Goal: Information Seeking & Learning: Learn about a topic

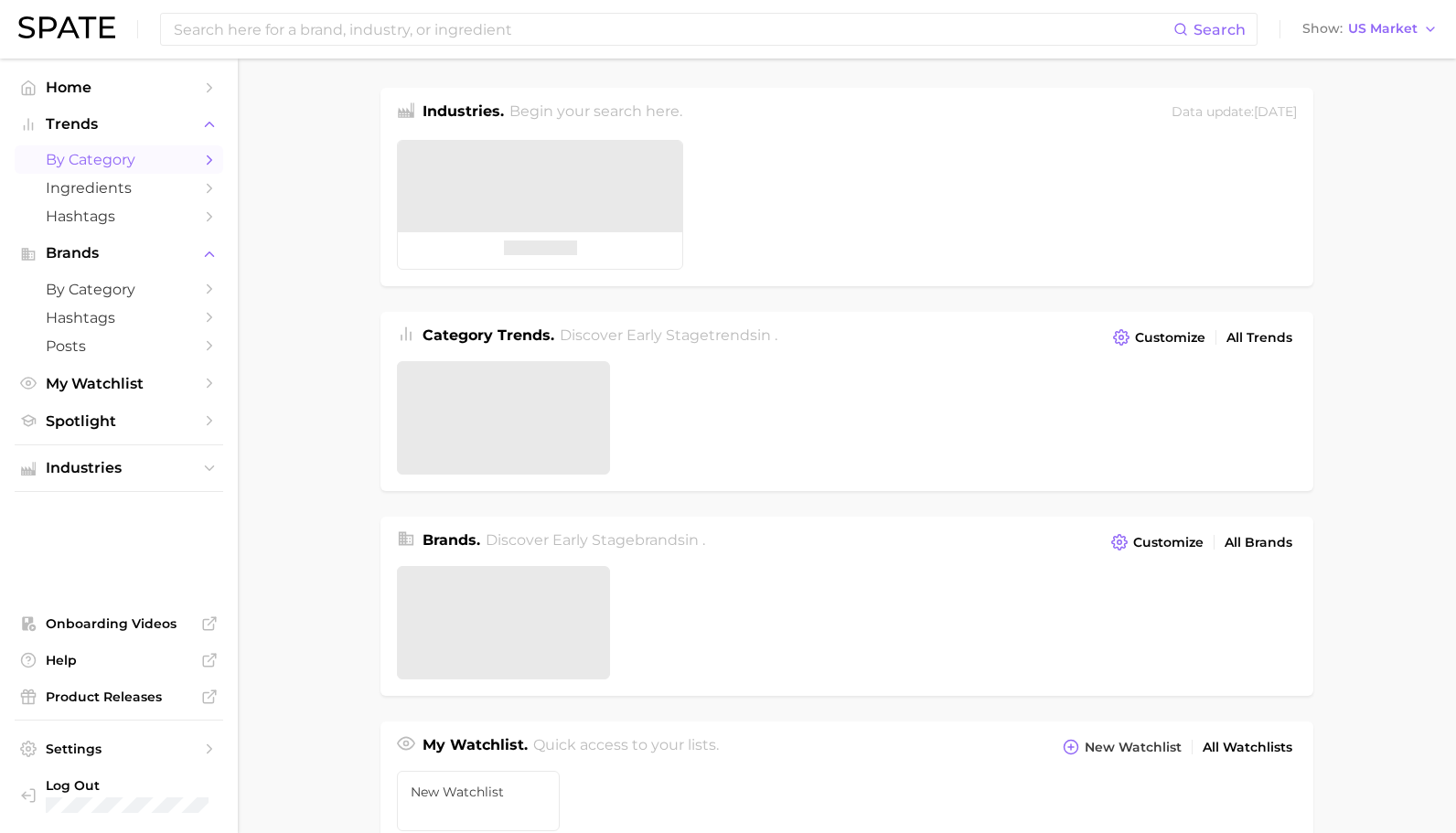
click at [154, 163] on span "by Category" at bounding box center [118, 159] width 146 height 18
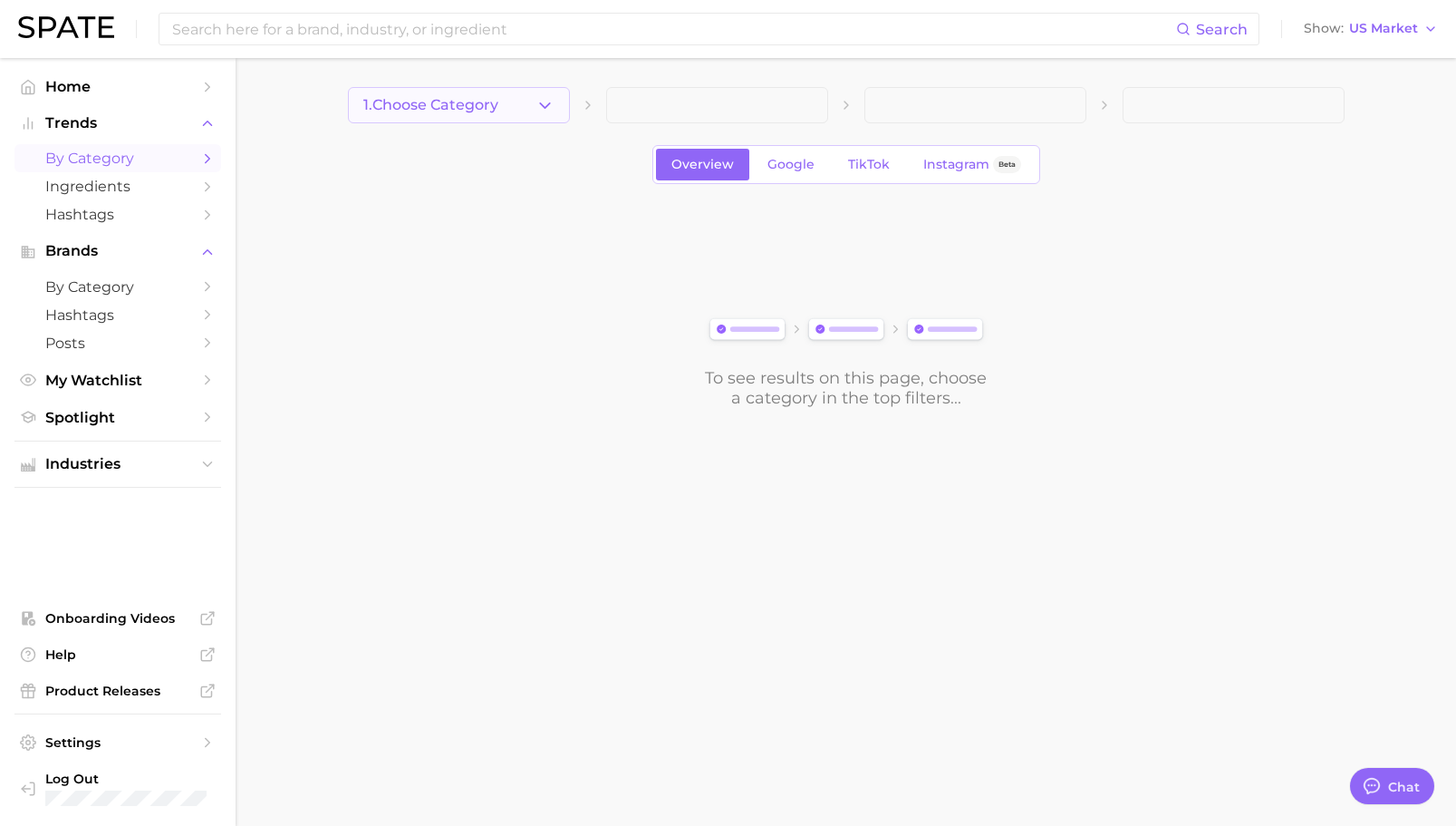
click at [527, 98] on button "1. Choose Category" at bounding box center [458, 104] width 222 height 36
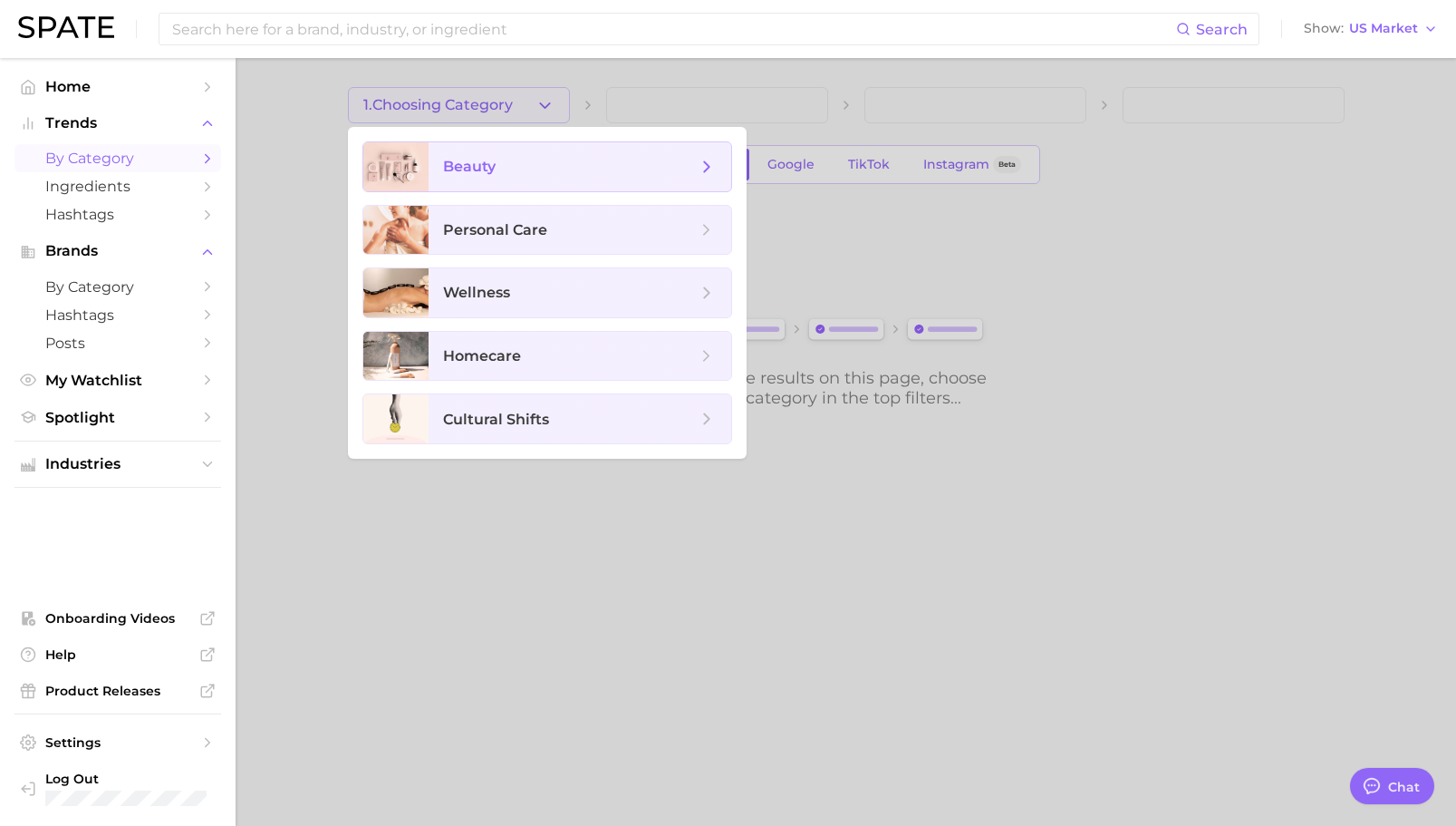
click at [515, 168] on span "beauty" at bounding box center [570, 167] width 254 height 20
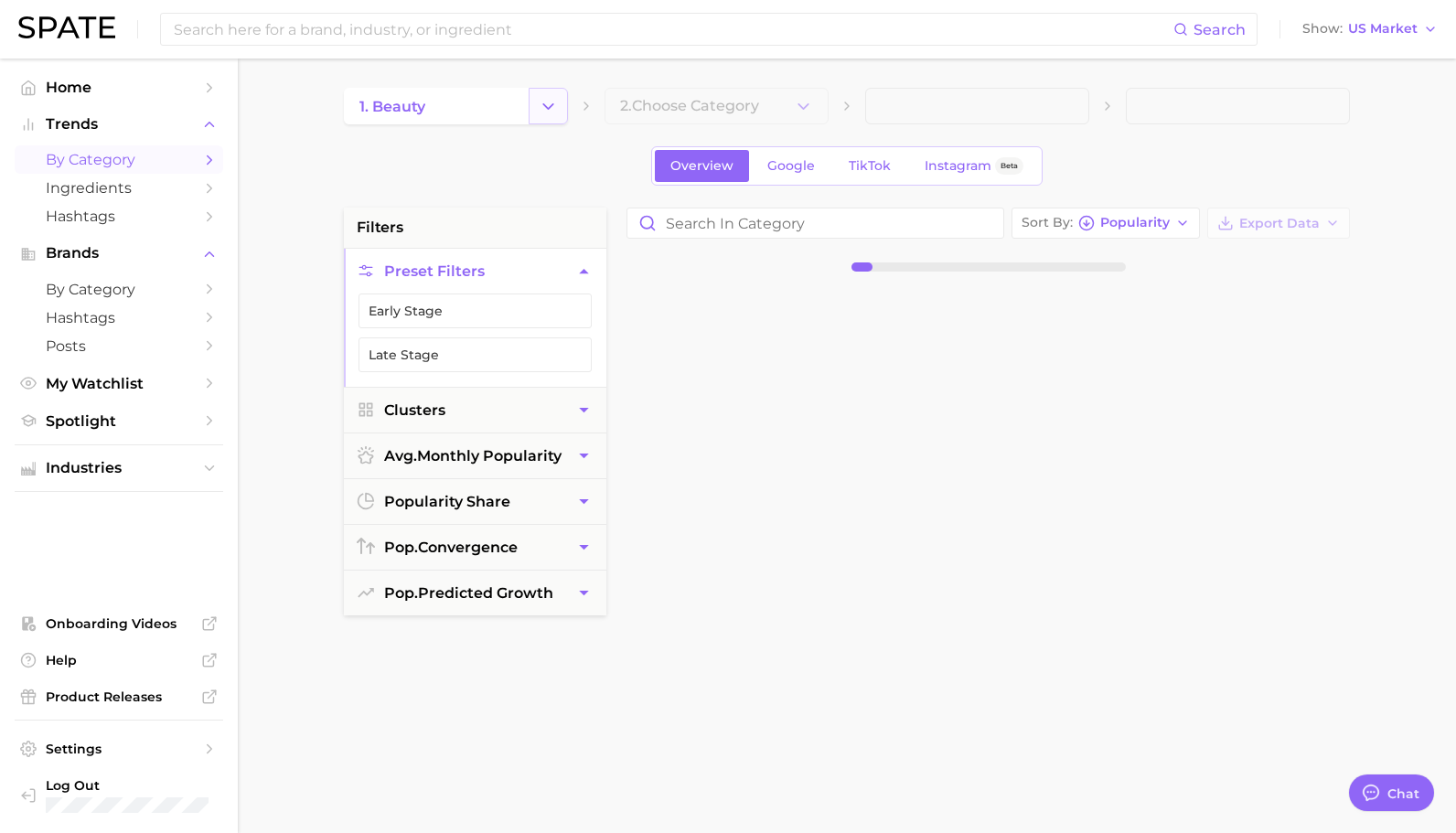
click at [554, 98] on icon "Change Category" at bounding box center [548, 106] width 20 height 20
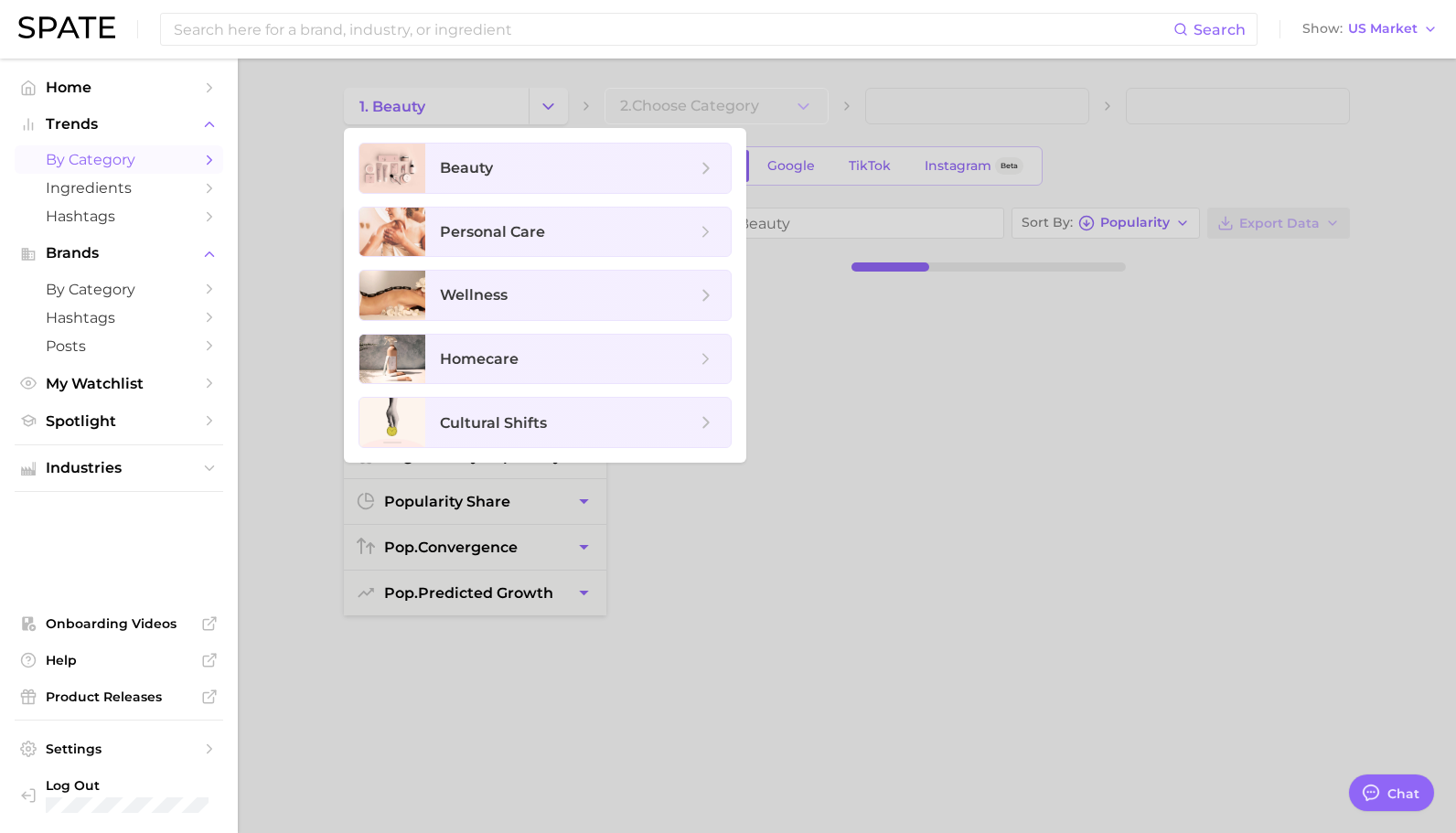
click at [849, 422] on div at bounding box center [728, 416] width 1456 height 833
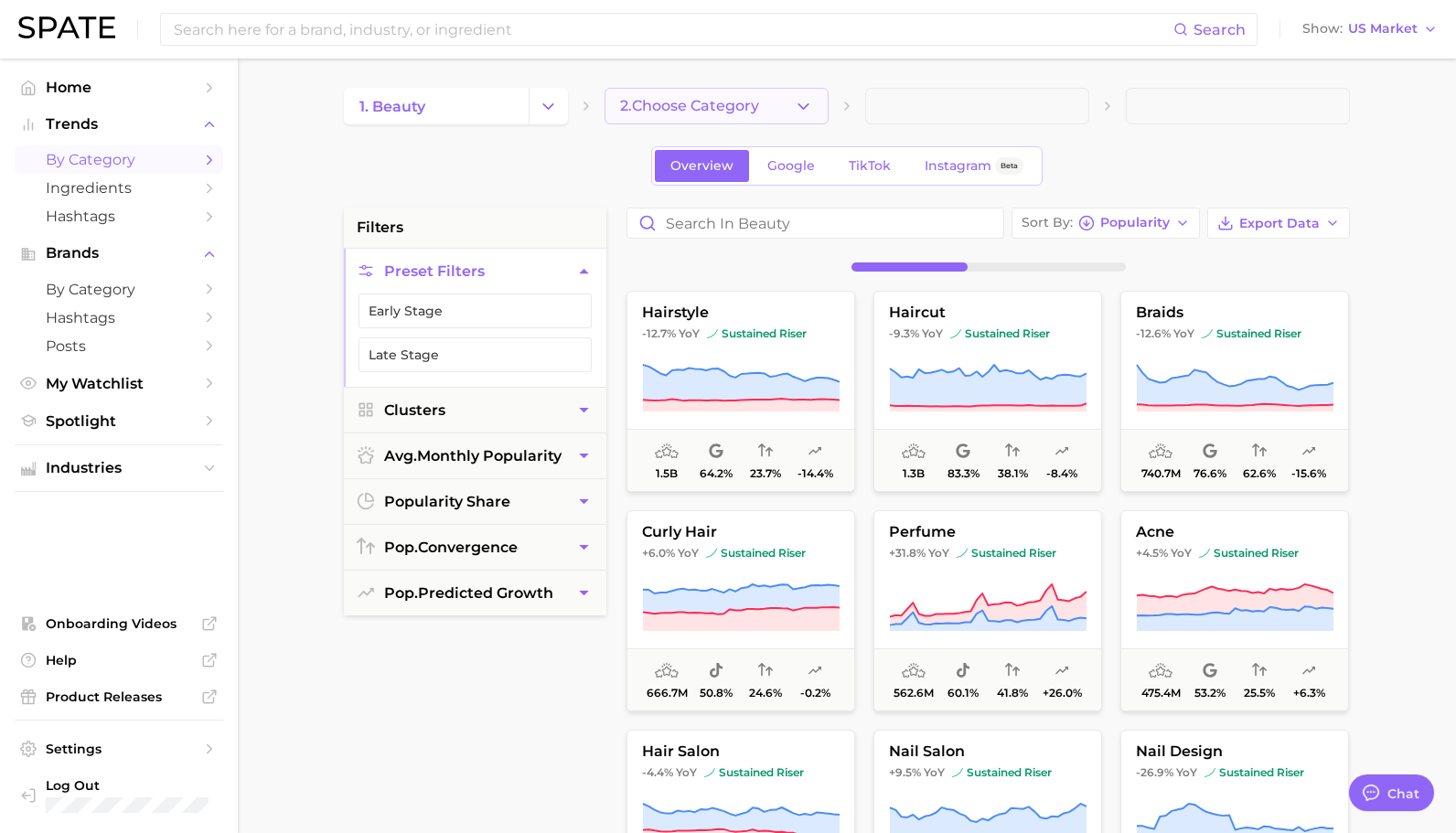
click at [809, 104] on icon "button" at bounding box center [803, 106] width 20 height 20
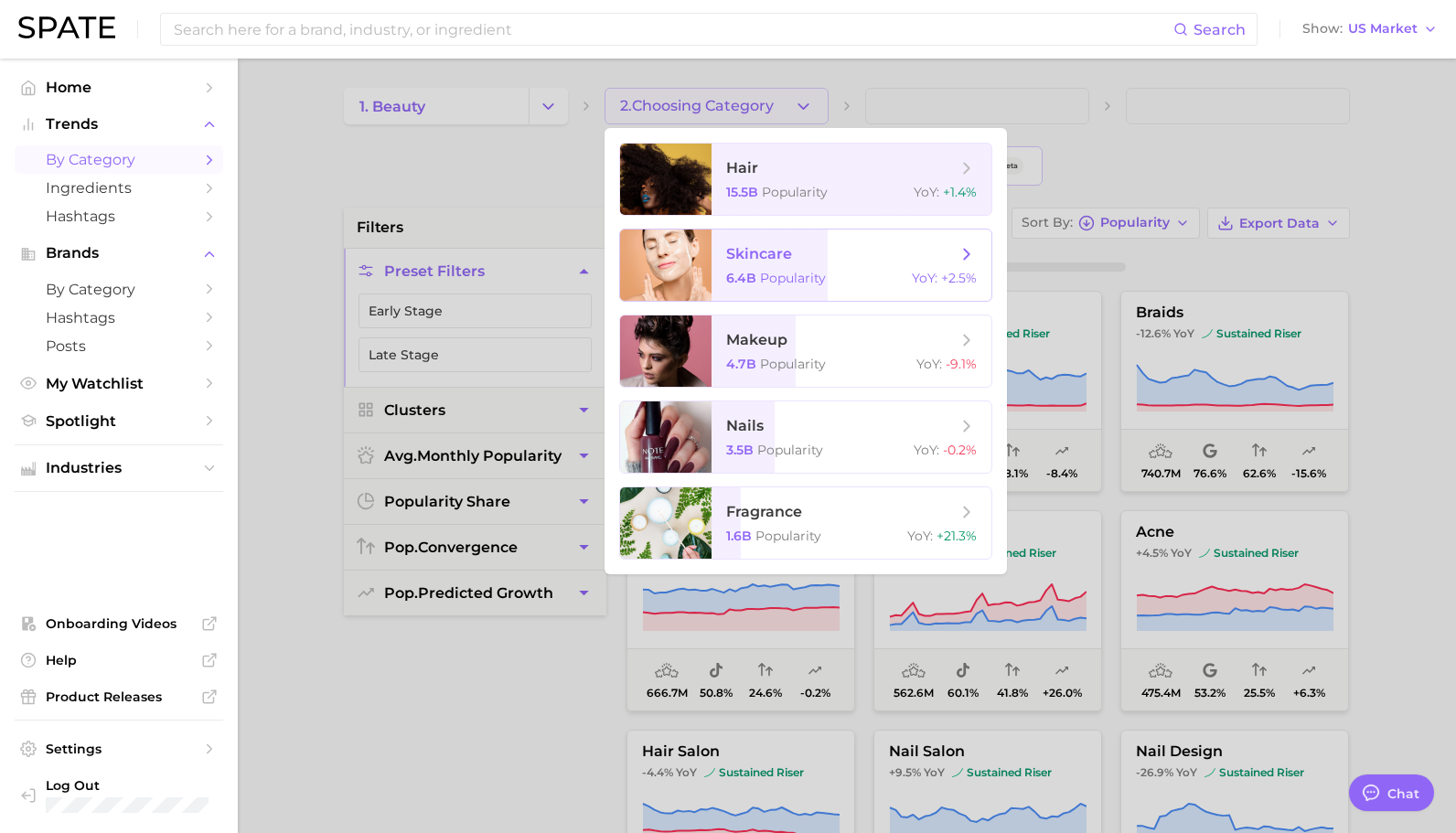
click at [799, 274] on span "Popularity" at bounding box center [793, 278] width 66 height 17
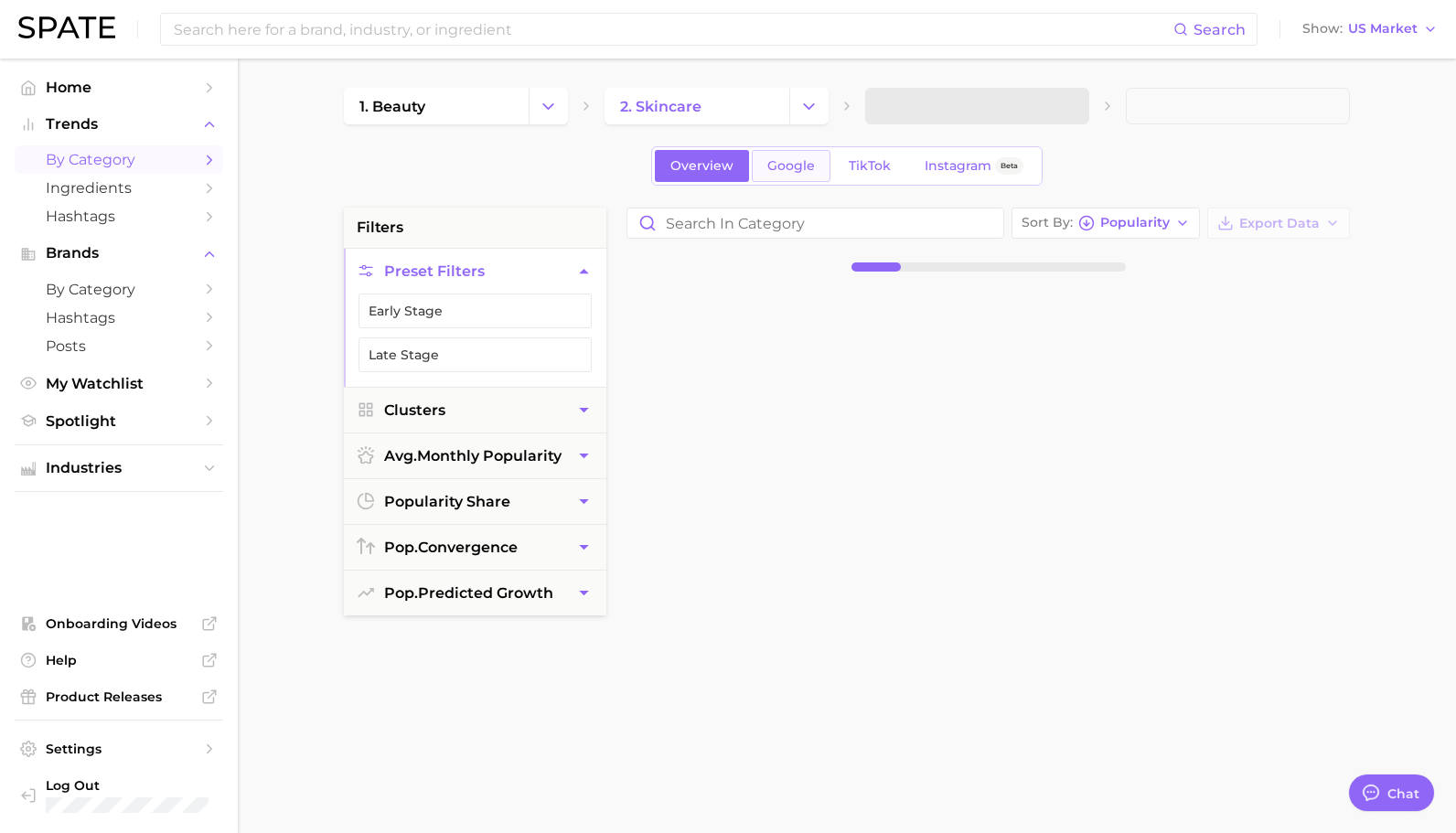
click at [809, 172] on span "Google" at bounding box center [791, 165] width 47 height 16
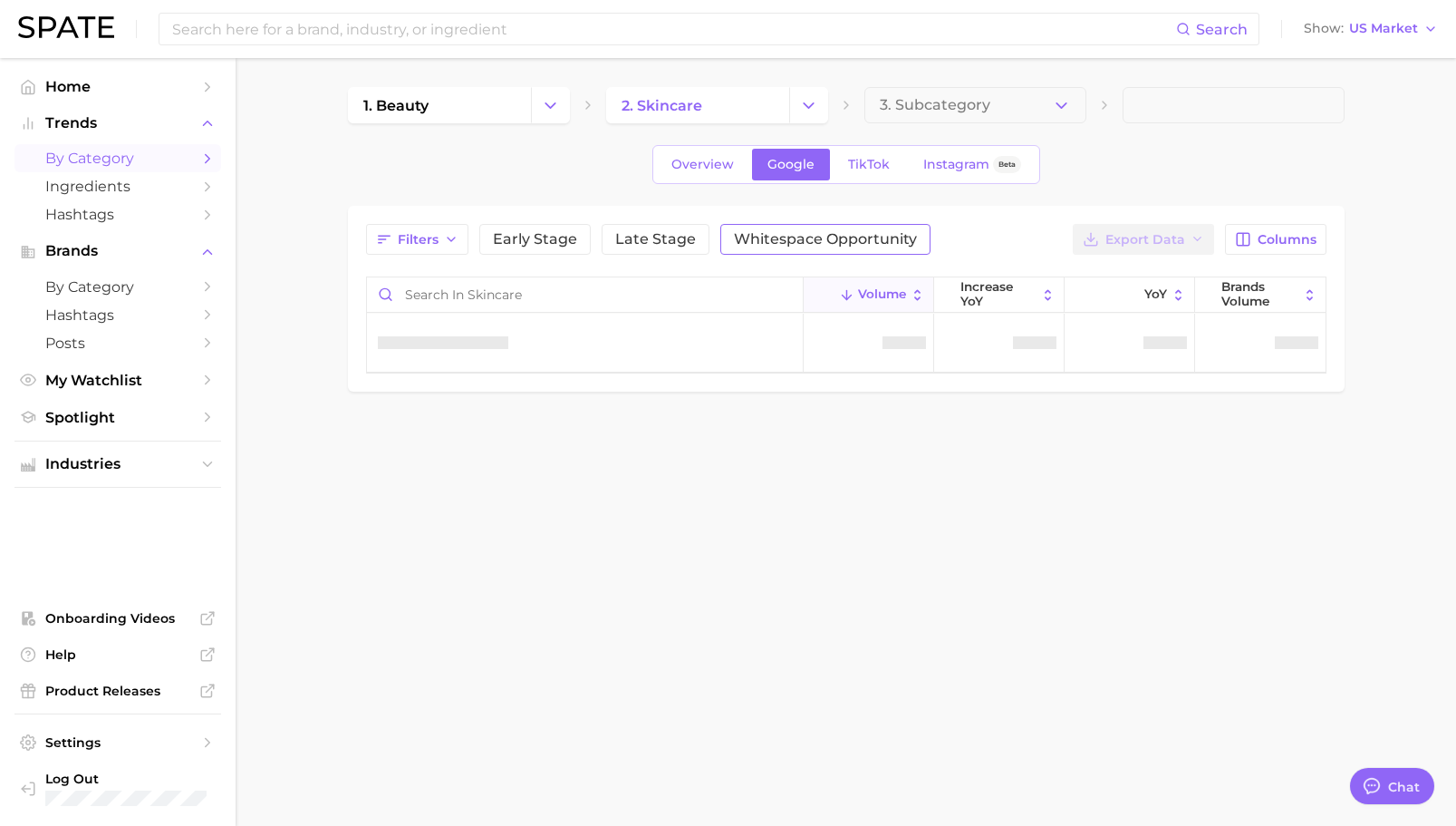
click at [780, 227] on button "Whitespace Opportunity" at bounding box center [826, 238] width 210 height 30
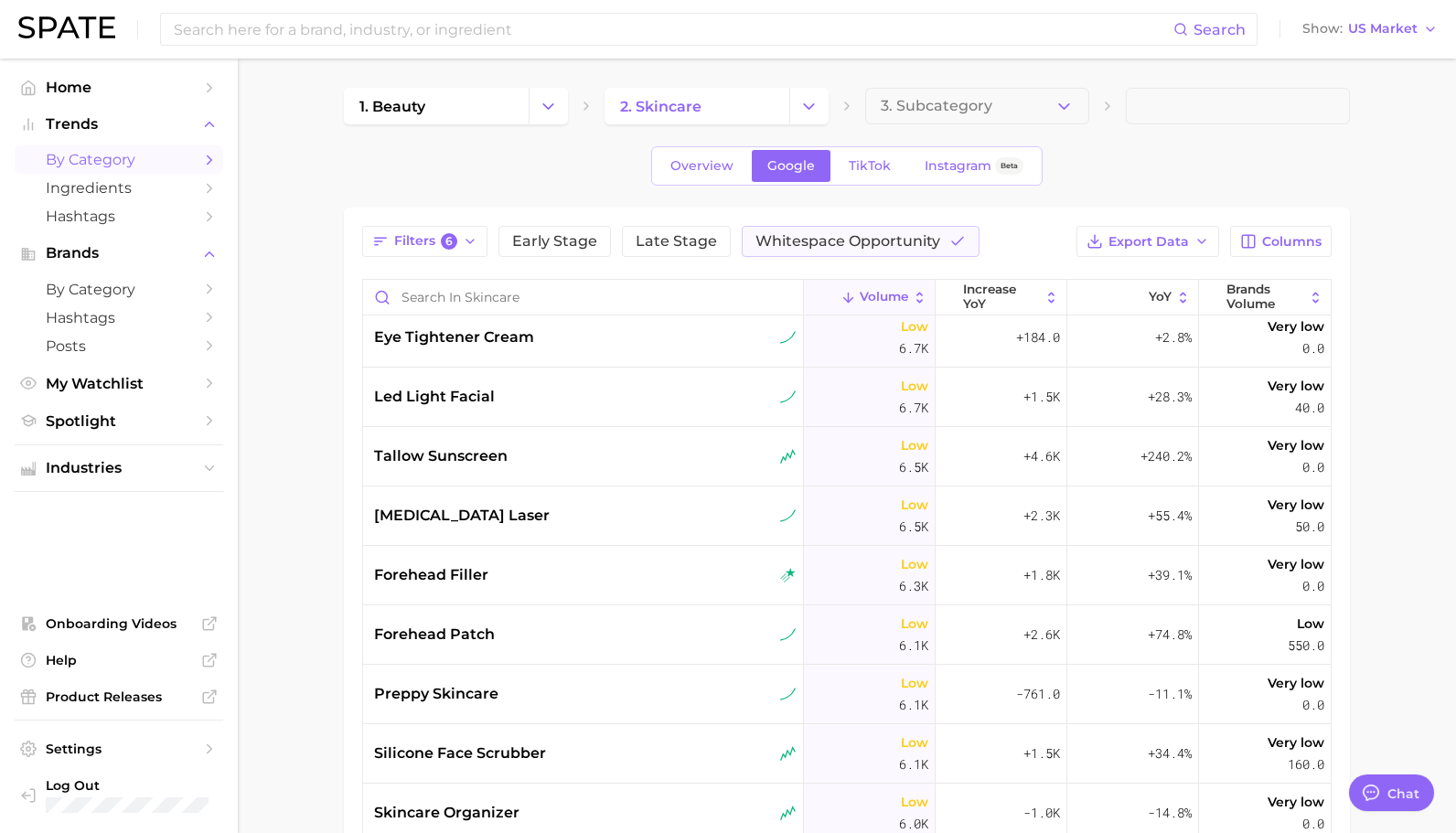
scroll to position [5541, 0]
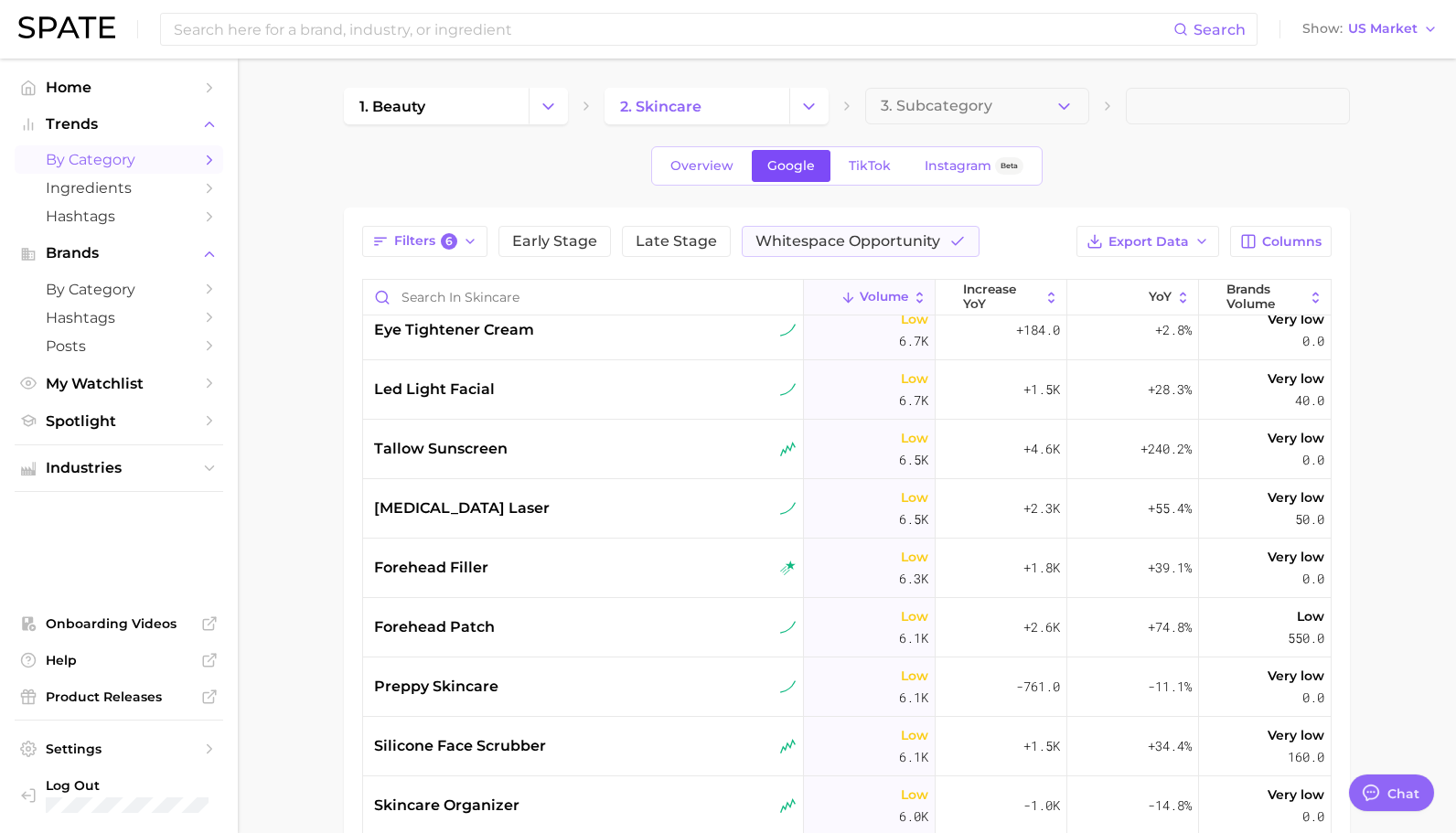
click at [788, 163] on span "Google" at bounding box center [791, 165] width 47 height 16
click at [589, 242] on span "Early Stage" at bounding box center [555, 241] width 85 height 15
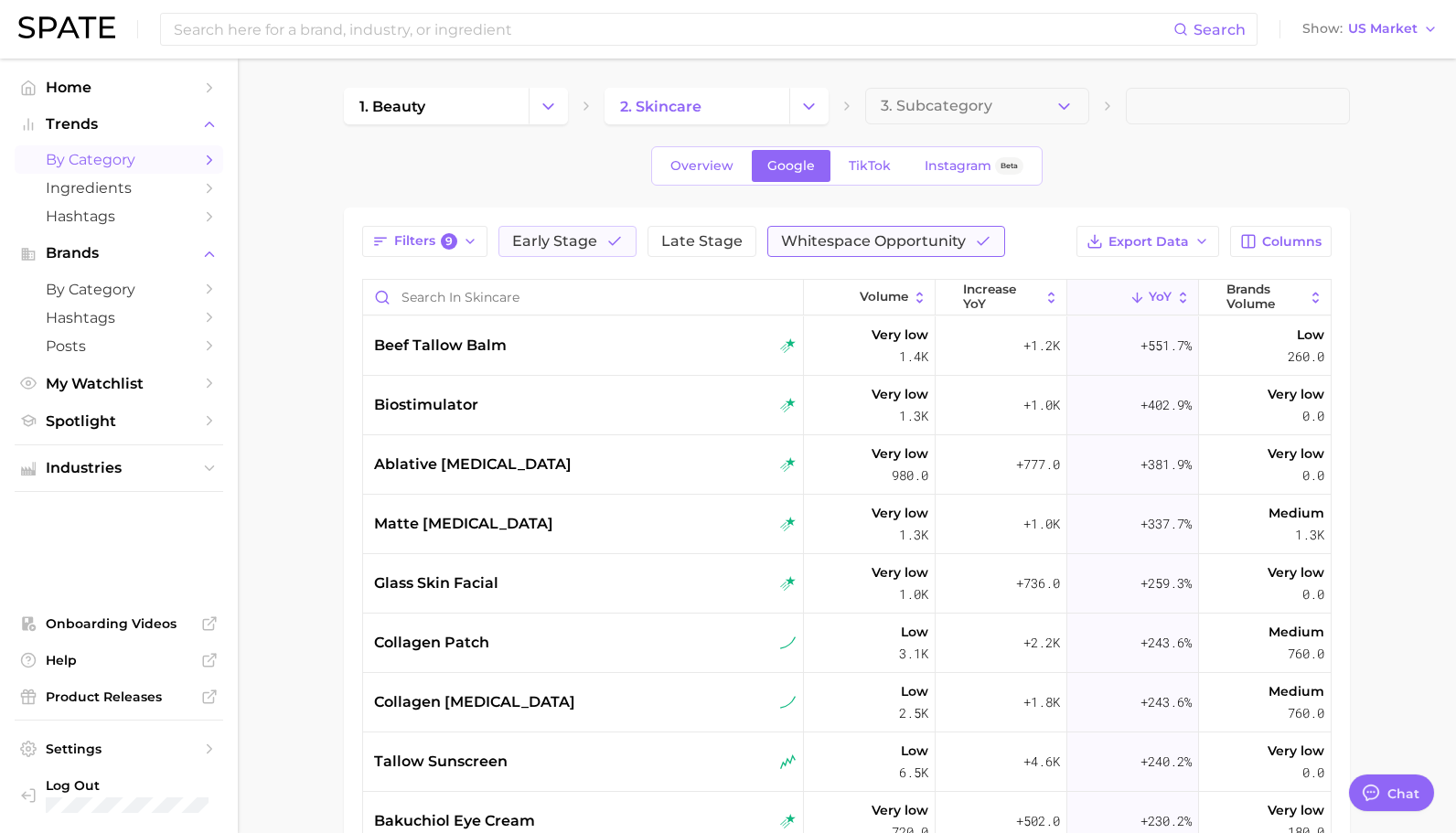
click at [872, 238] on span "Whitespace Opportunity" at bounding box center [873, 241] width 185 height 15
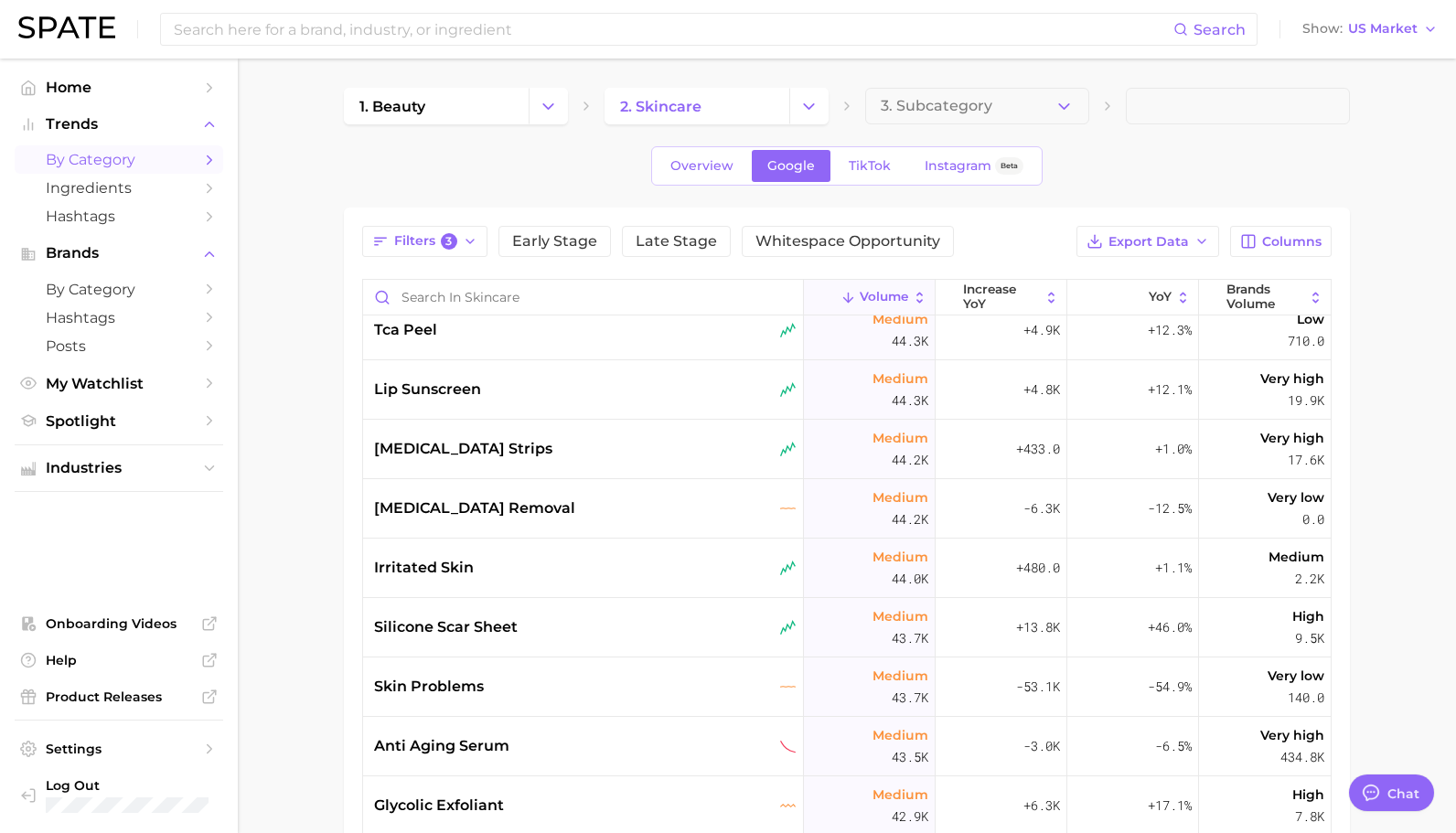
scroll to position [2934, 0]
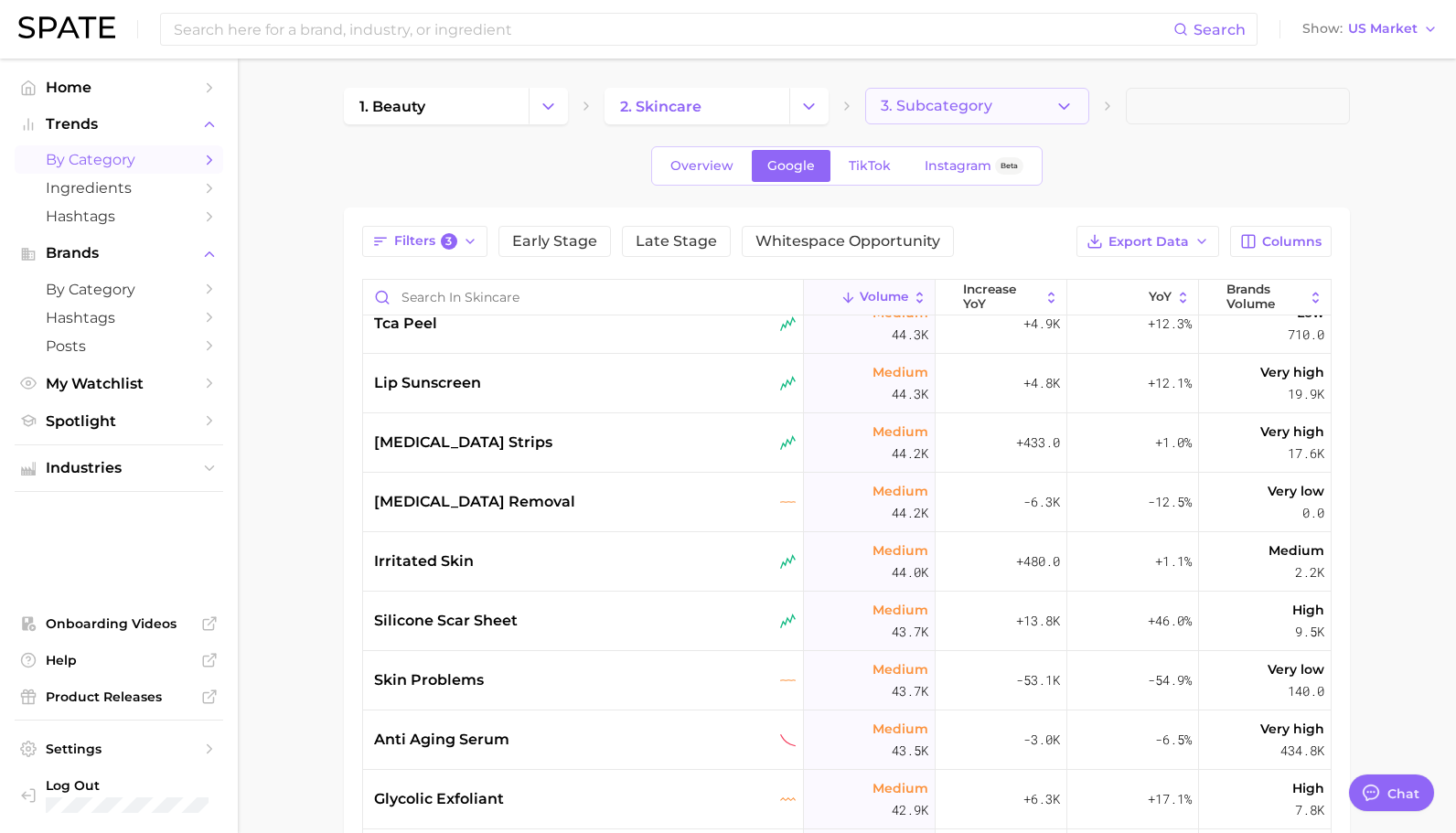
click at [963, 98] on span "3. Subcategory" at bounding box center [937, 106] width 111 height 17
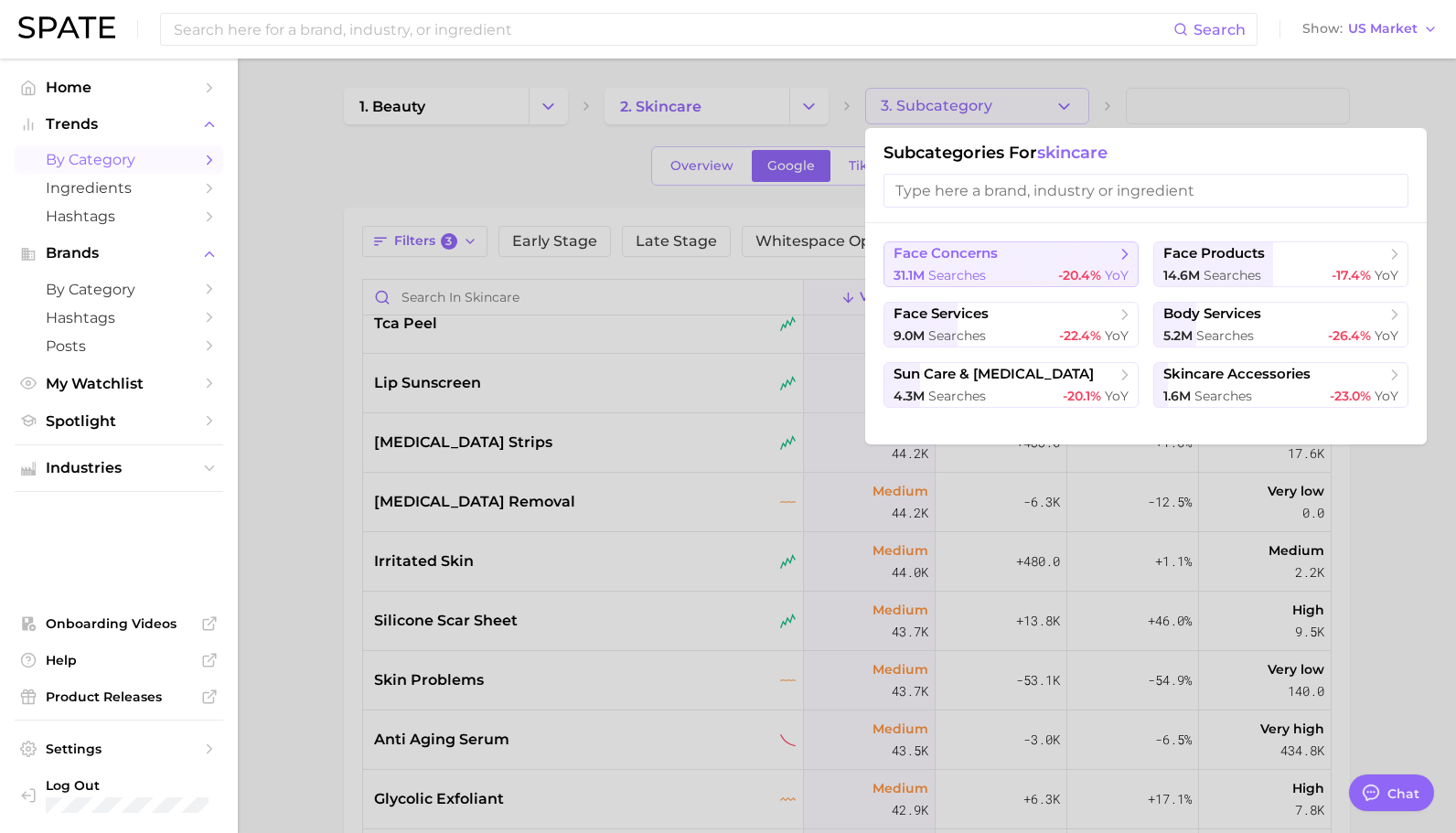
click at [1000, 250] on span "face concerns" at bounding box center [1004, 254] width 222 height 19
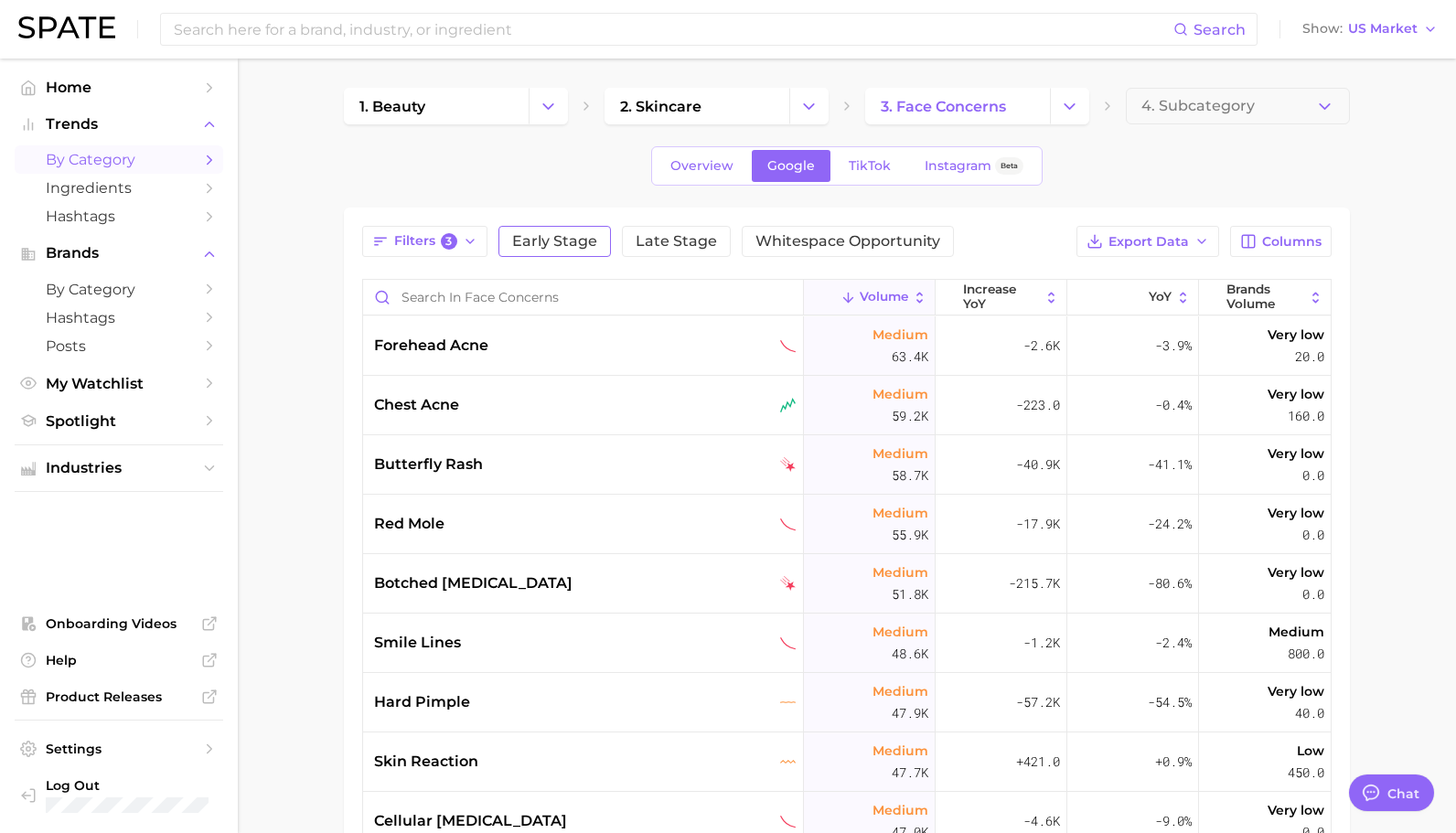
click at [554, 246] on span "Early Stage" at bounding box center [555, 241] width 85 height 15
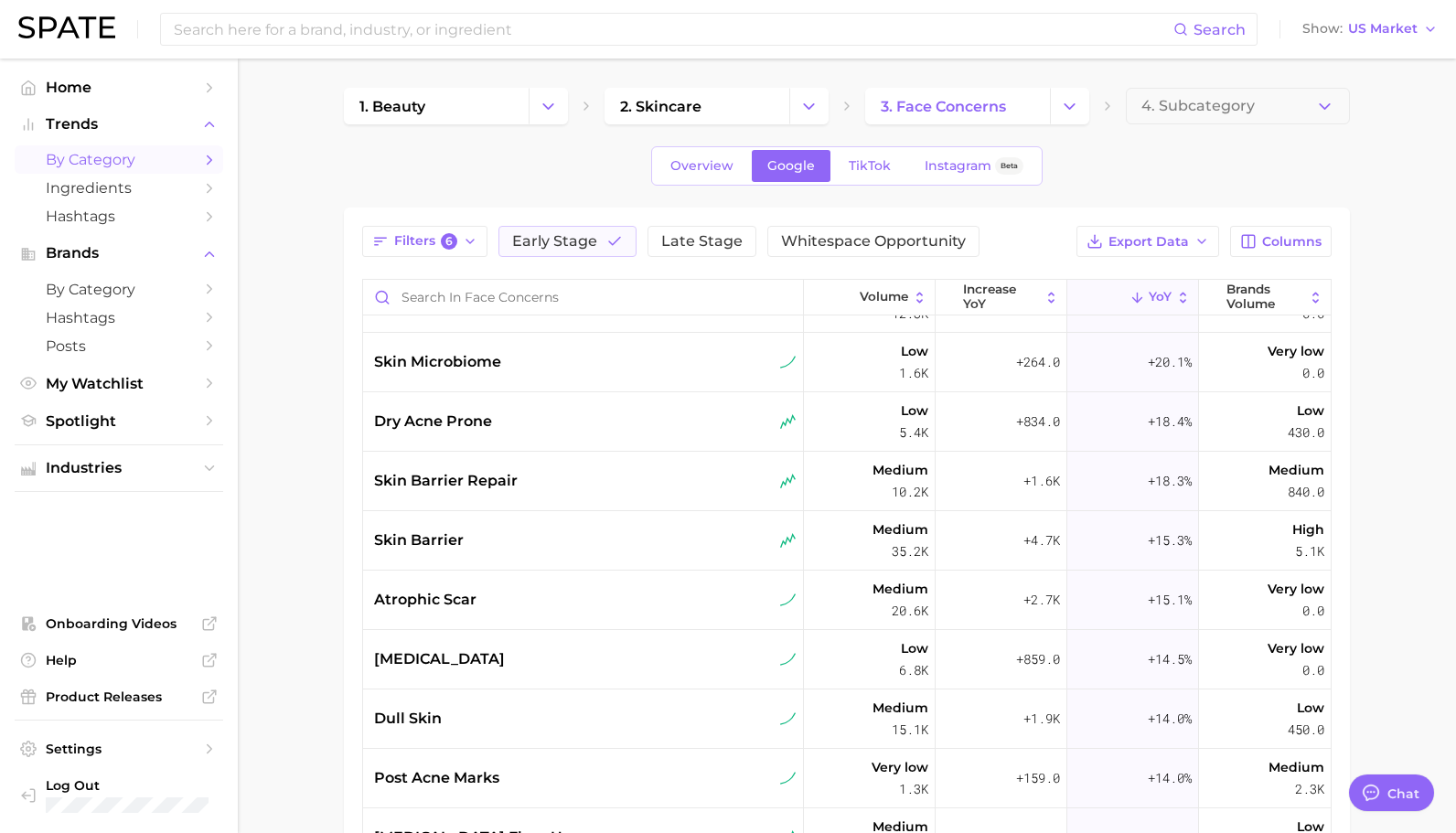
scroll to position [980, 0]
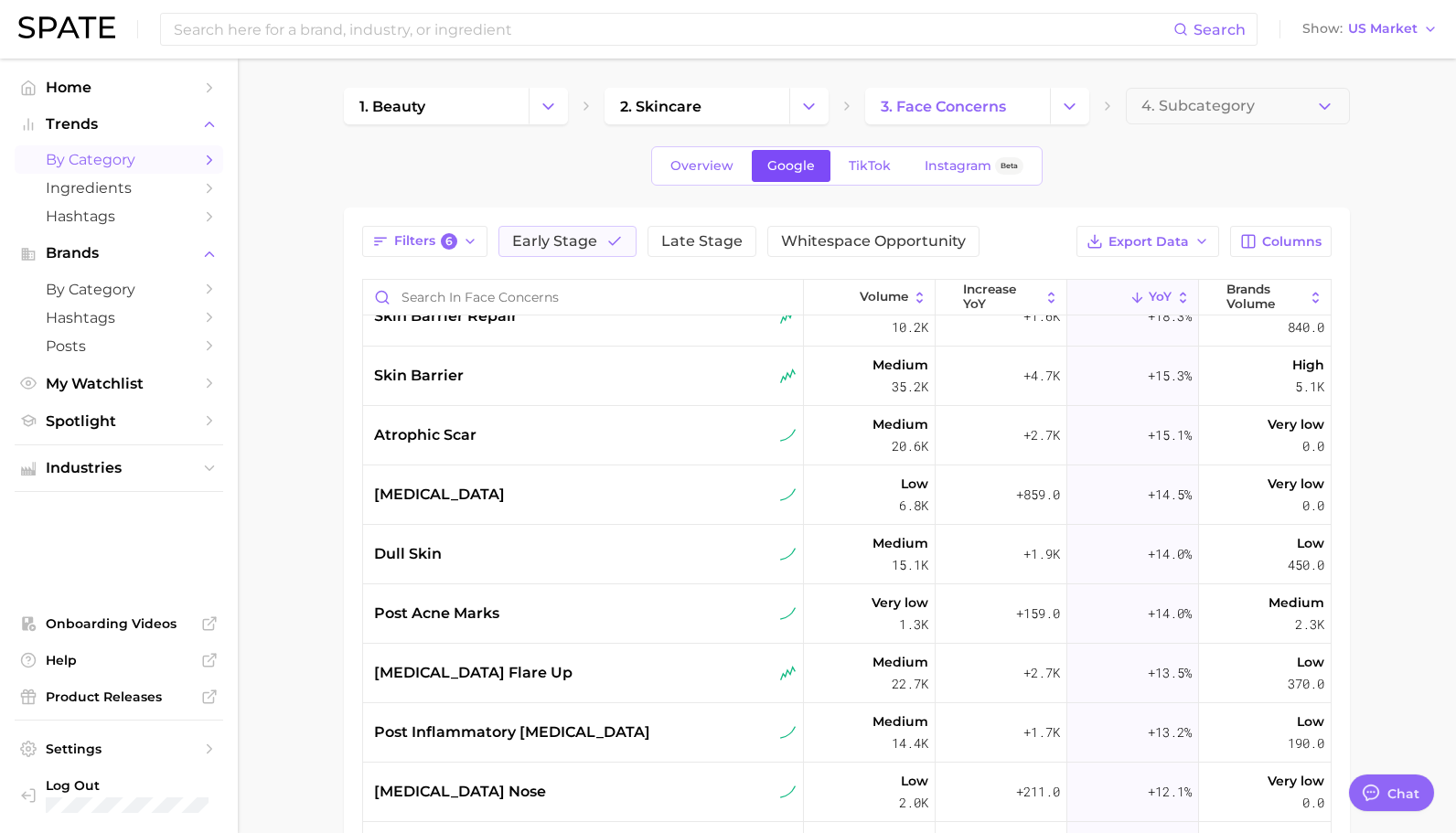
click at [792, 166] on span "Google" at bounding box center [791, 165] width 47 height 16
click at [893, 164] on link "TikTok" at bounding box center [870, 165] width 73 height 32
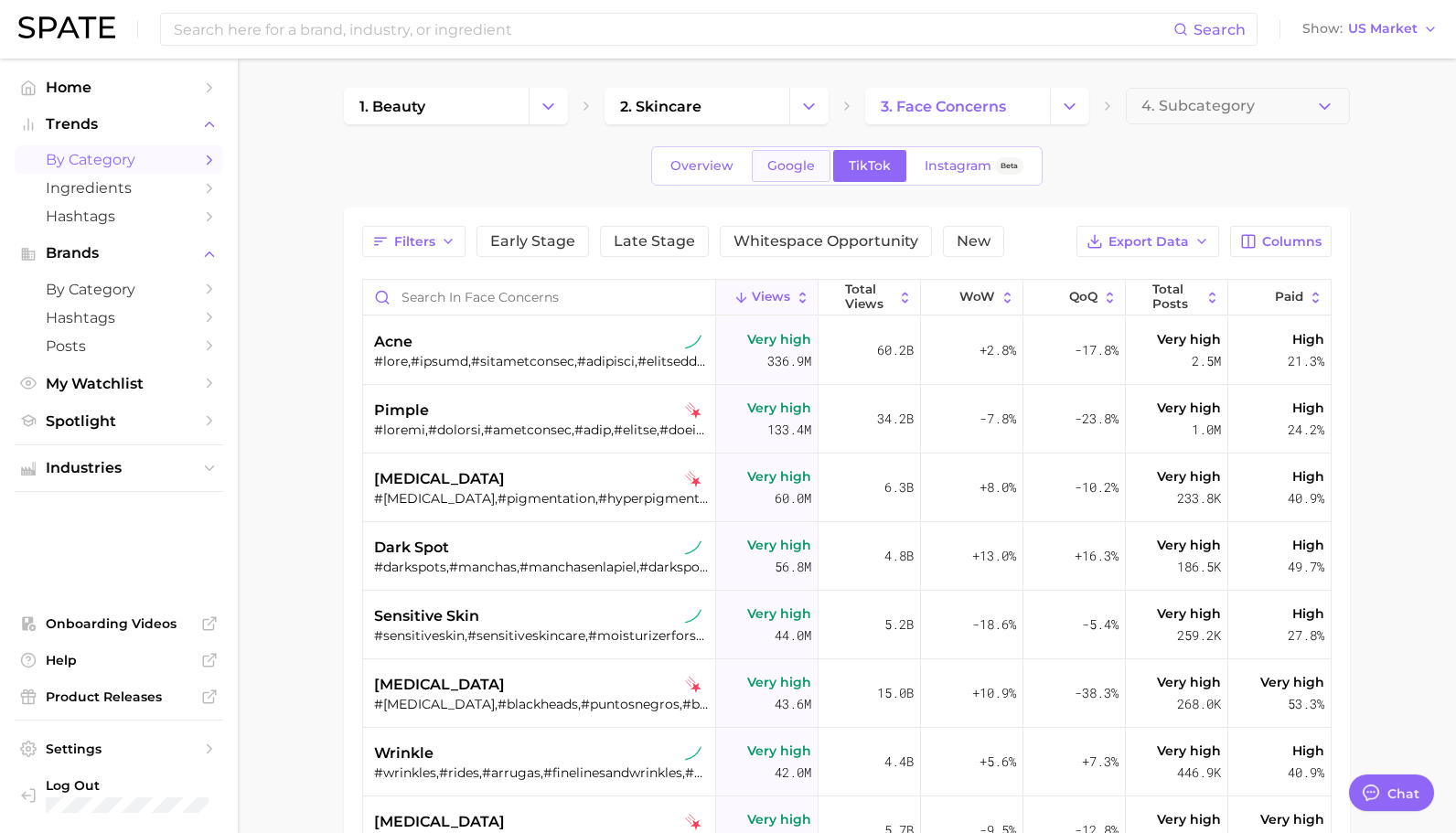
click at [820, 164] on link "Google" at bounding box center [791, 165] width 79 height 32
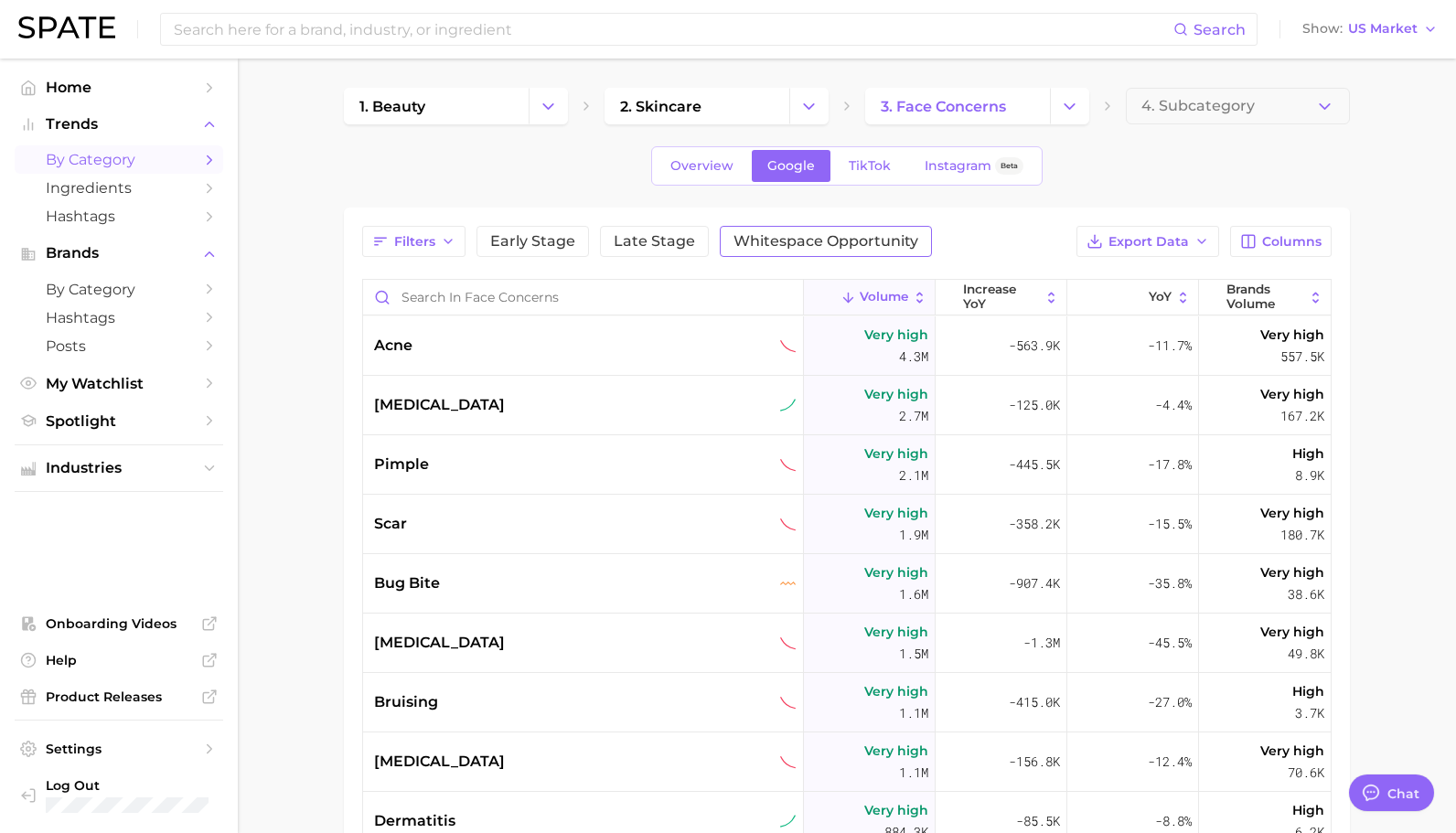
click at [859, 240] on span "Whitespace Opportunity" at bounding box center [825, 241] width 185 height 15
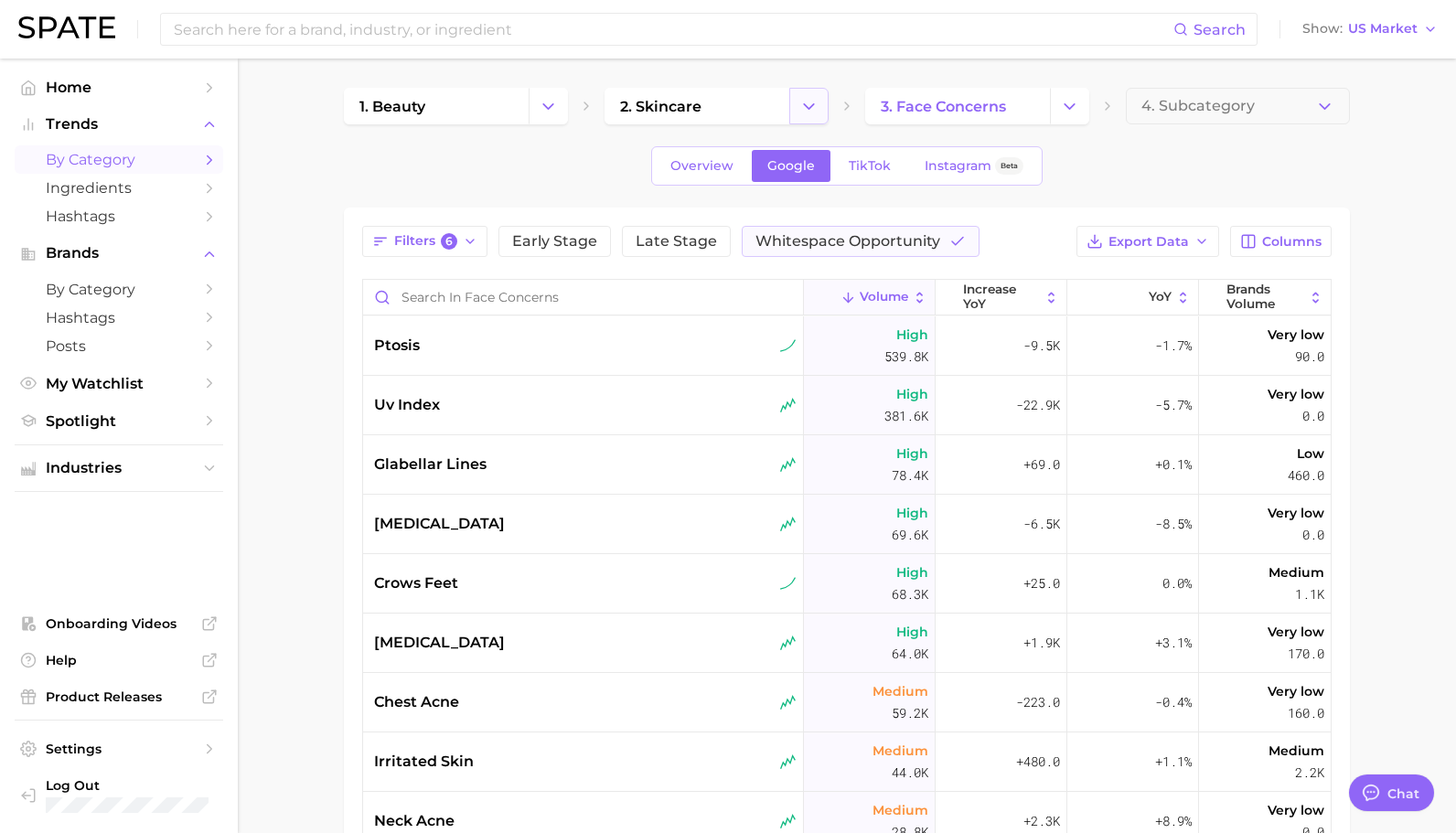
click at [802, 102] on icon "Change Category" at bounding box center [808, 106] width 20 height 20
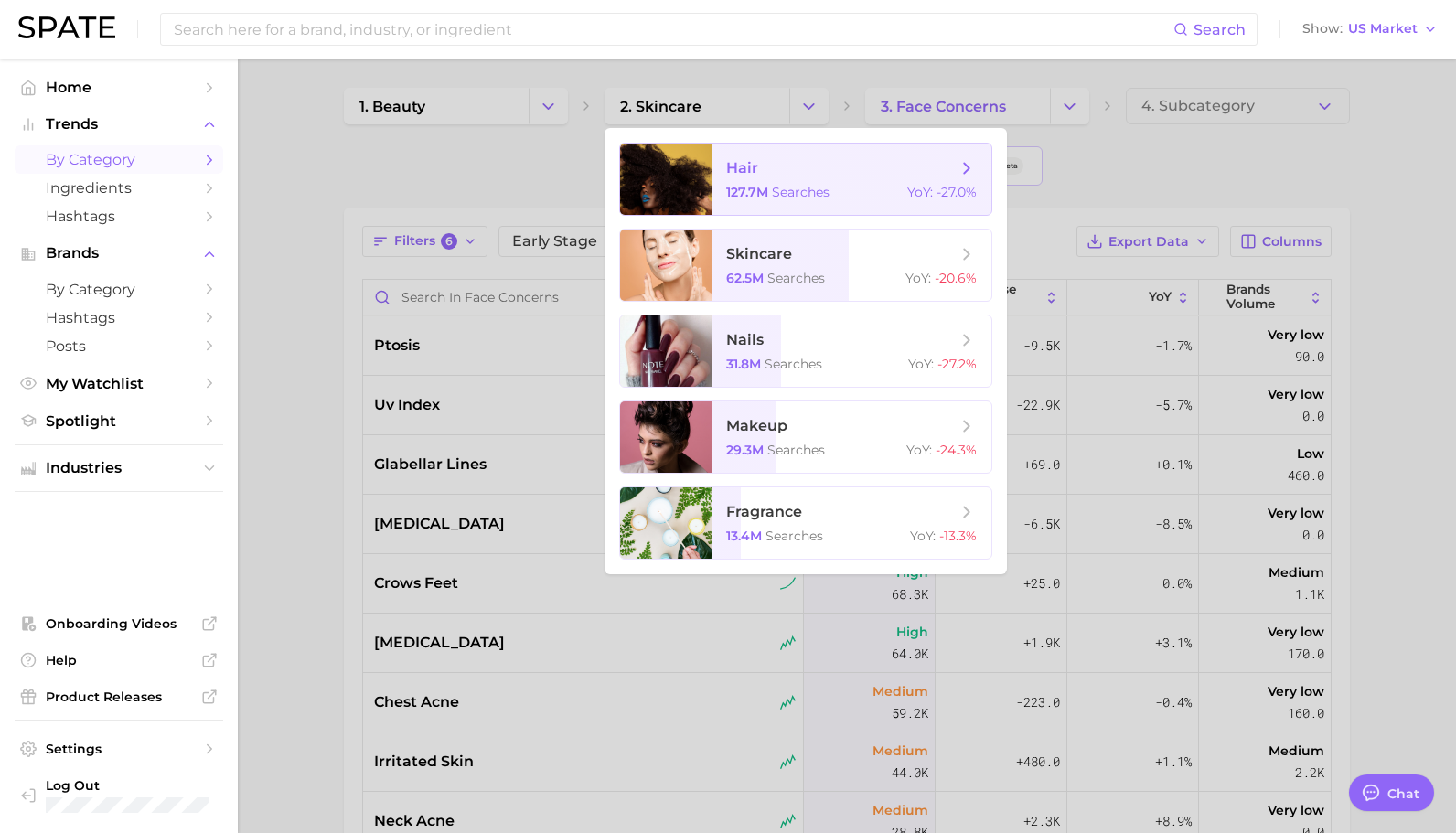
click at [798, 163] on span "hair" at bounding box center [842, 168] width 230 height 20
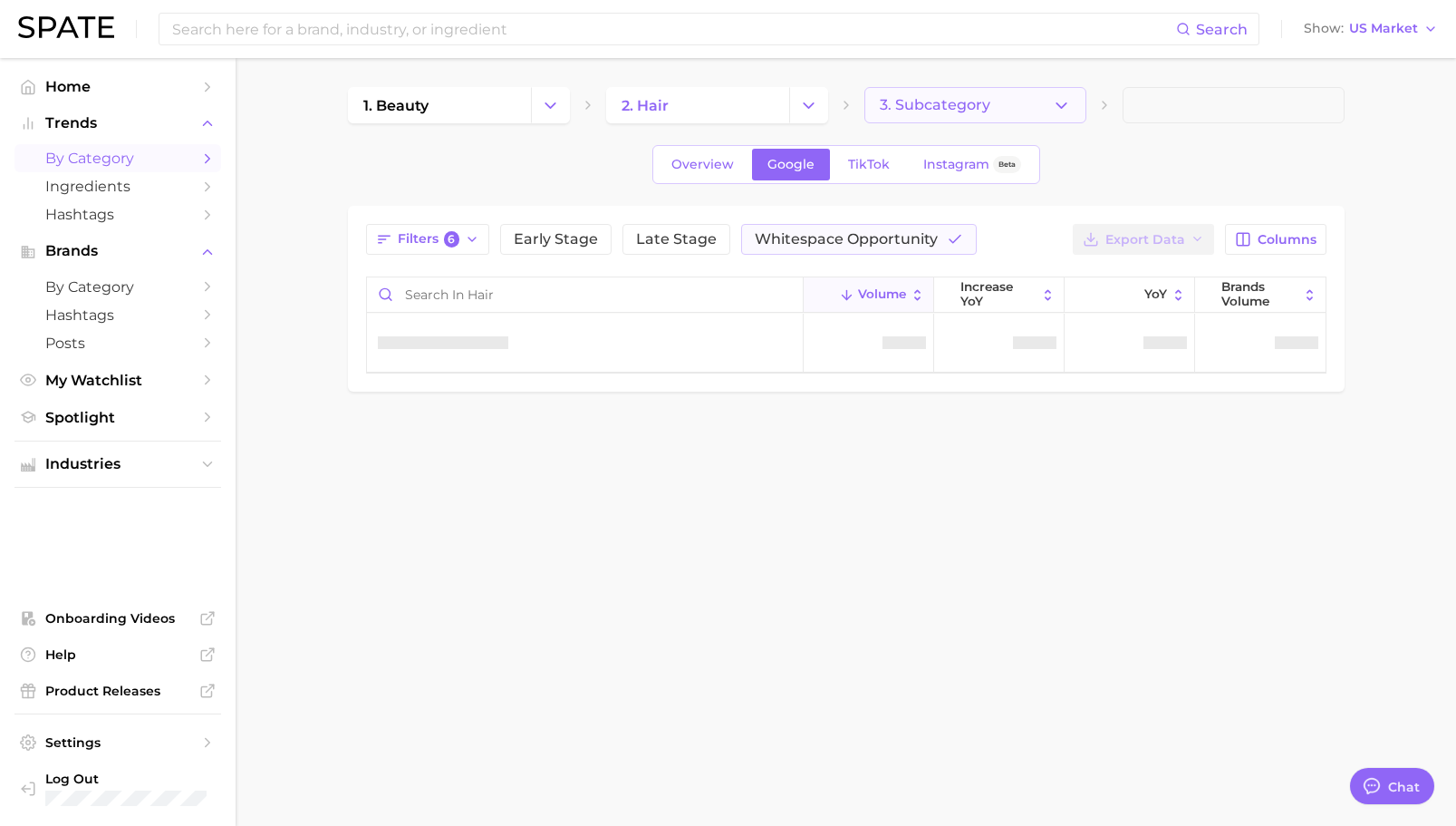
click at [1069, 104] on icon "button" at bounding box center [1061, 105] width 19 height 19
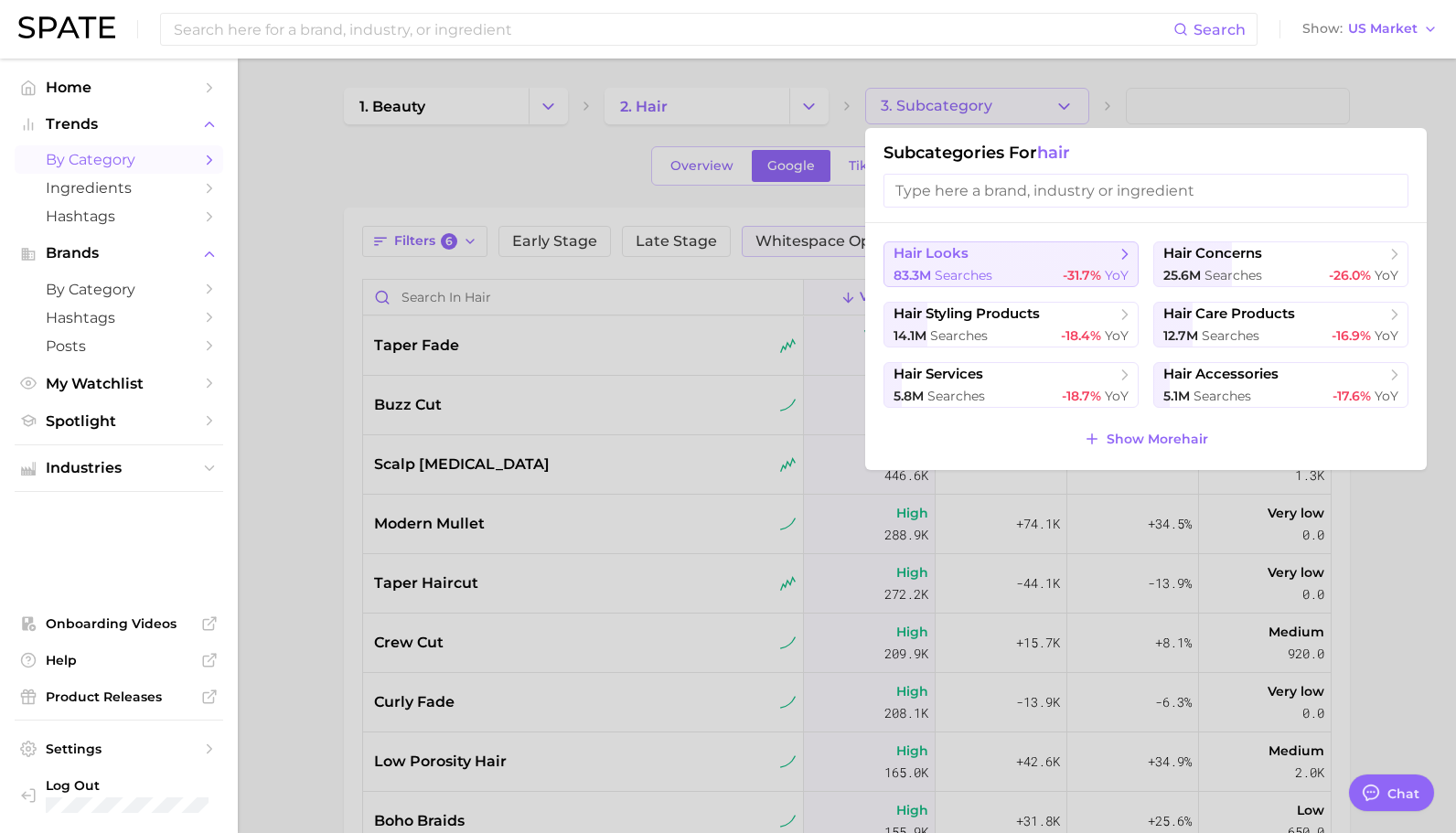
click at [1030, 266] on button "hair looks 83.3m searches -31.7% YoY" at bounding box center [1011, 264] width 256 height 46
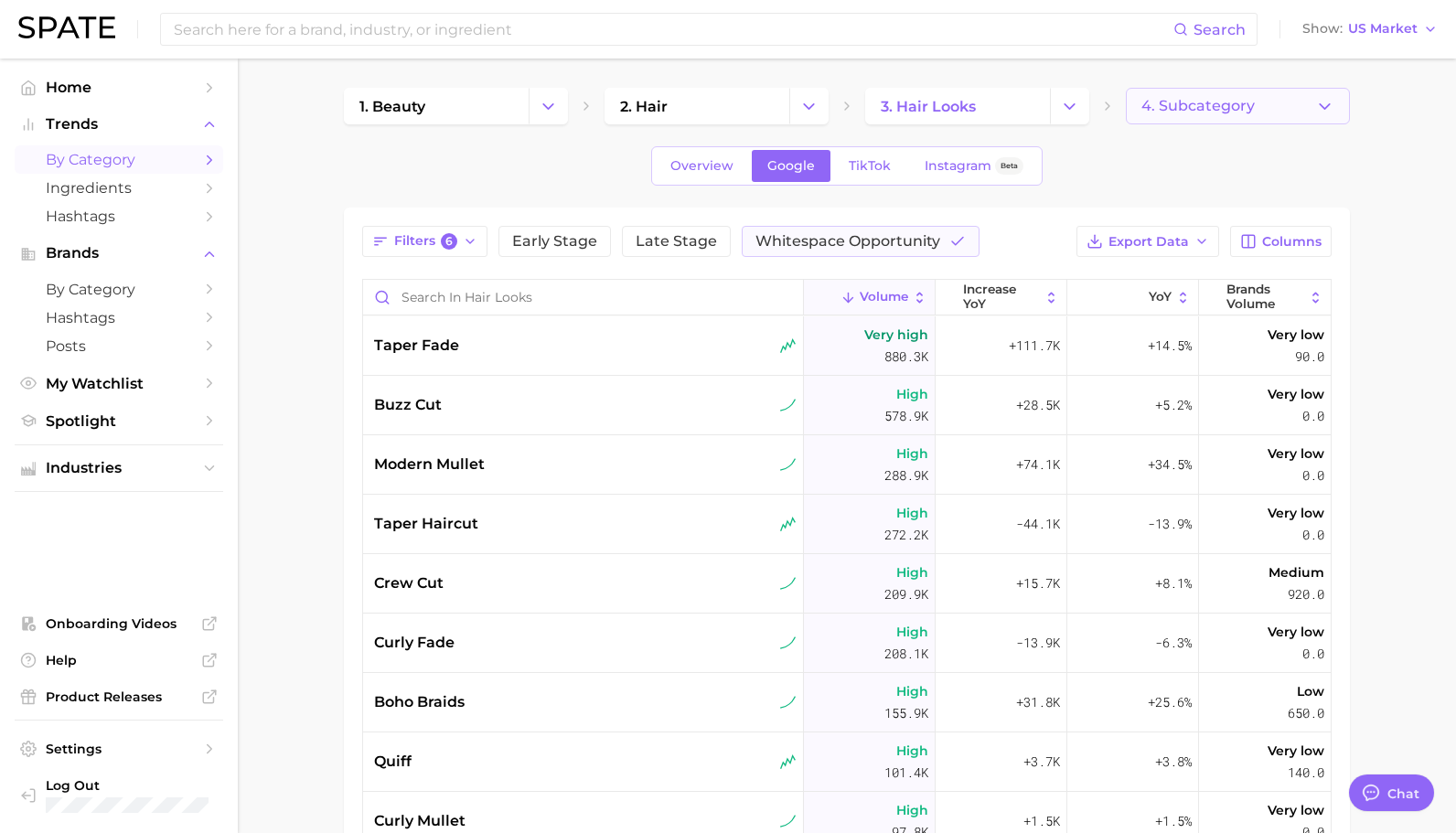
click at [1201, 111] on span "4. Subcategory" at bounding box center [1198, 106] width 113 height 17
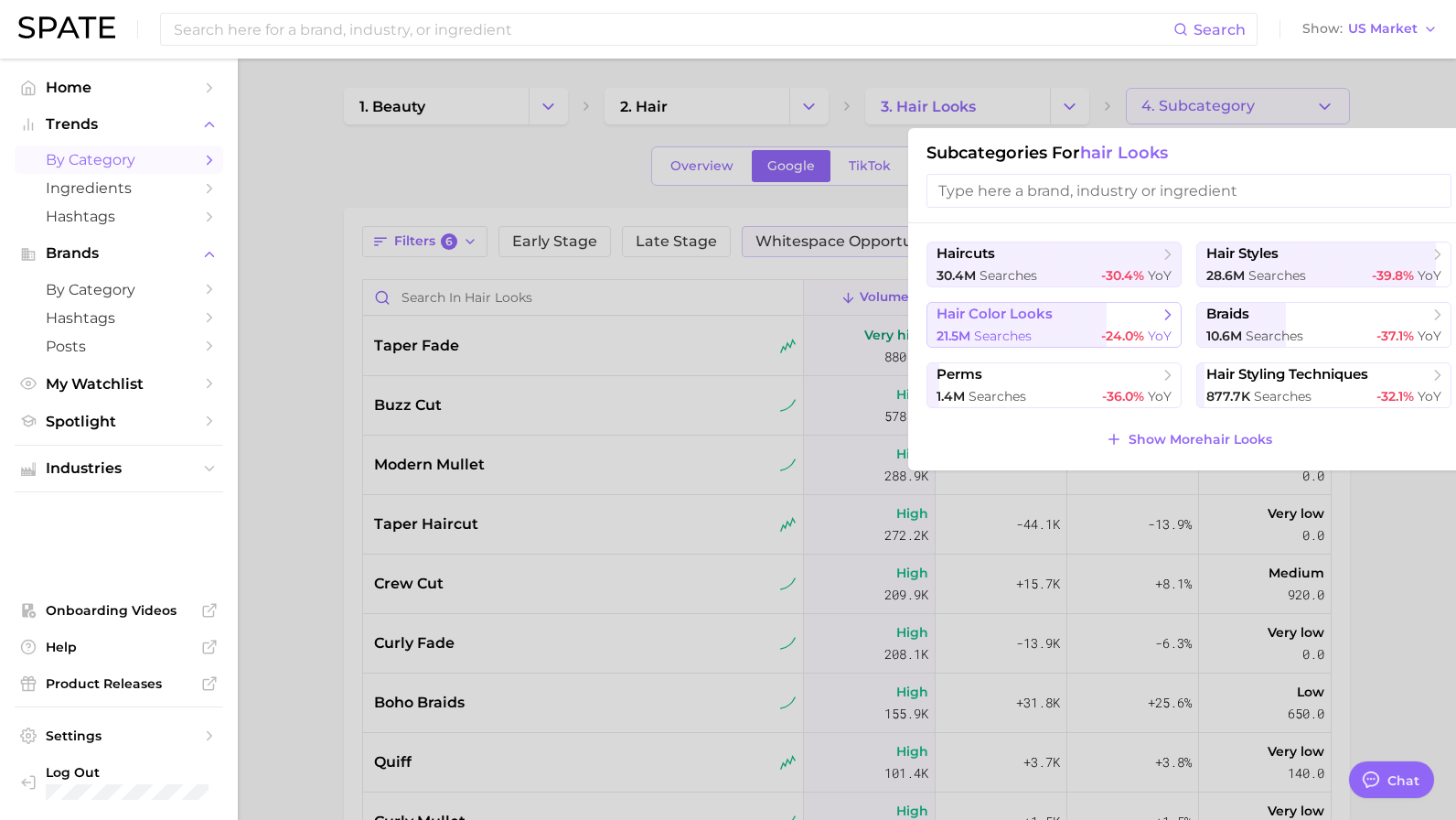
click at [1037, 320] on span "hair color looks" at bounding box center [994, 314] width 116 height 18
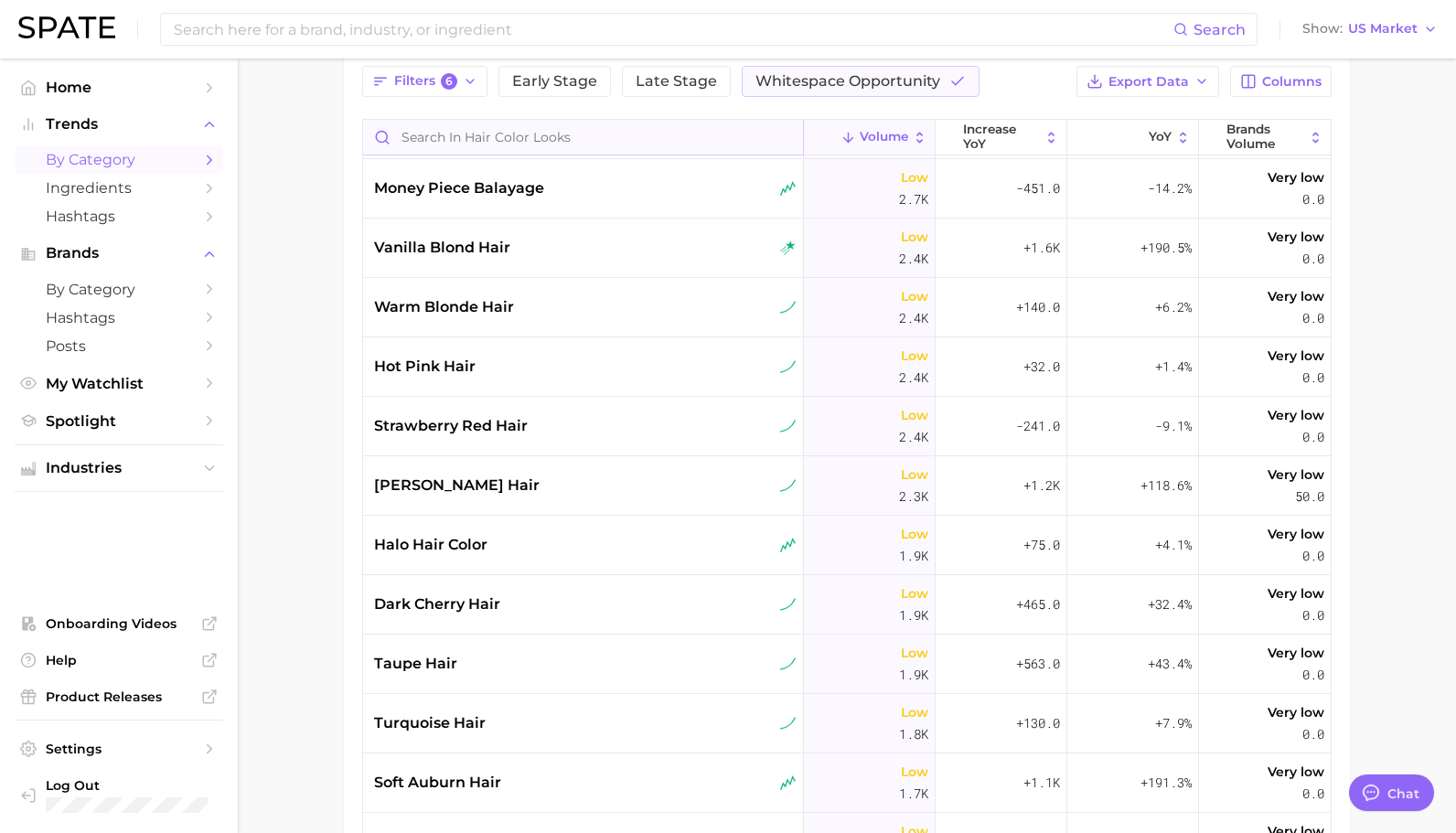
scroll to position [1890, 0]
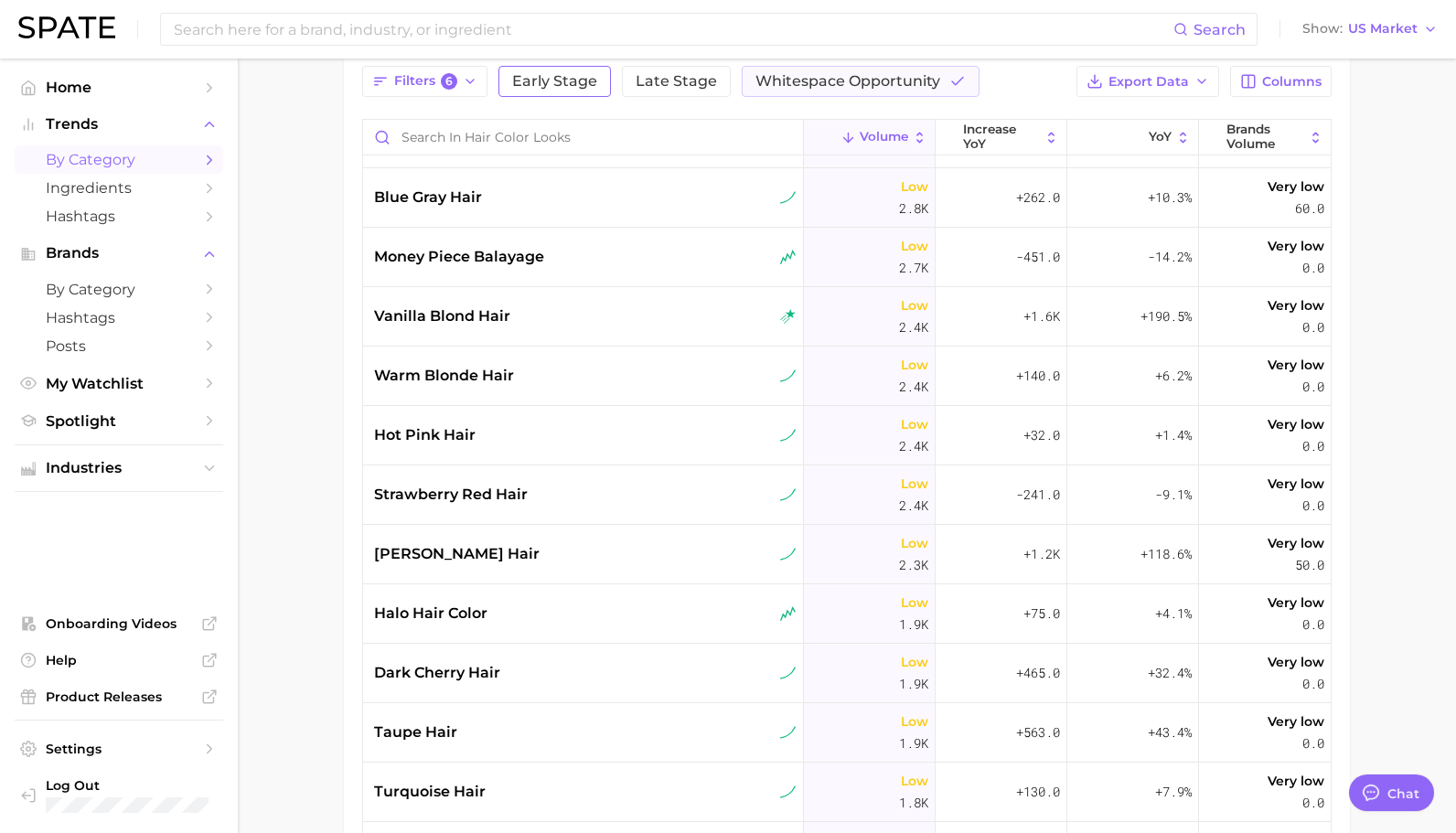
click at [560, 81] on span "Early Stage" at bounding box center [555, 82] width 85 height 15
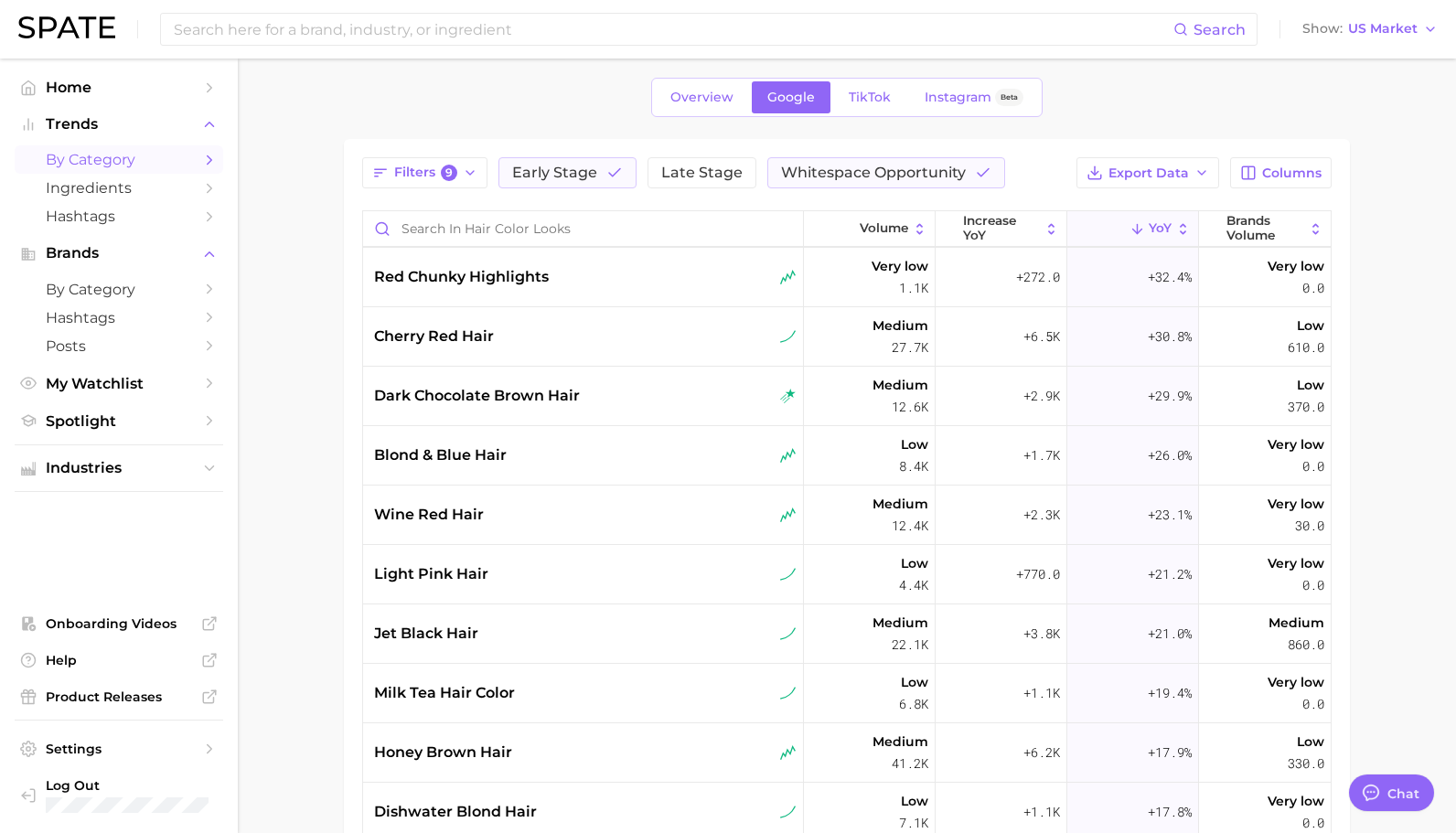
scroll to position [739, 0]
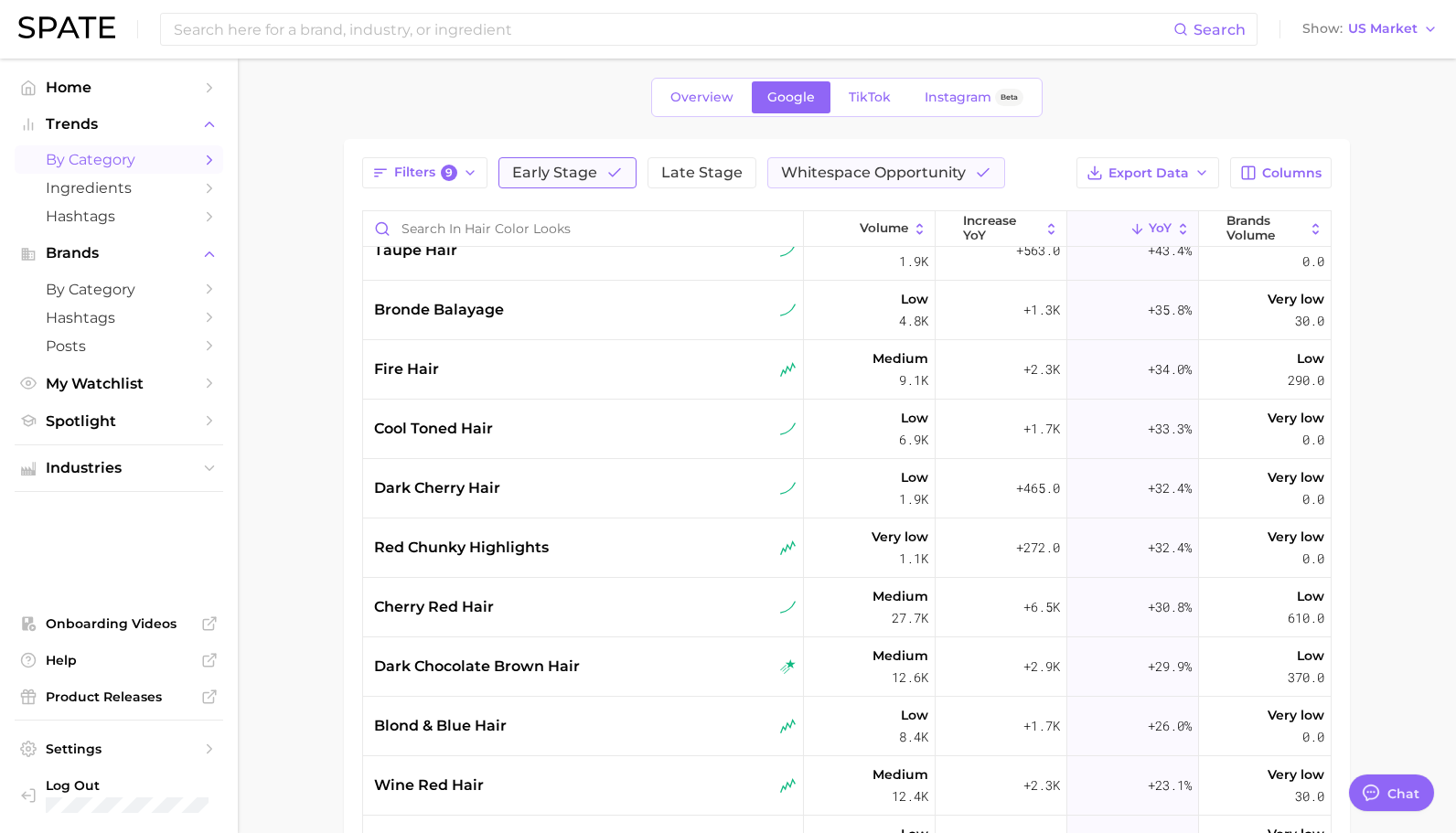
click at [571, 162] on button "Early Stage" at bounding box center [567, 172] width 138 height 31
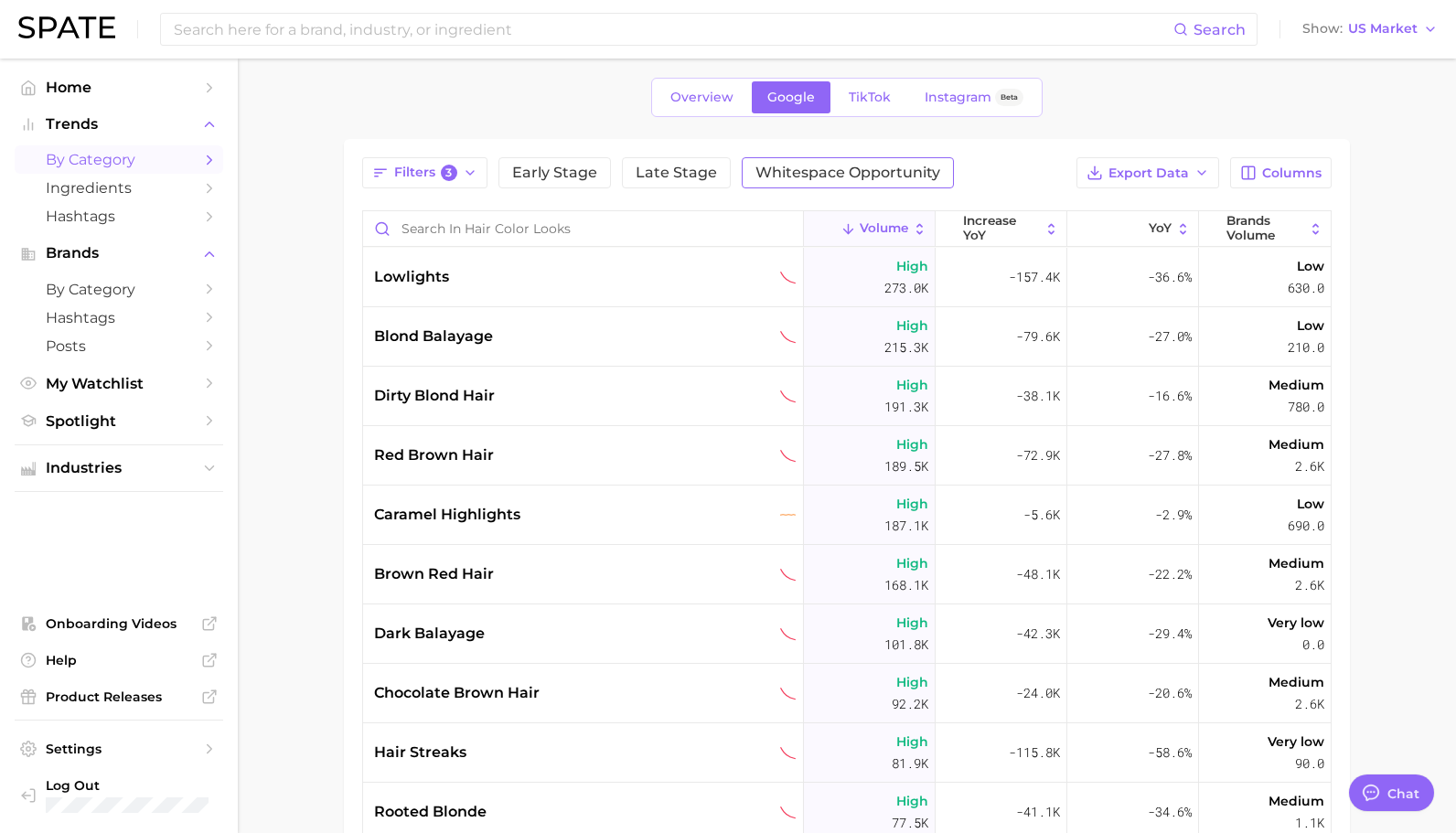
click at [830, 168] on span "Whitespace Opportunity" at bounding box center [847, 173] width 185 height 15
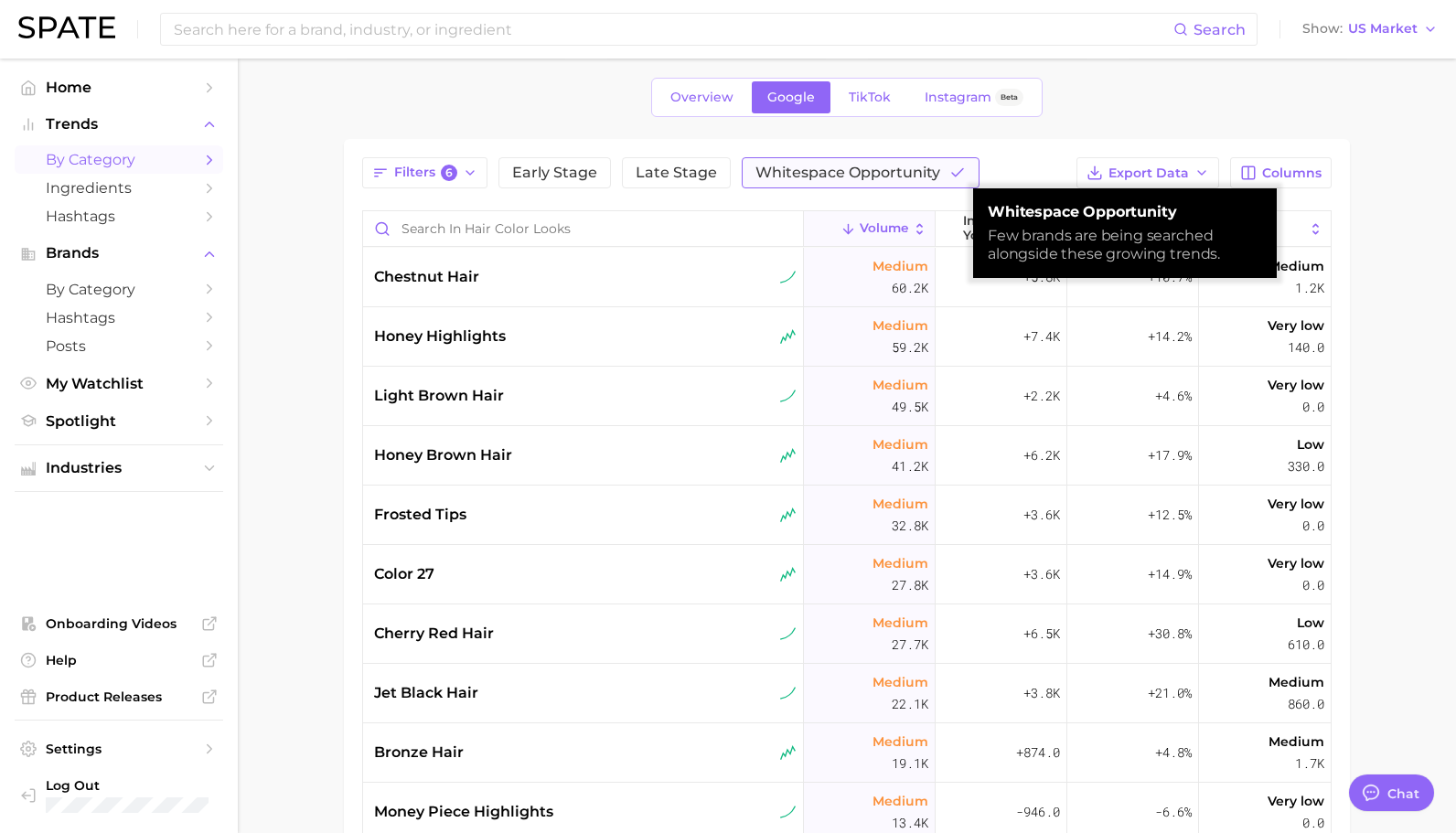
click at [830, 170] on span "Whitespace Opportunity" at bounding box center [847, 173] width 185 height 15
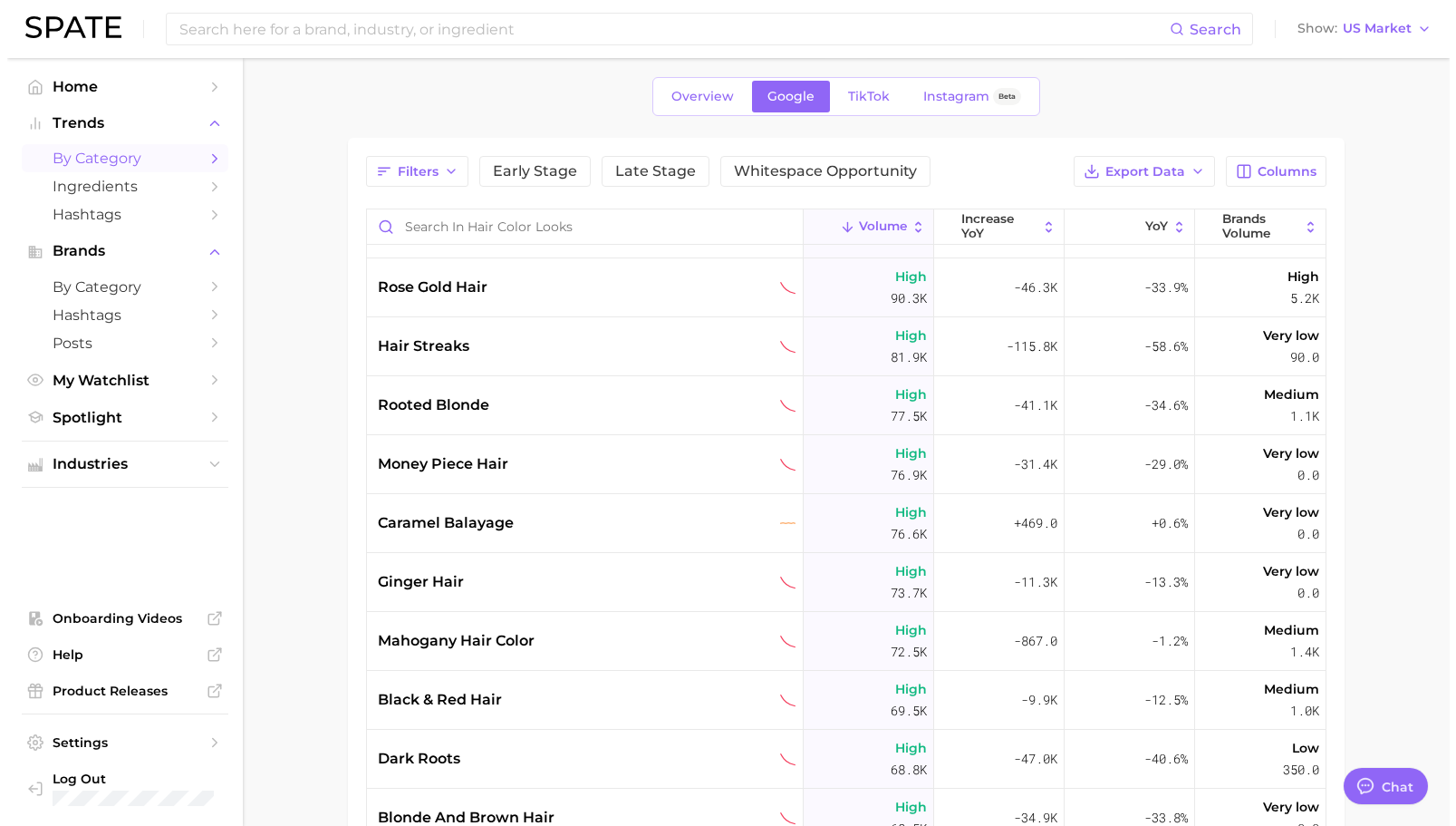
scroll to position [2769, 0]
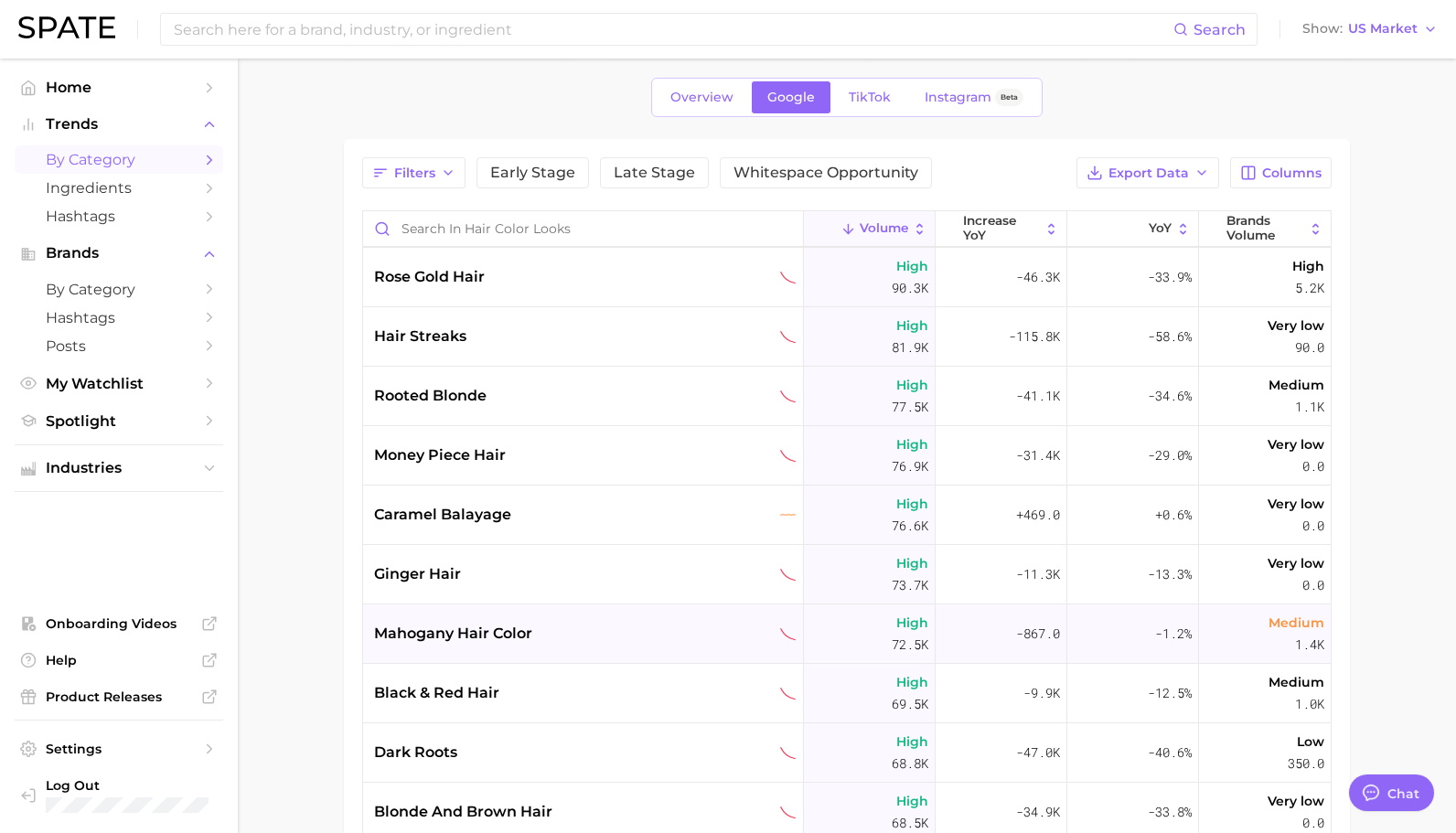
click at [504, 658] on div "mahogany hair color" at bounding box center [584, 634] width 440 height 59
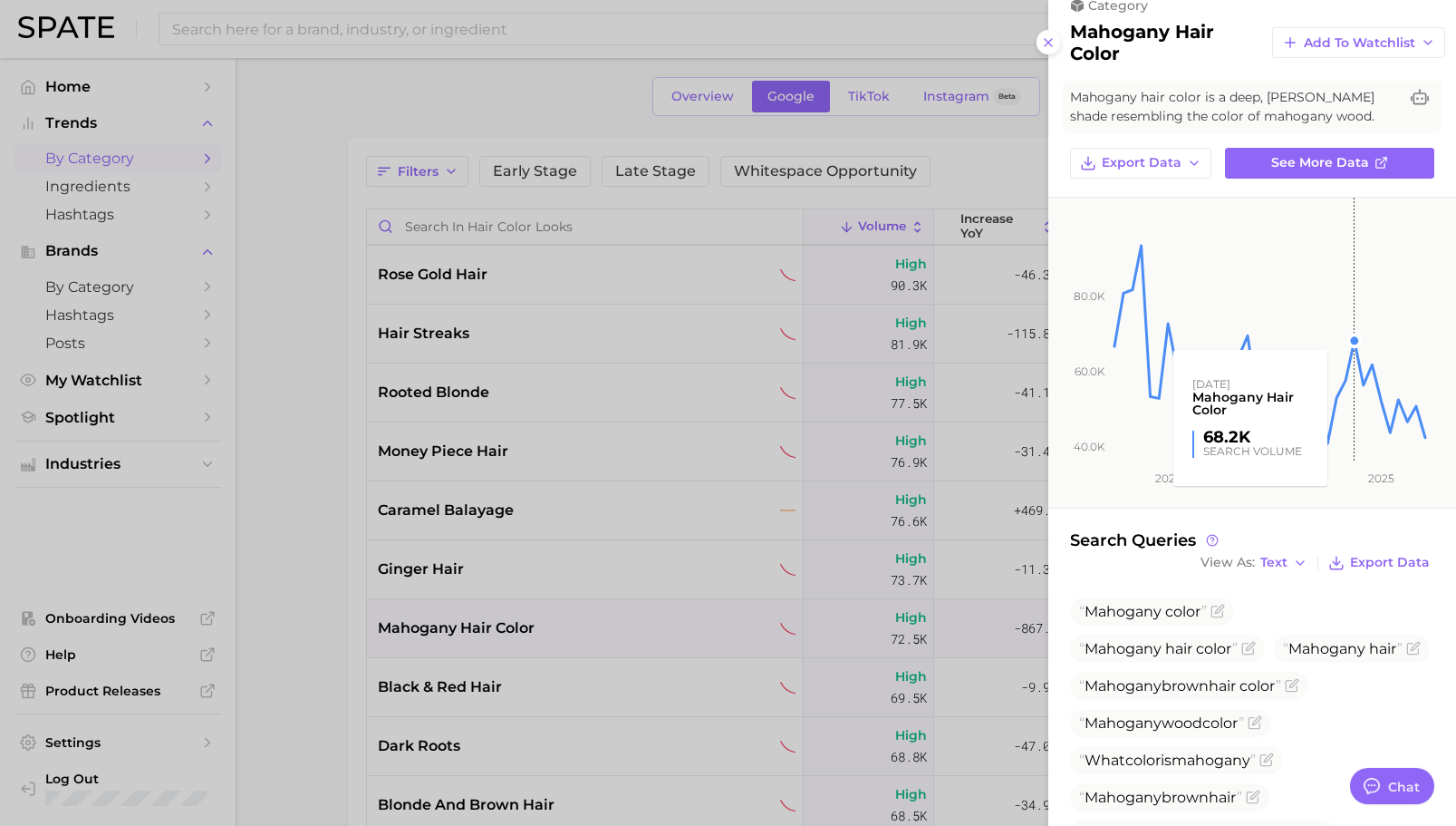
scroll to position [28, 0]
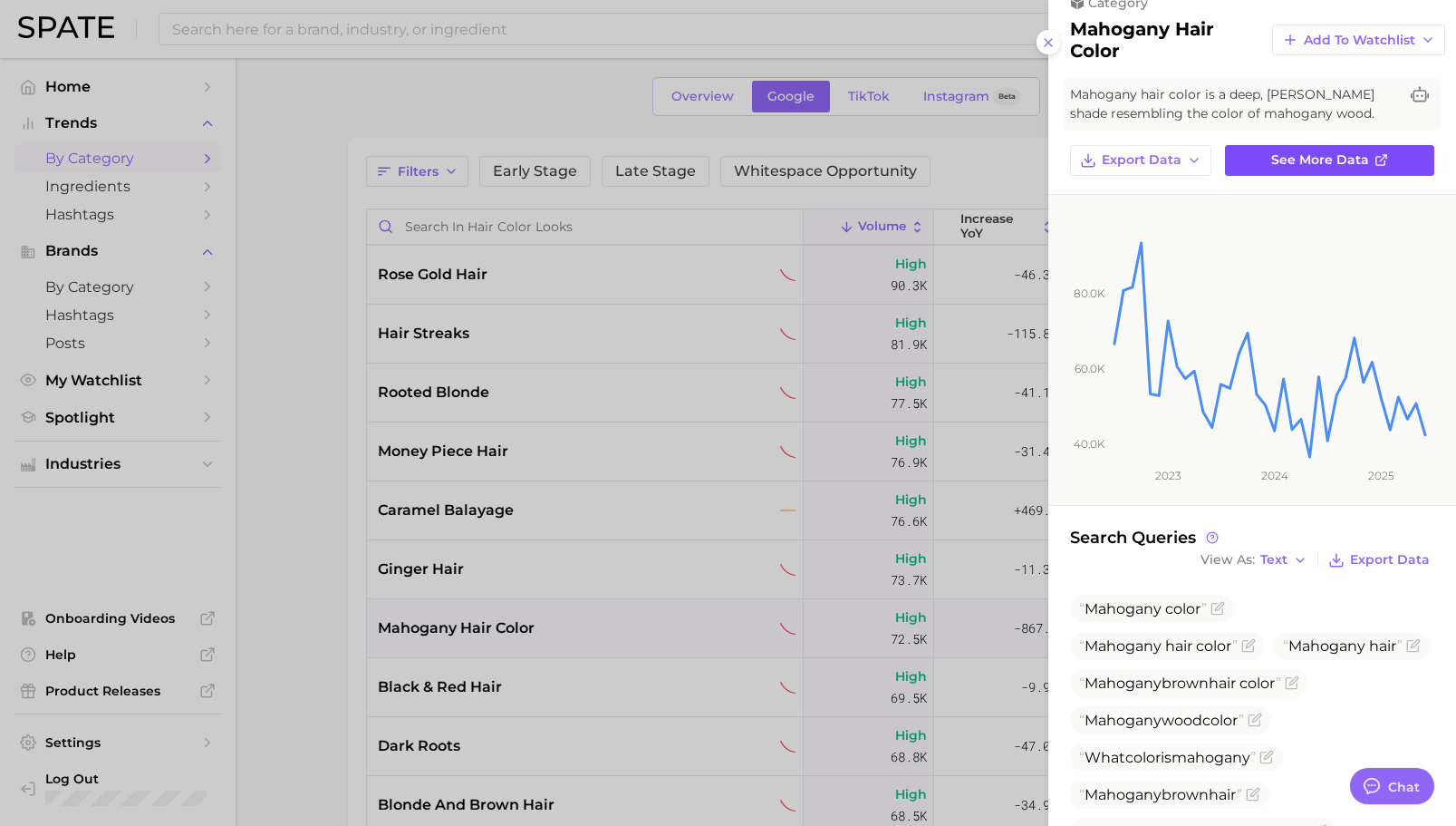
click at [1352, 176] on link "See more data" at bounding box center [1329, 159] width 209 height 30
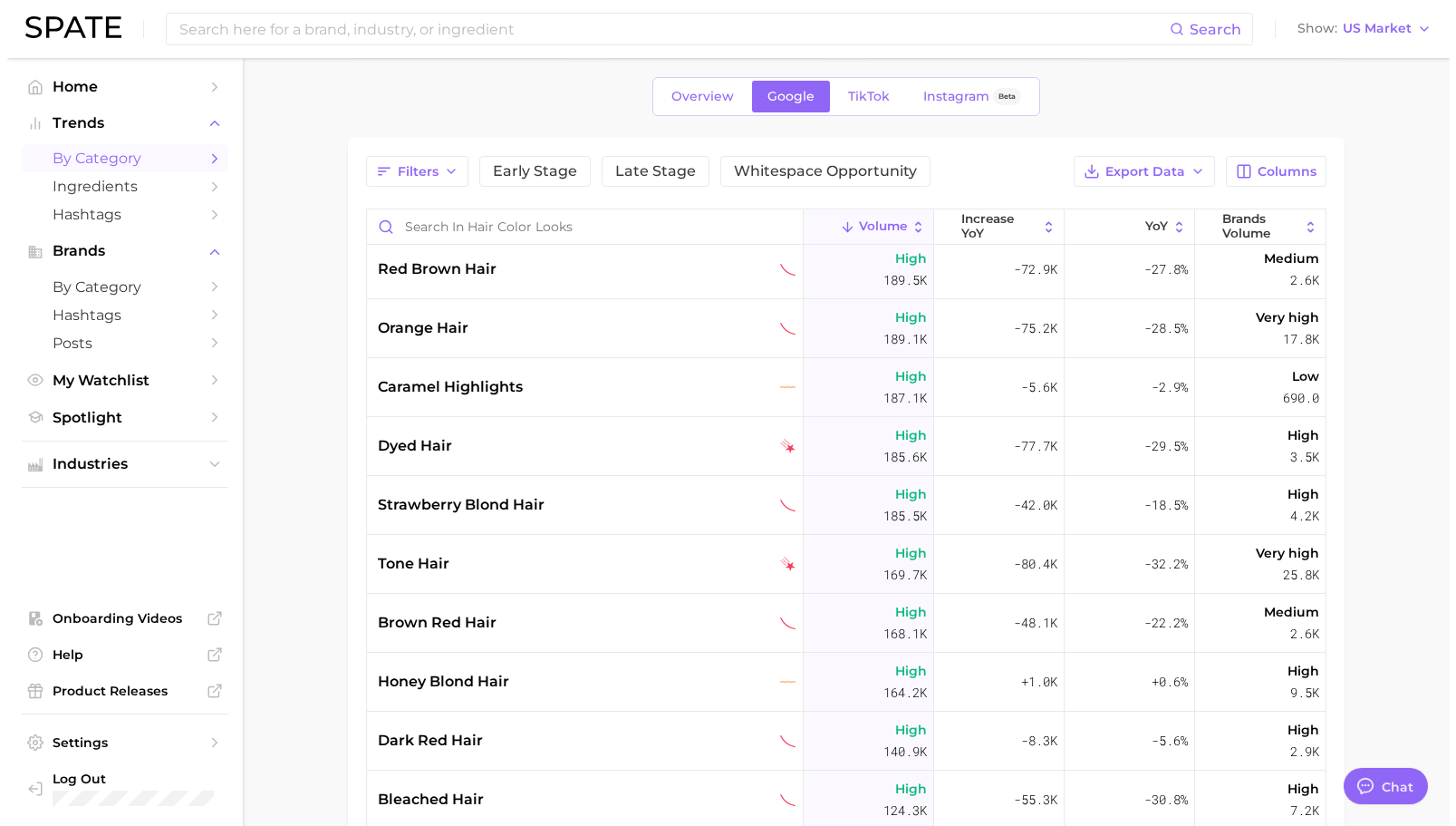
scroll to position [1887, 0]
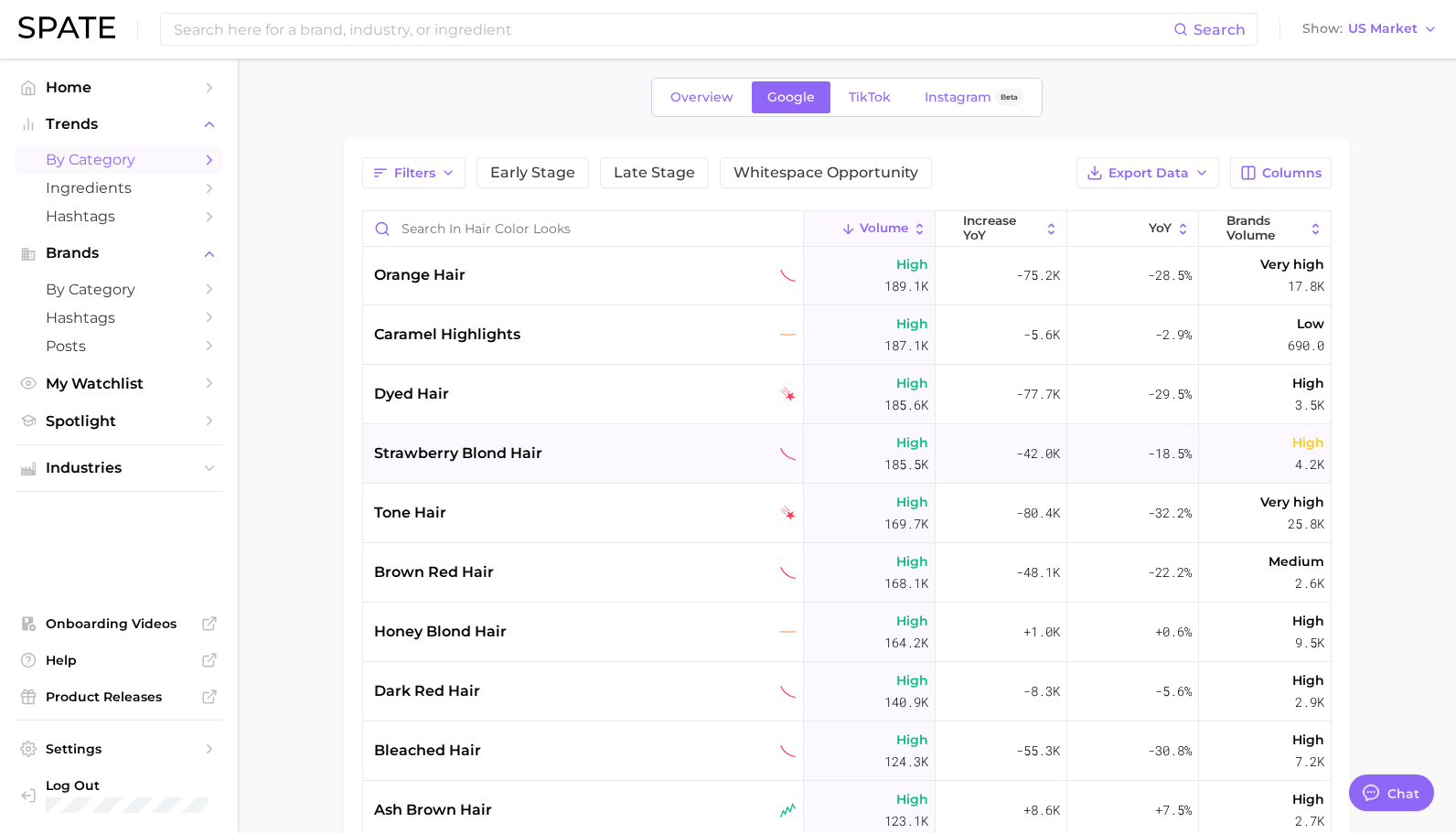
click at [485, 440] on div "strawberry blond hair" at bounding box center [584, 454] width 440 height 59
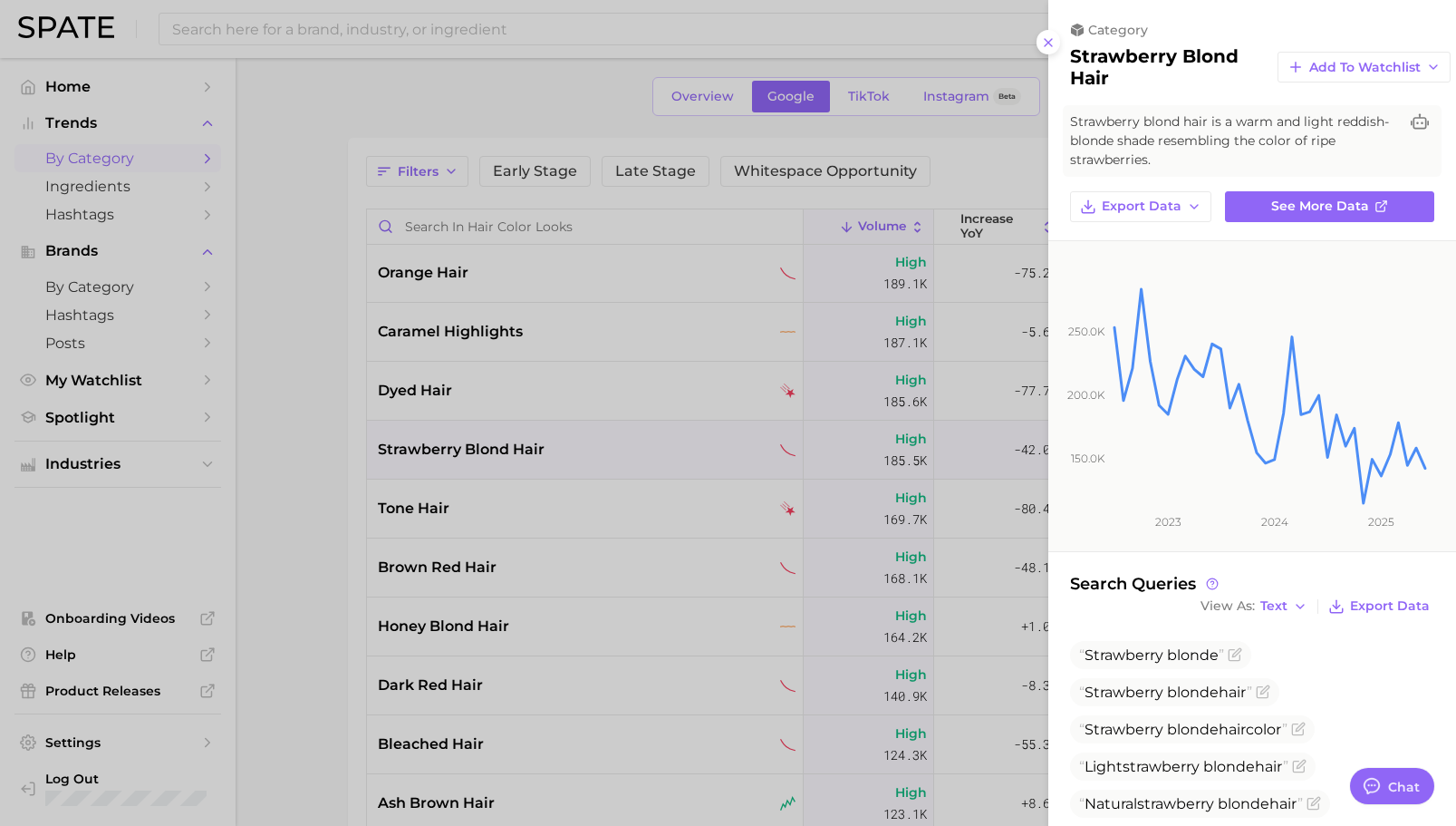
type textarea "x"
click at [922, 397] on div at bounding box center [728, 413] width 1456 height 826
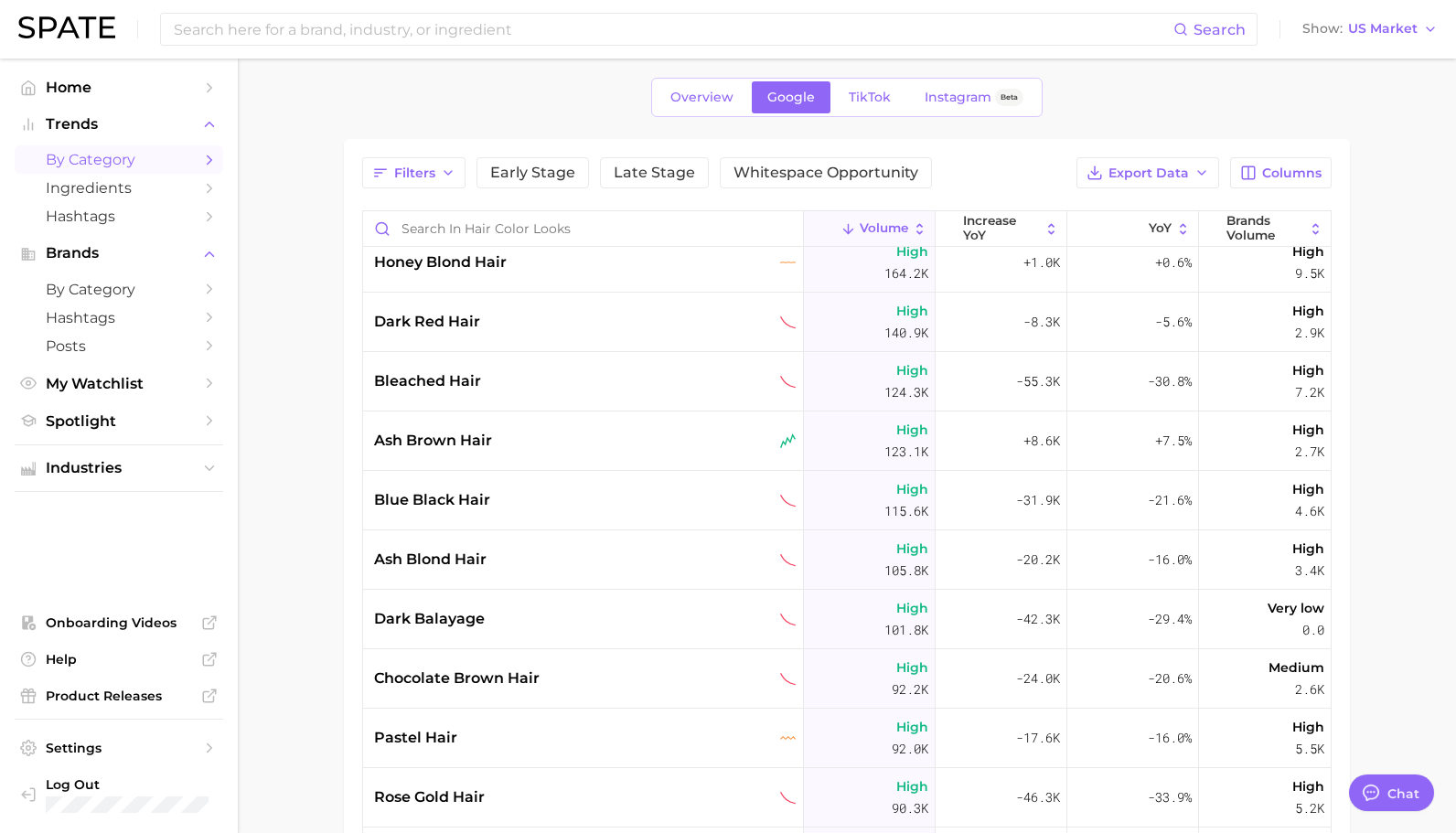
scroll to position [2349, 0]
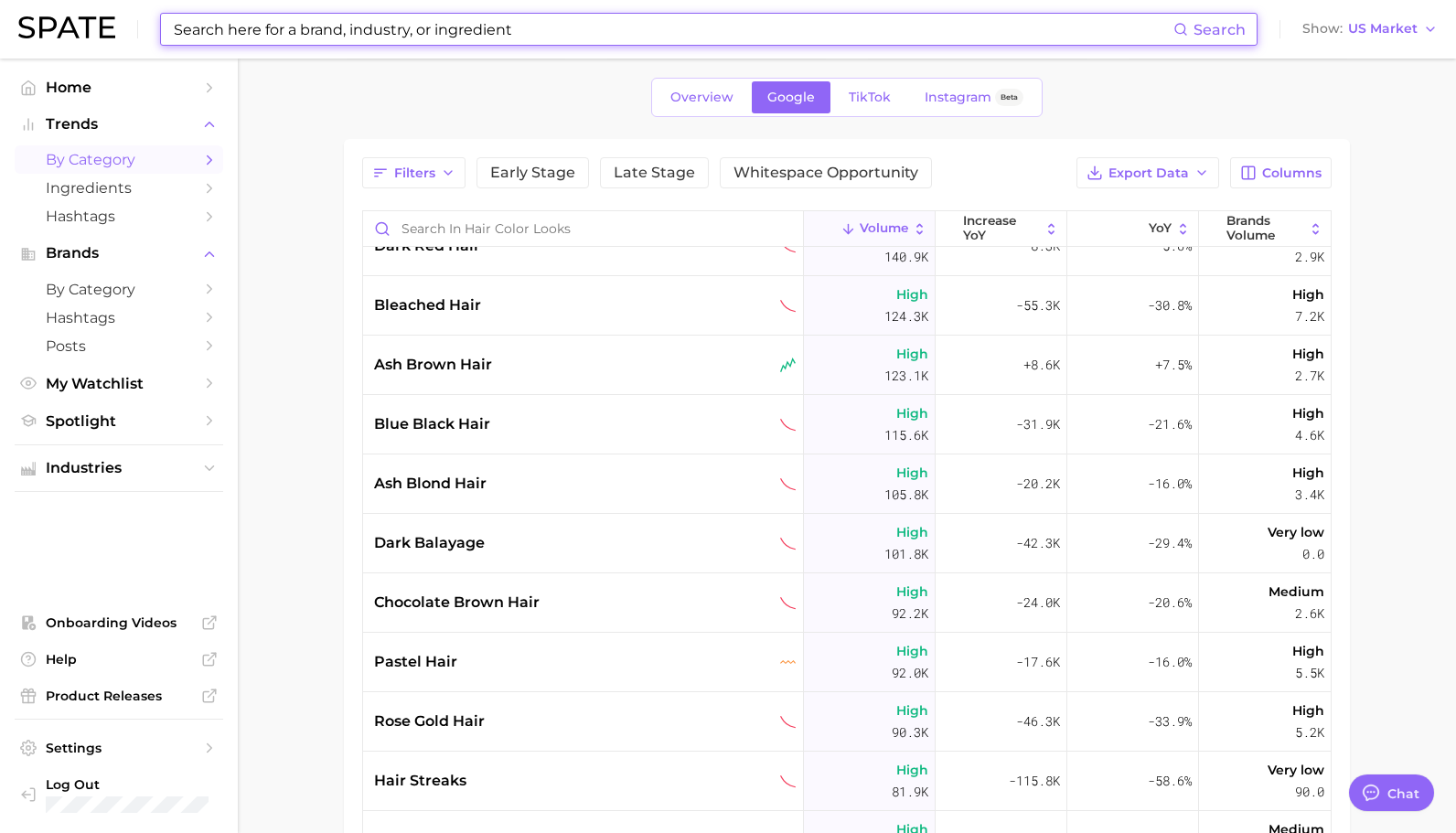
click at [623, 39] on input at bounding box center [673, 29] width 1002 height 31
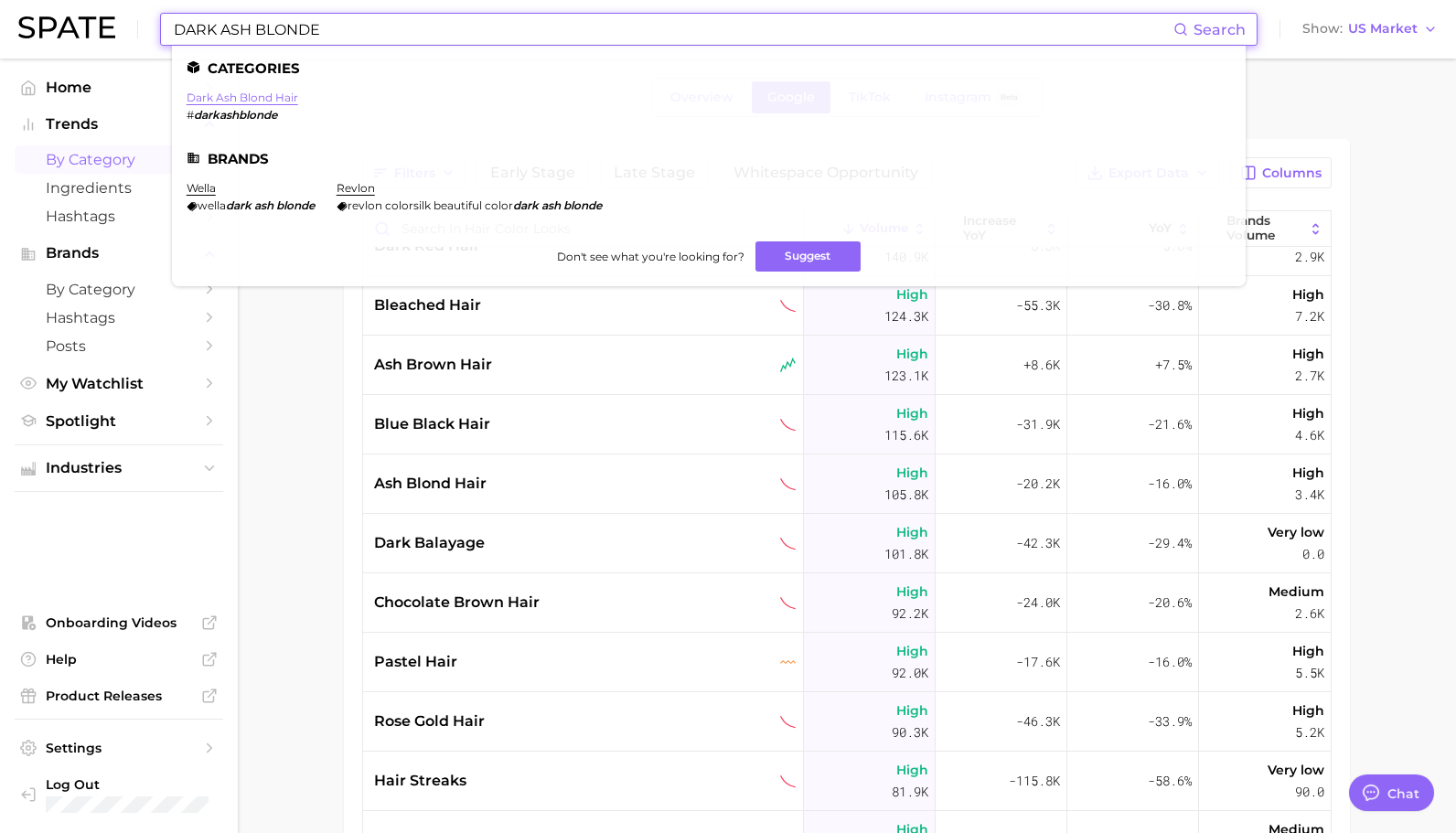
type input "DARK ASH BLONDE"
click at [269, 90] on link "dark ash blond hair" at bounding box center [243, 97] width 111 height 14
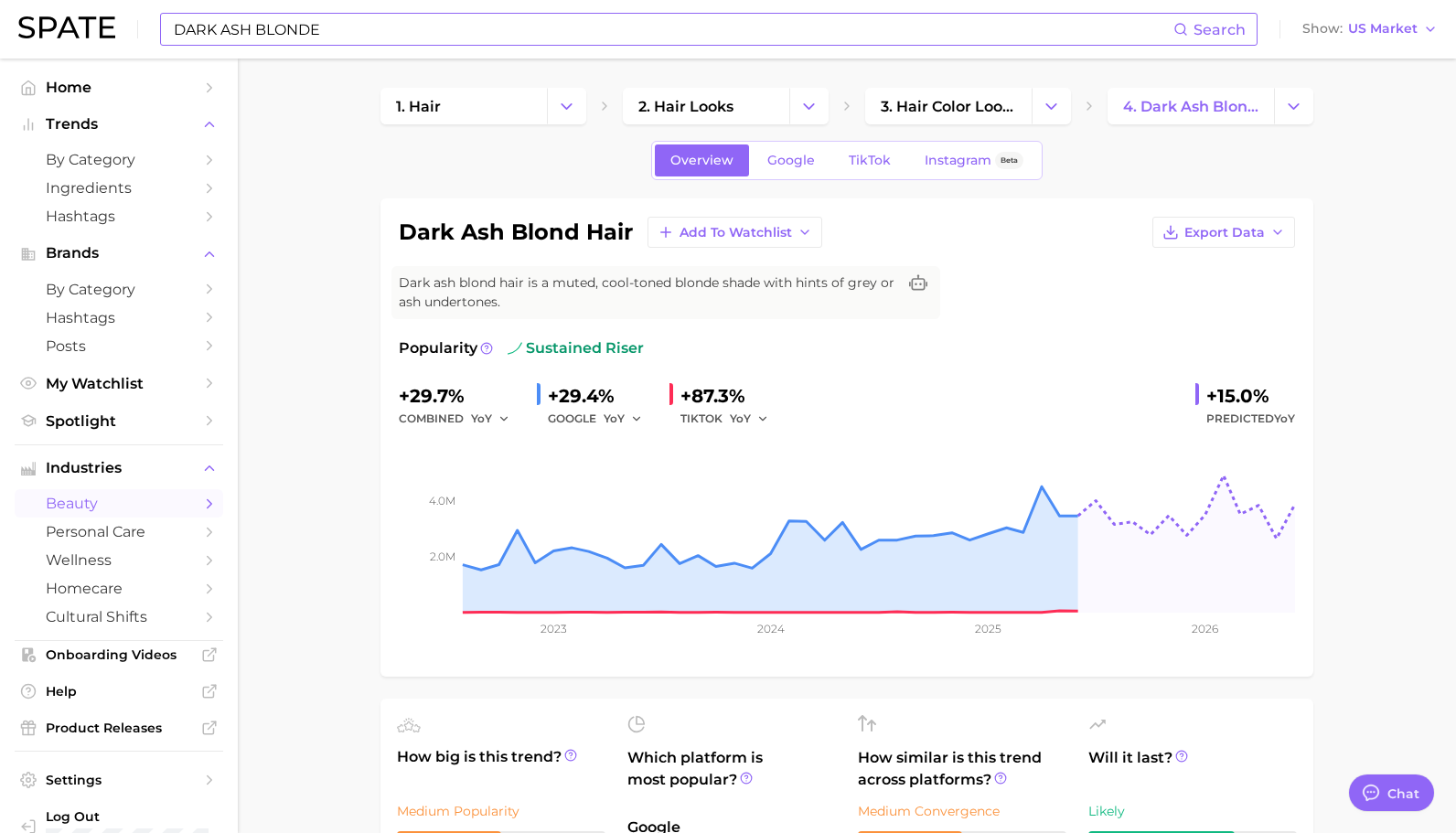
click at [360, 30] on input "DARK ASH BLONDE" at bounding box center [673, 29] width 1002 height 31
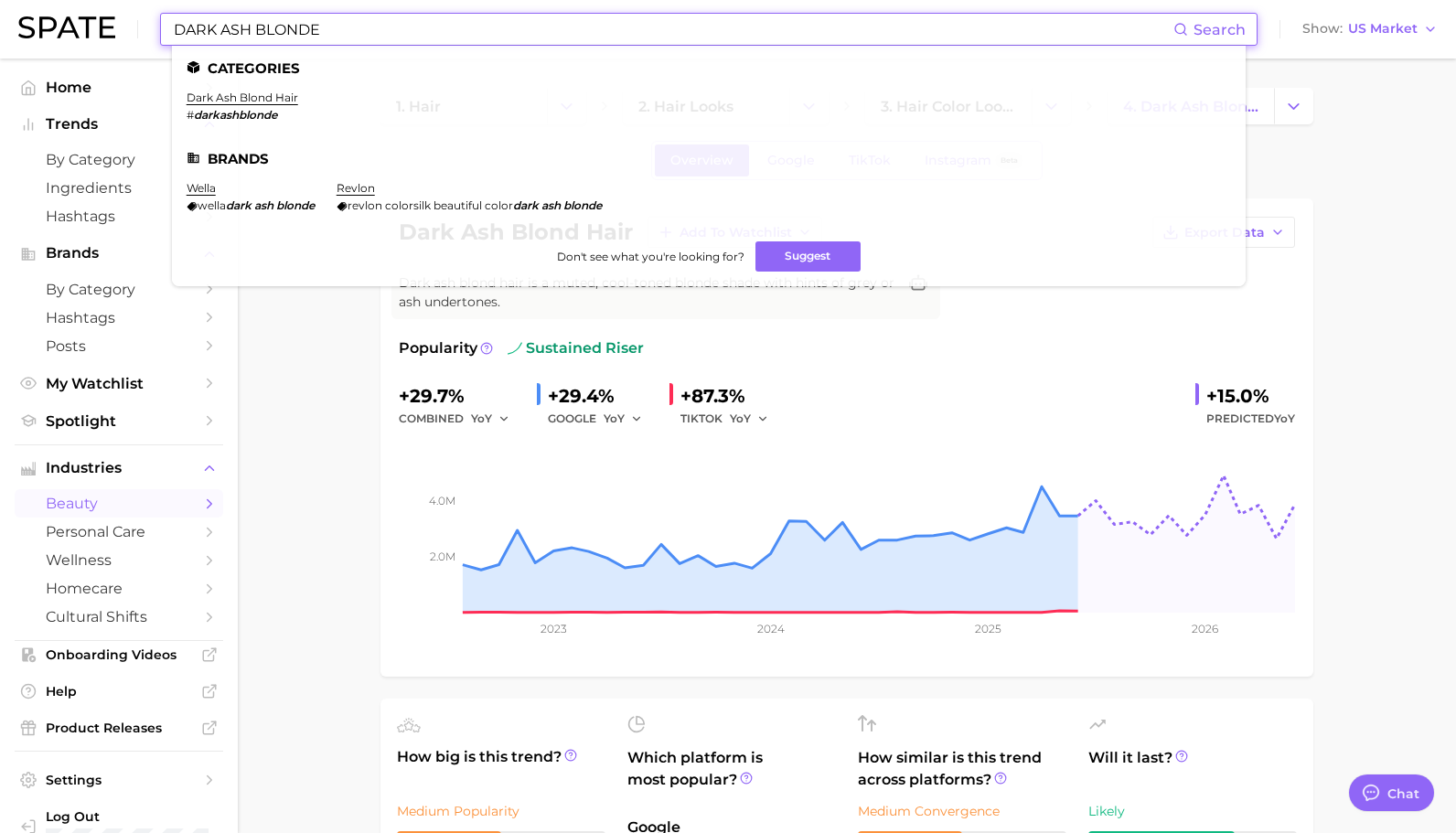
click at [360, 30] on input "DARK ASH BLONDE" at bounding box center [673, 29] width 1002 height 31
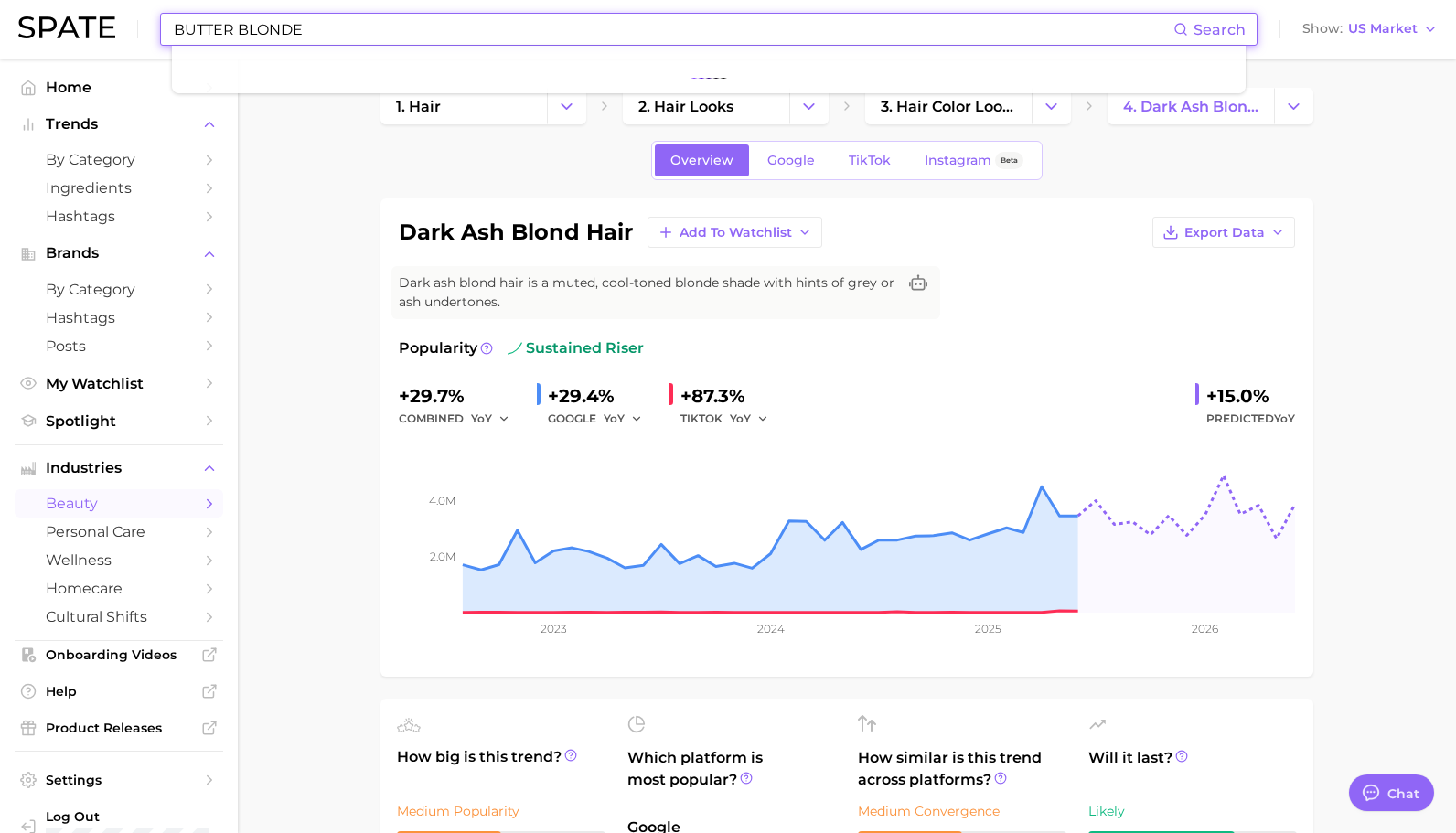
type input "BUTTER BLONDE"
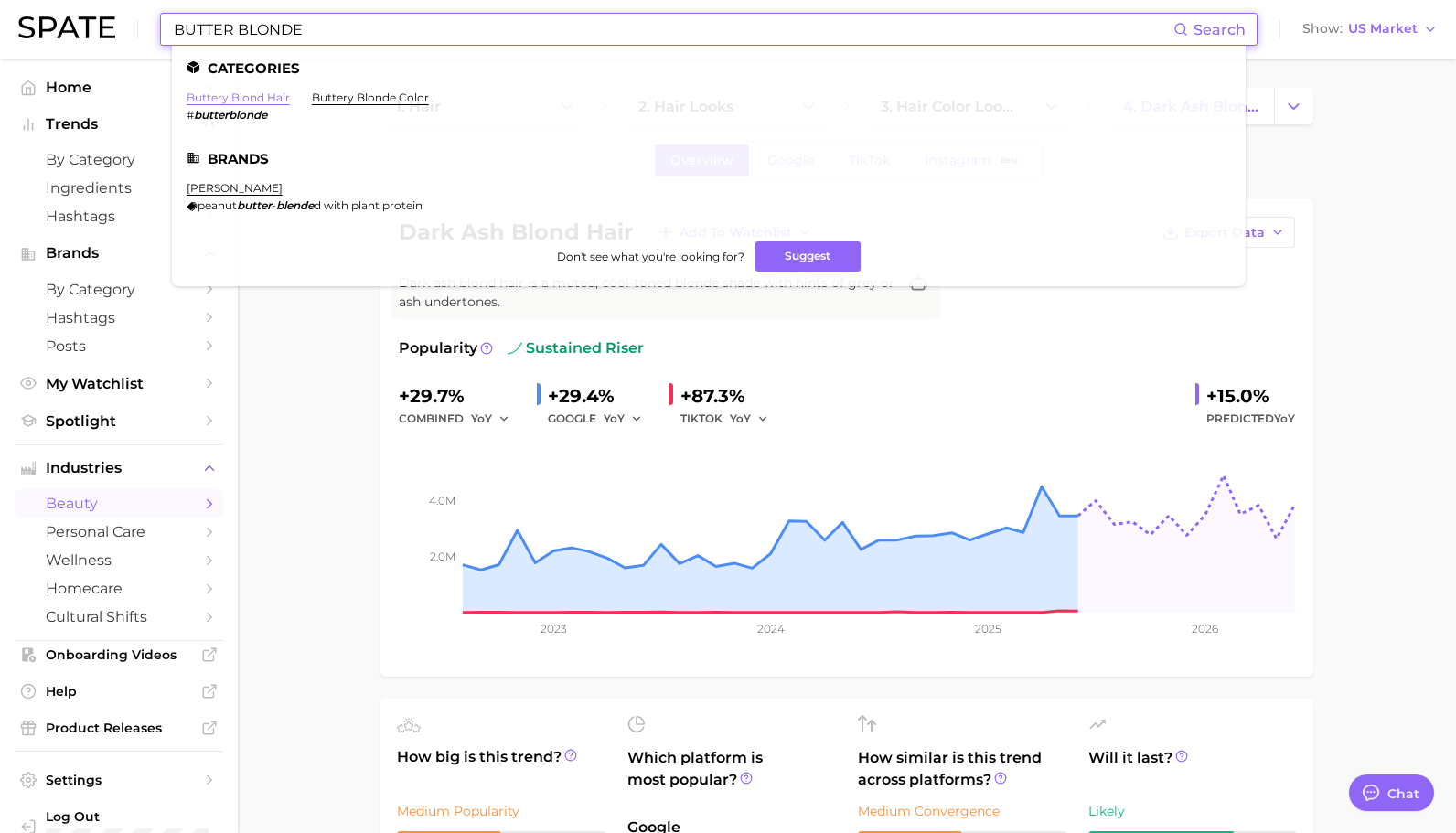
click at [236, 94] on link "buttery blond hair" at bounding box center [238, 97] width 103 height 14
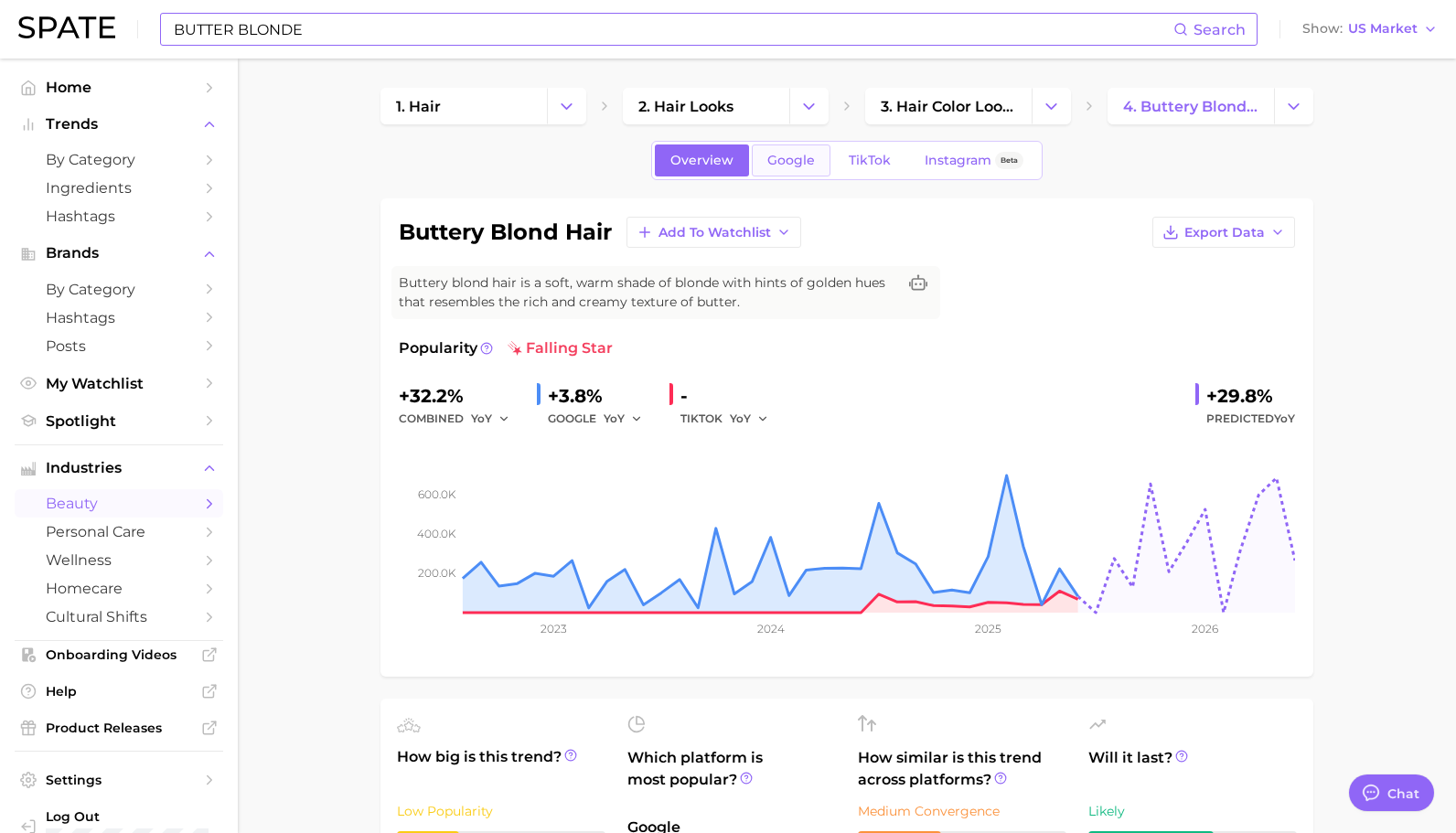
click at [800, 161] on span "Google" at bounding box center [791, 160] width 47 height 16
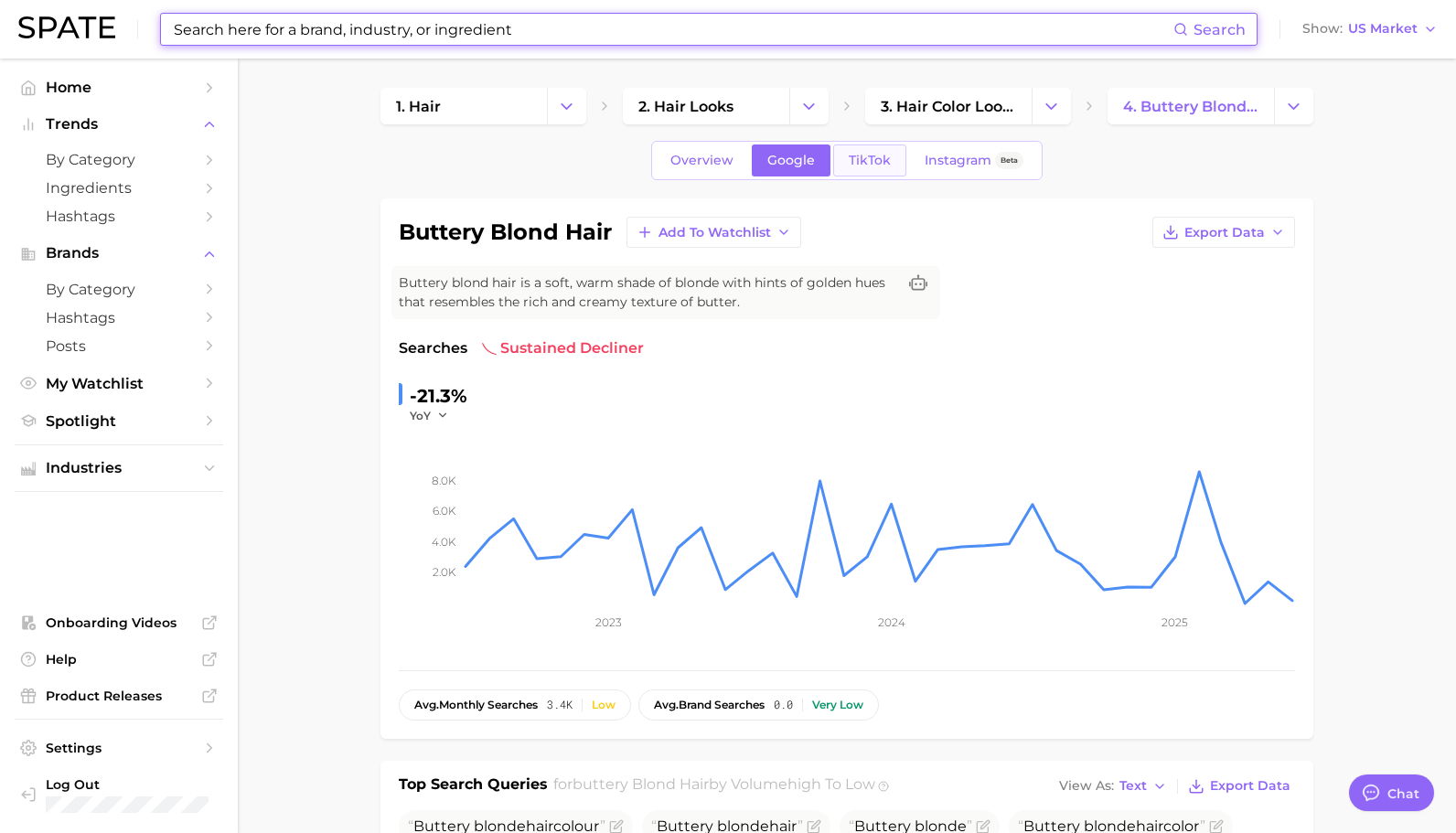
click at [885, 160] on span "TikTok" at bounding box center [869, 160] width 42 height 16
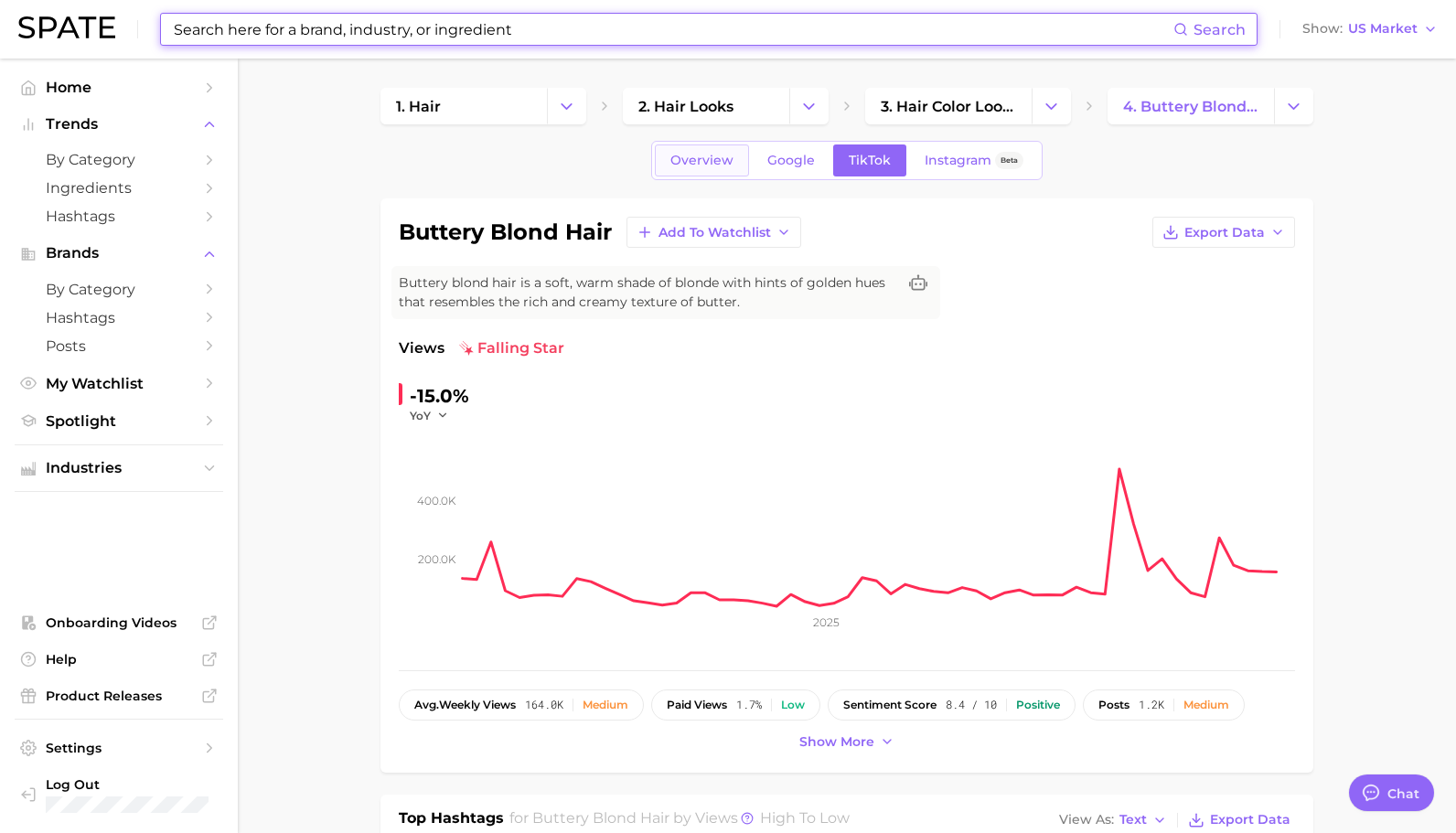
click at [726, 164] on span "Overview" at bounding box center [702, 160] width 63 height 16
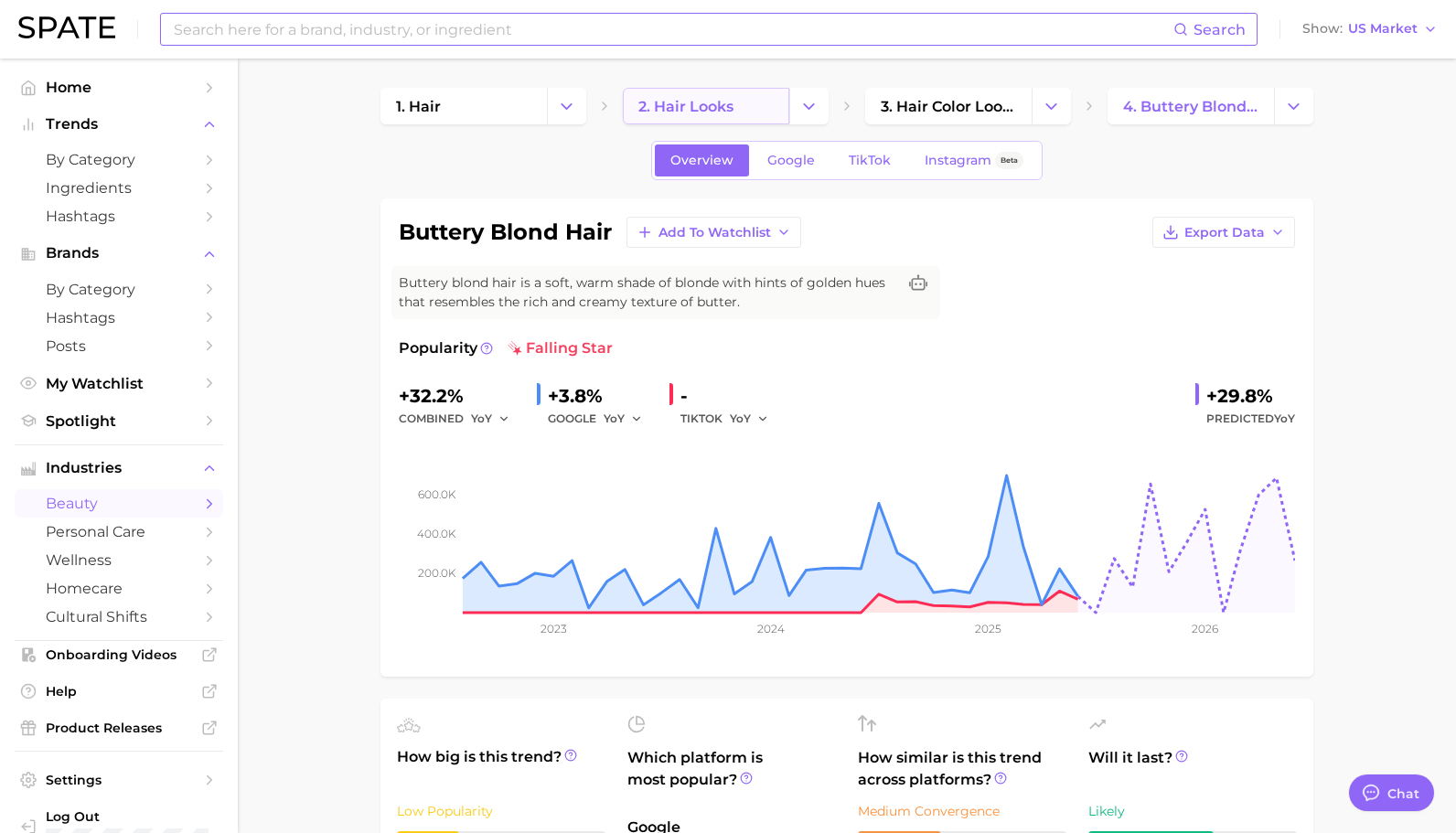
click at [741, 99] on link "2. hair looks" at bounding box center [705, 105] width 166 height 36
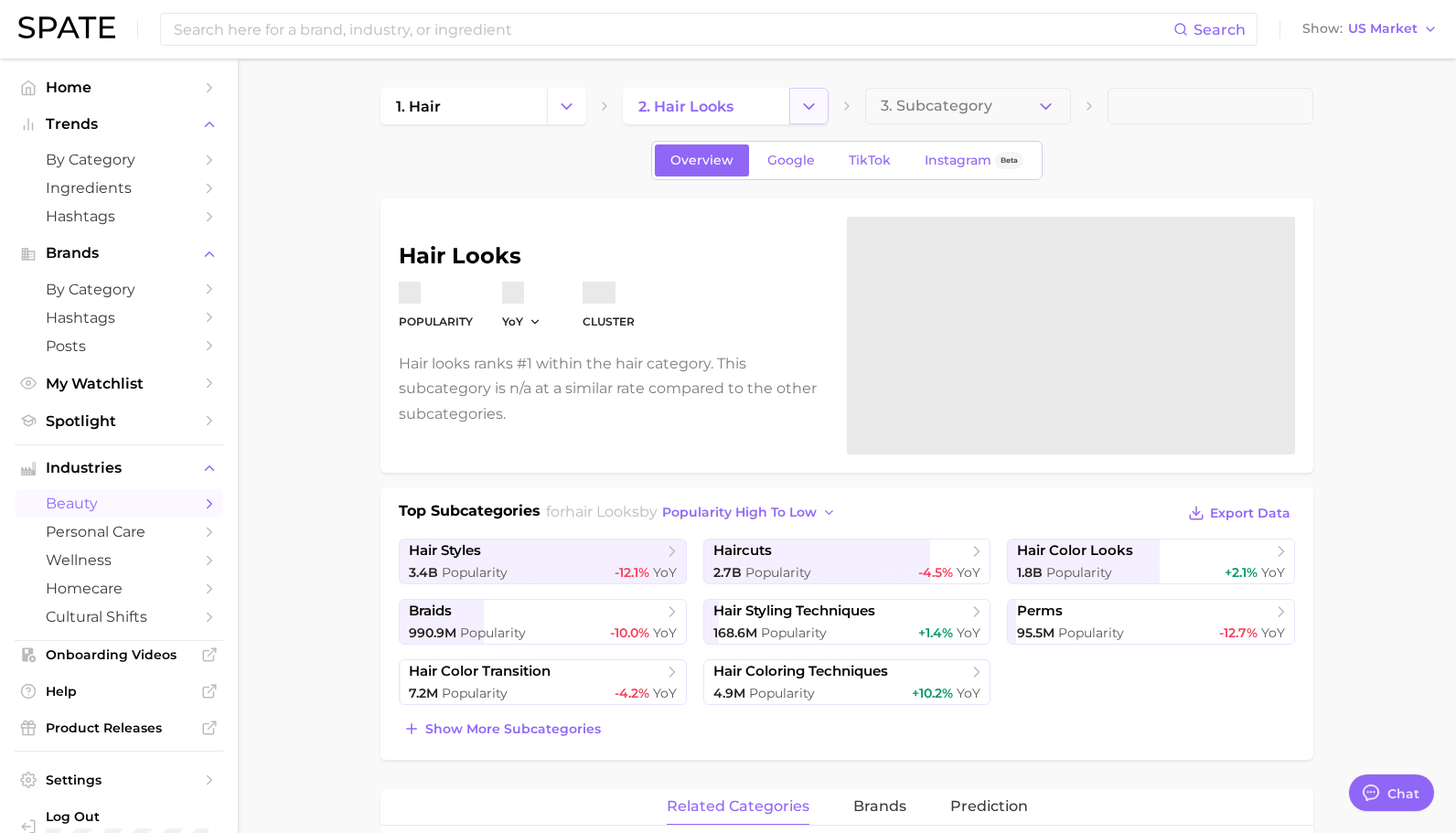
click at [811, 115] on button "Change Category" at bounding box center [808, 105] width 39 height 36
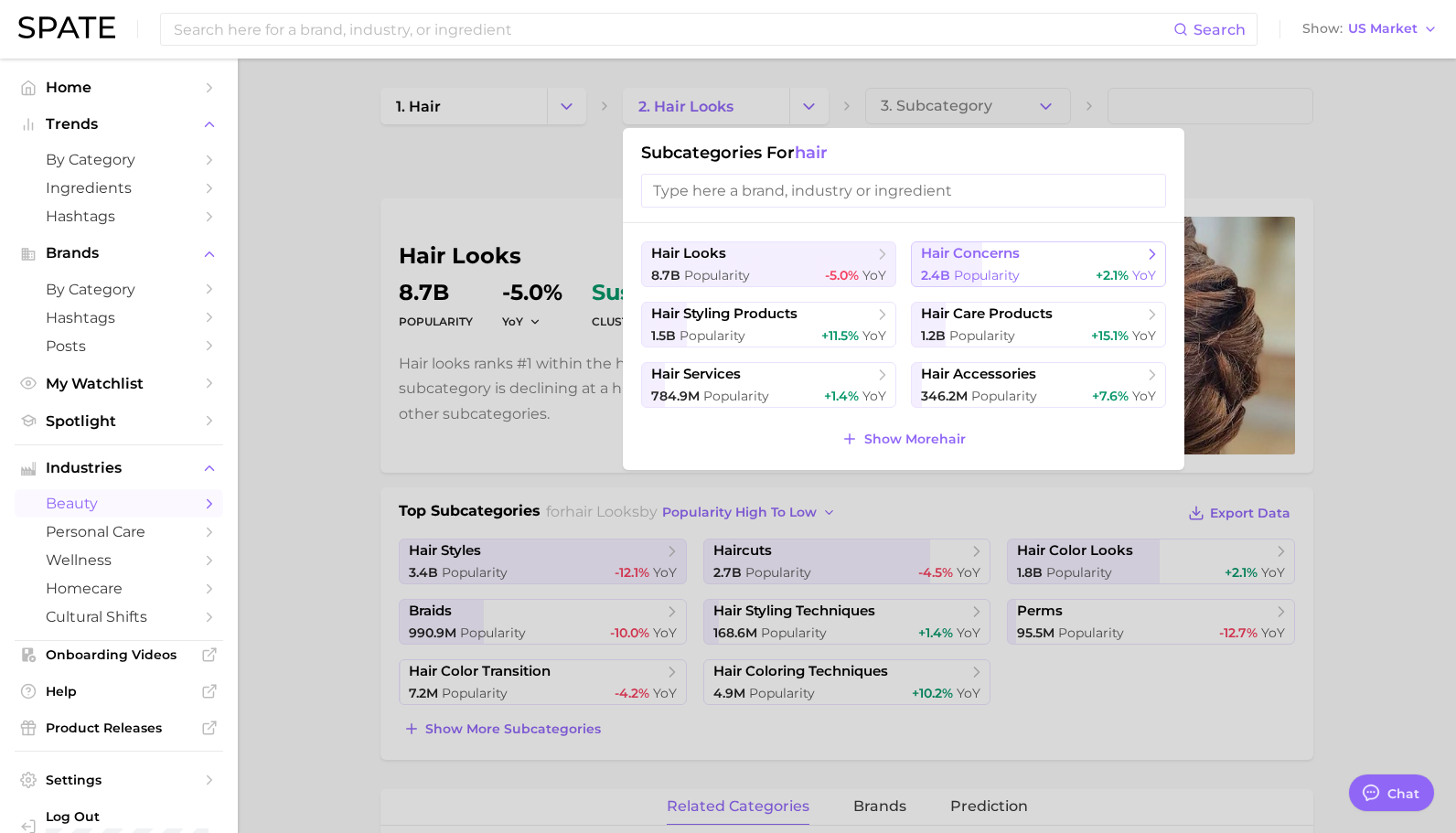
click at [1011, 251] on span "hair concerns" at bounding box center [970, 254] width 98 height 18
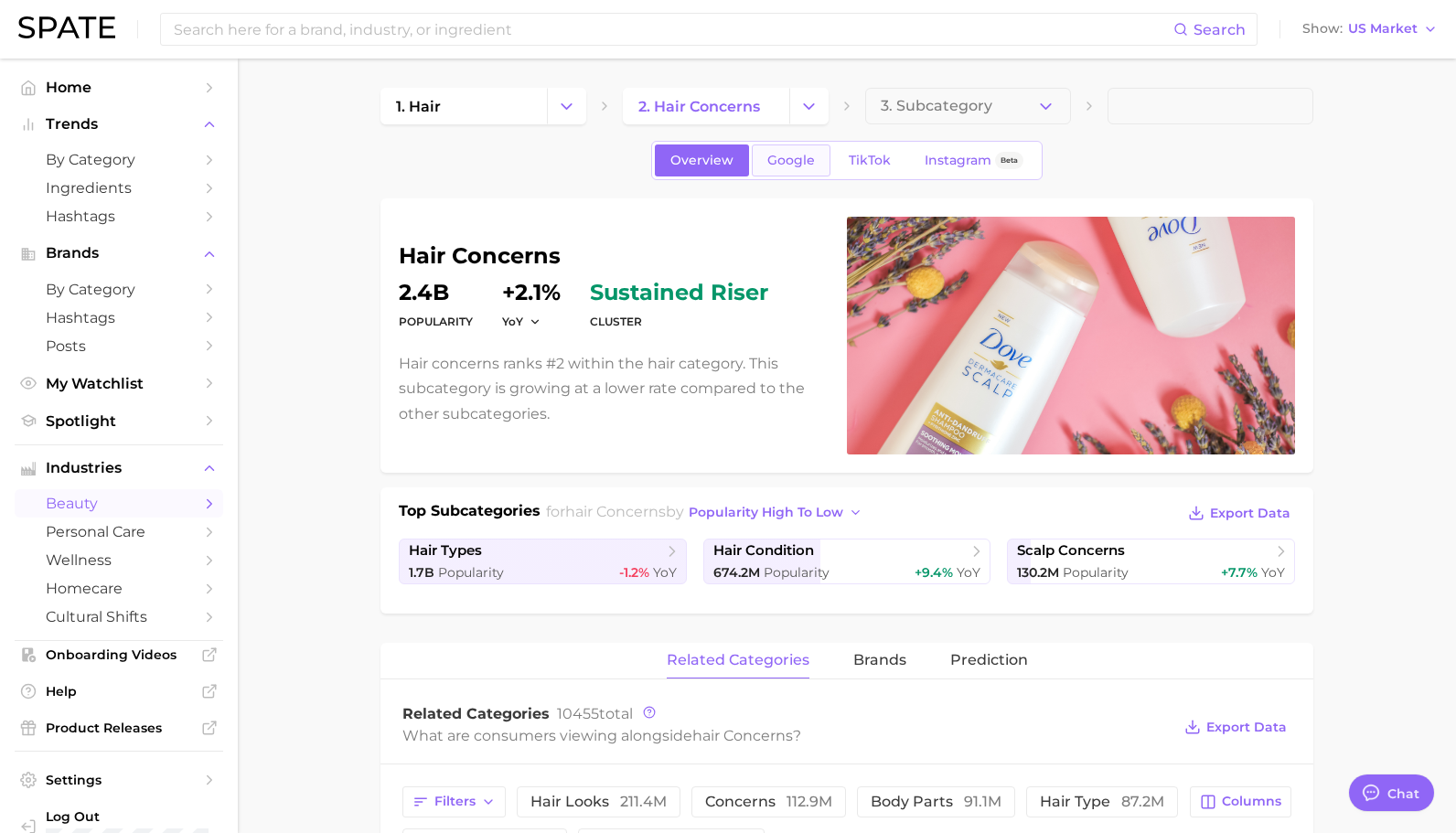
click at [816, 159] on link "Google" at bounding box center [791, 161] width 79 height 32
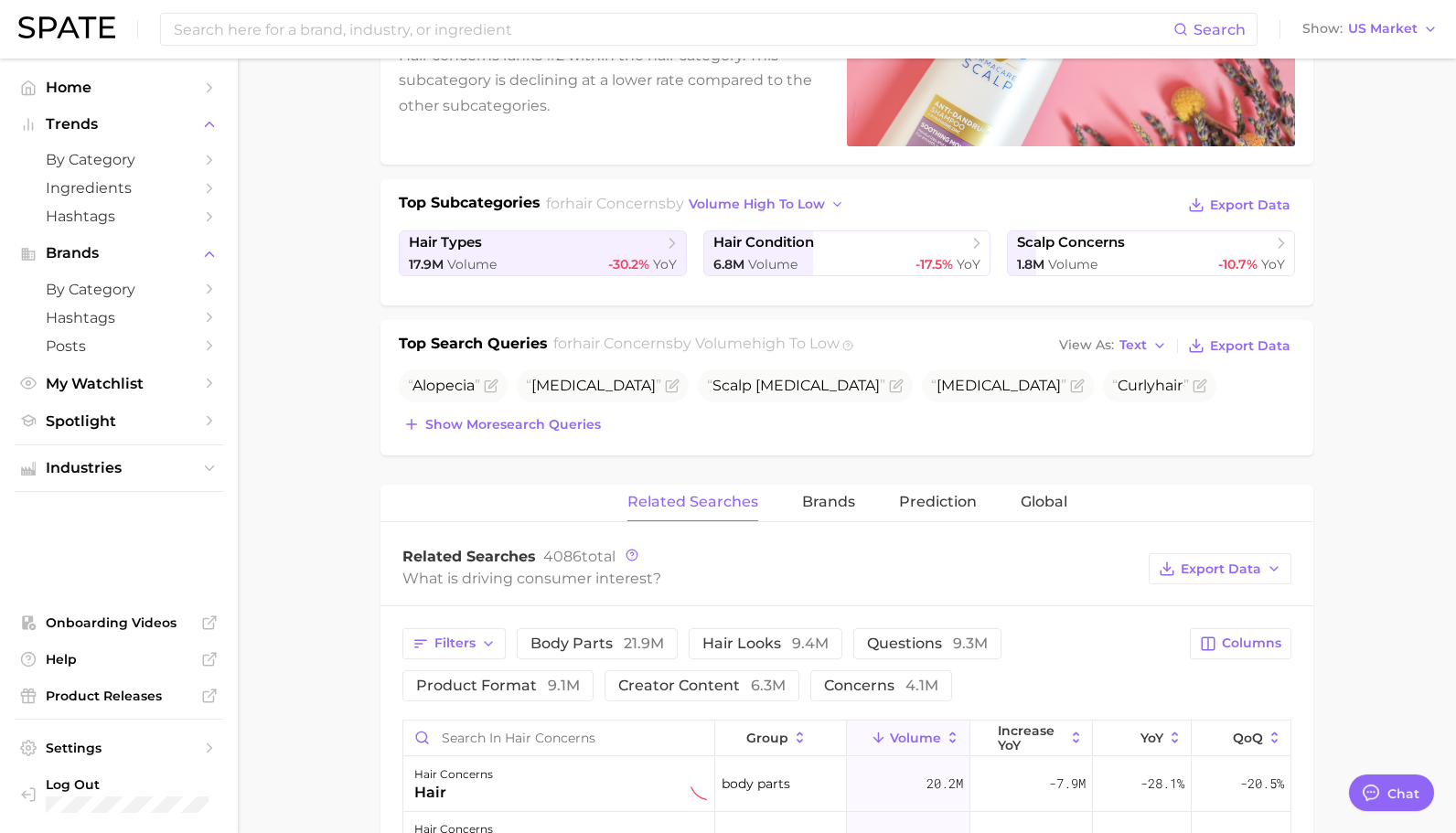
scroll to position [268, 0]
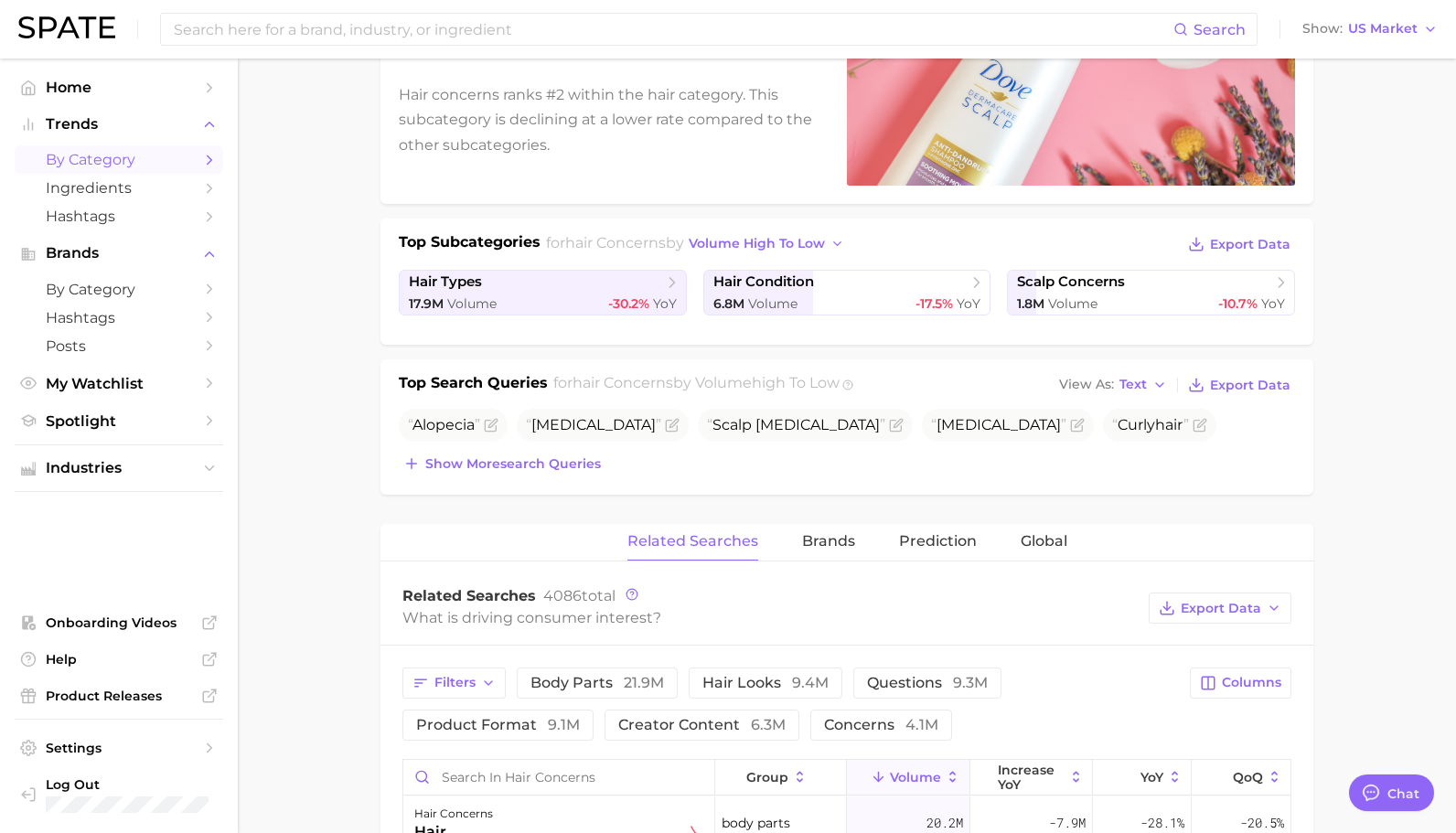
click at [124, 152] on span "by Category" at bounding box center [118, 159] width 146 height 18
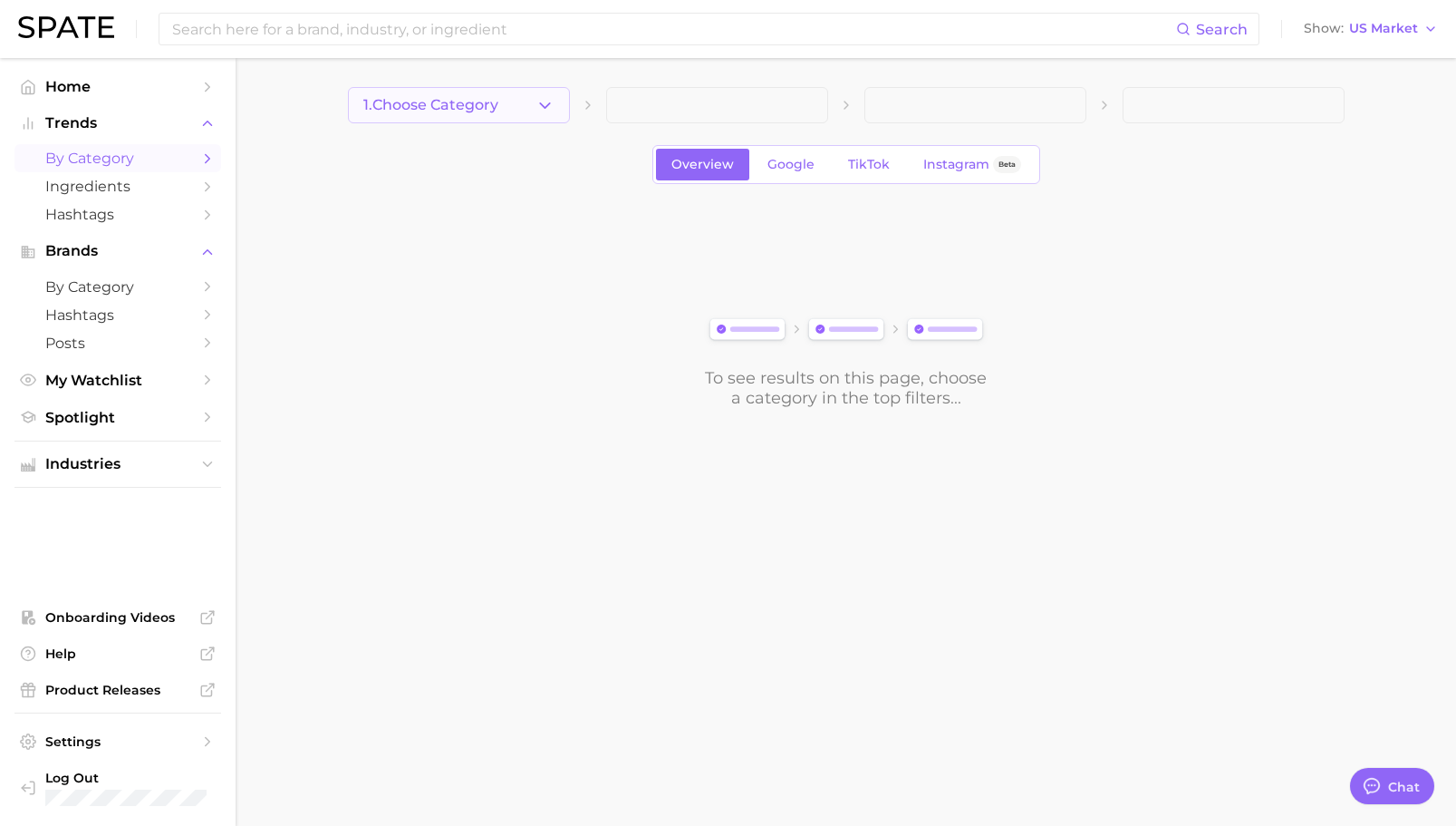
click at [540, 102] on polyline "button" at bounding box center [545, 104] width 10 height 5
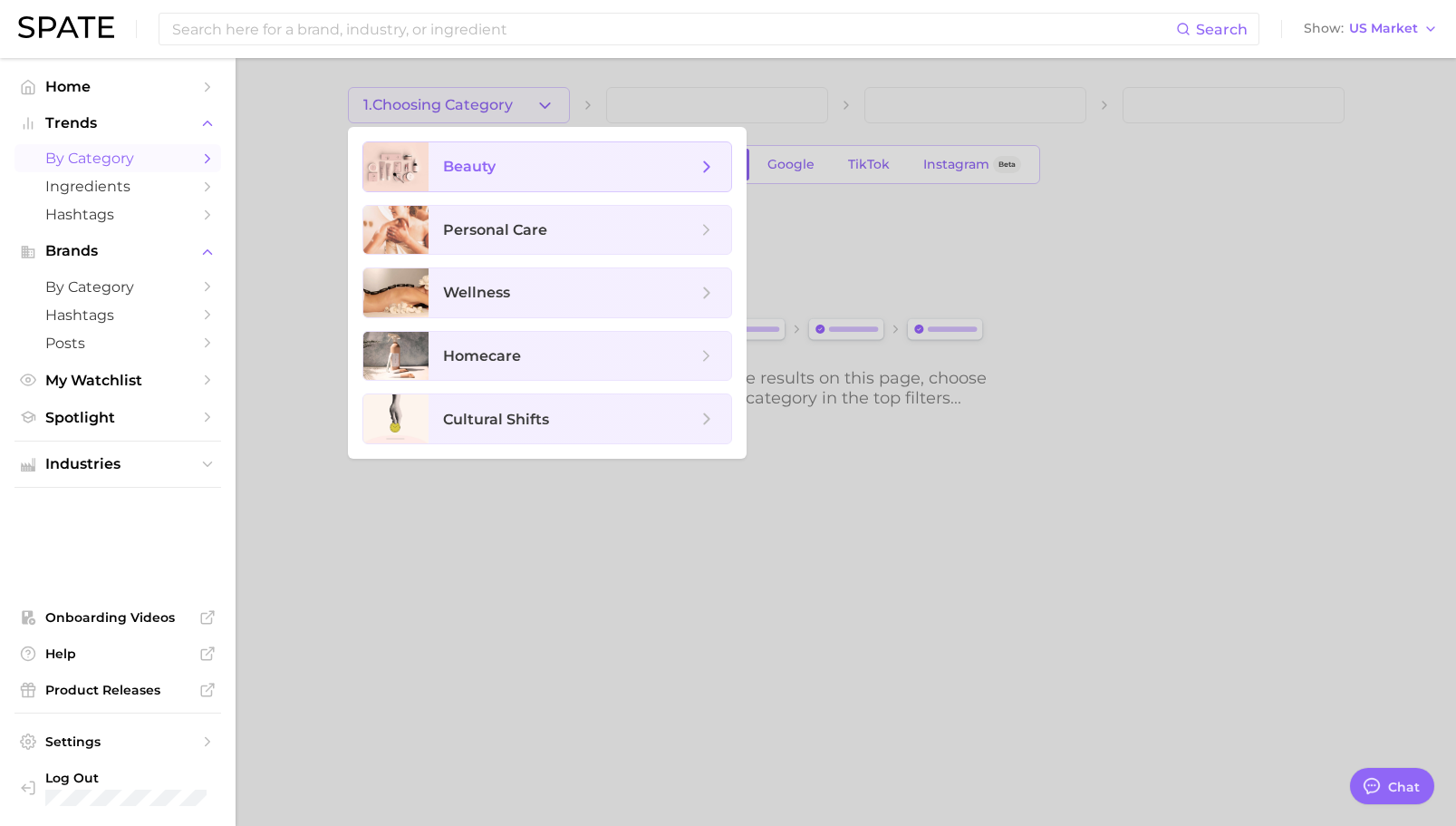
click at [541, 173] on span "beauty" at bounding box center [570, 167] width 254 height 20
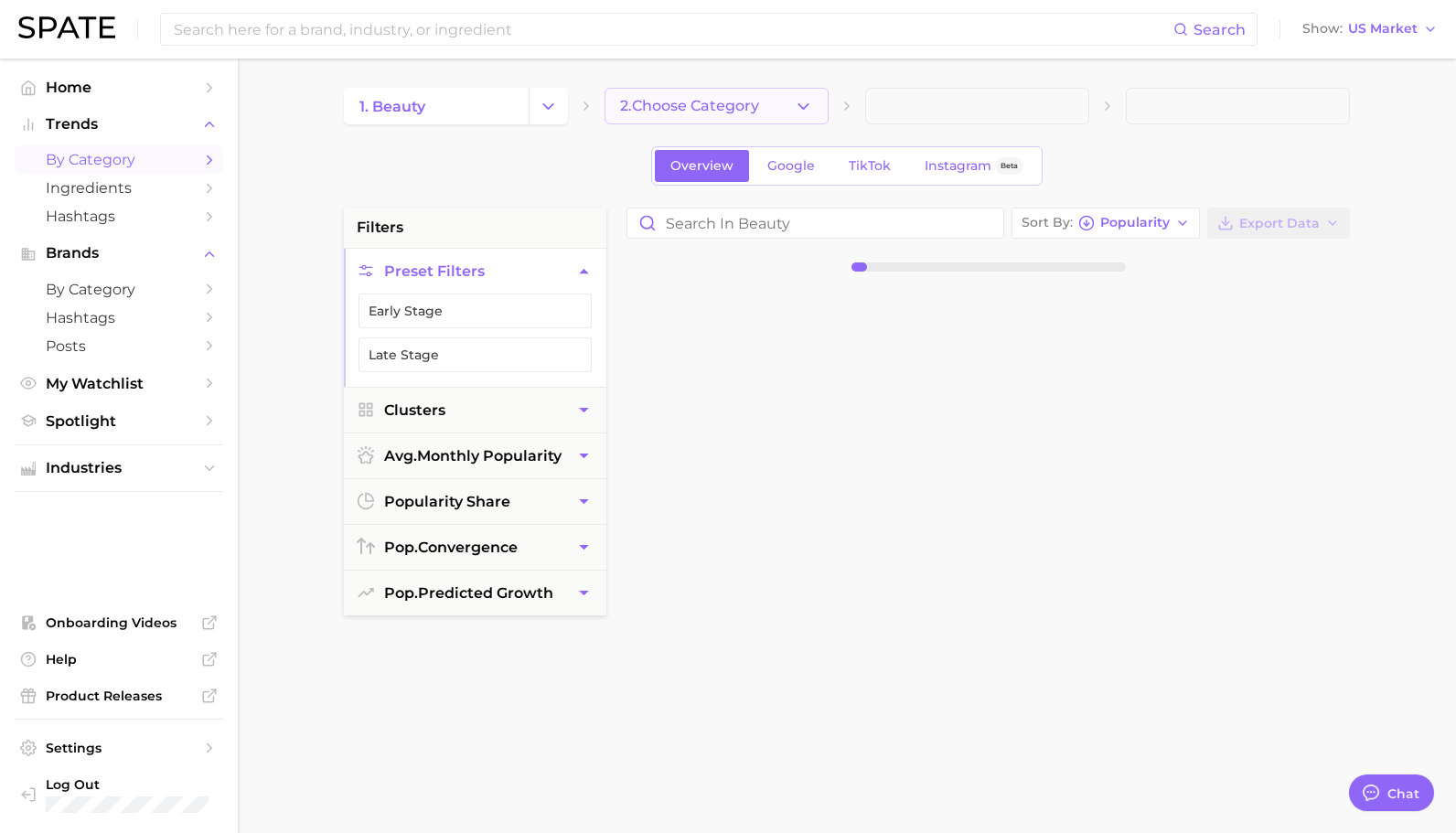
click at [775, 103] on button "2. Choose Category" at bounding box center [716, 105] width 224 height 36
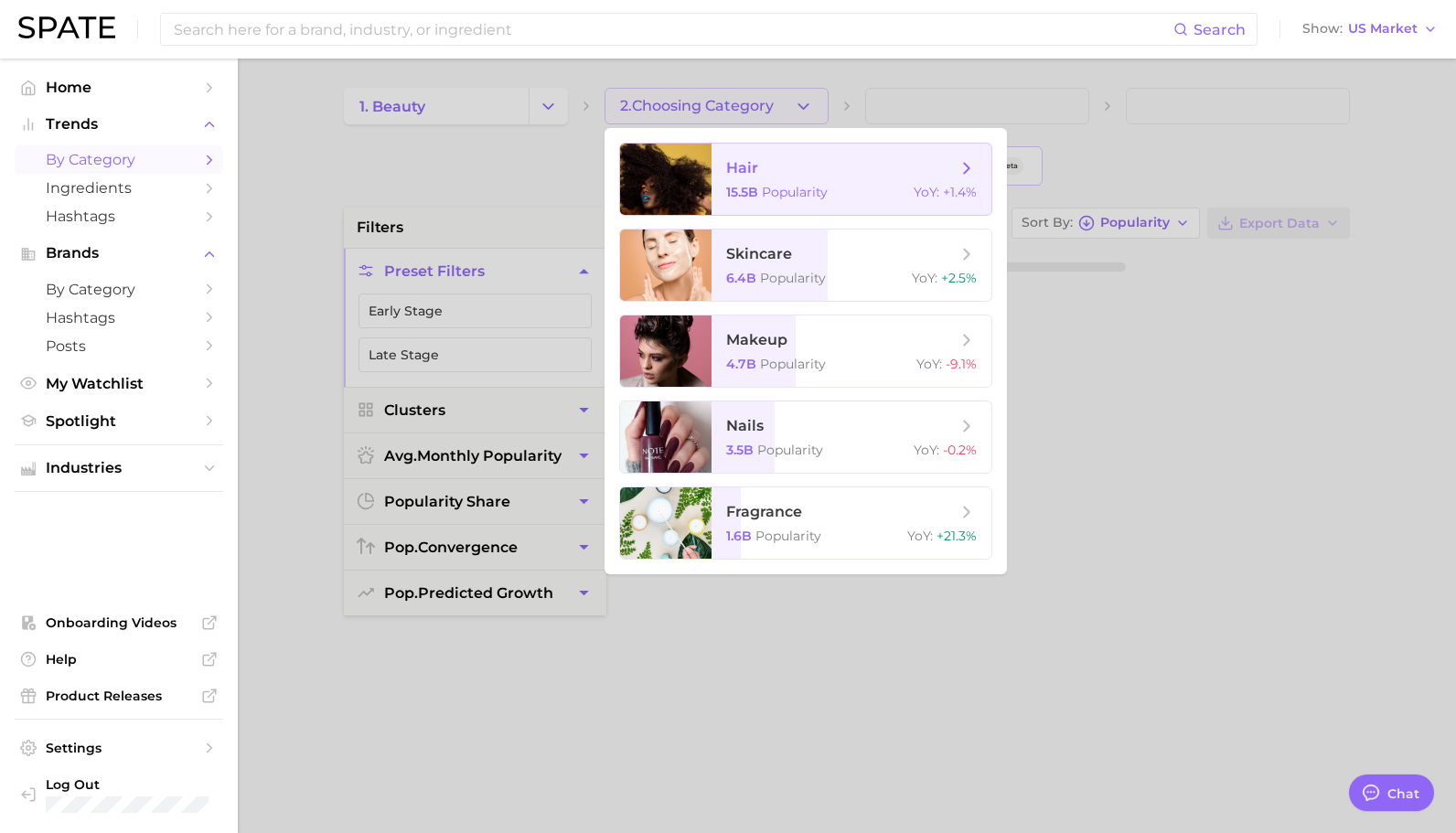
click at [778, 174] on span "hair" at bounding box center [842, 168] width 230 height 20
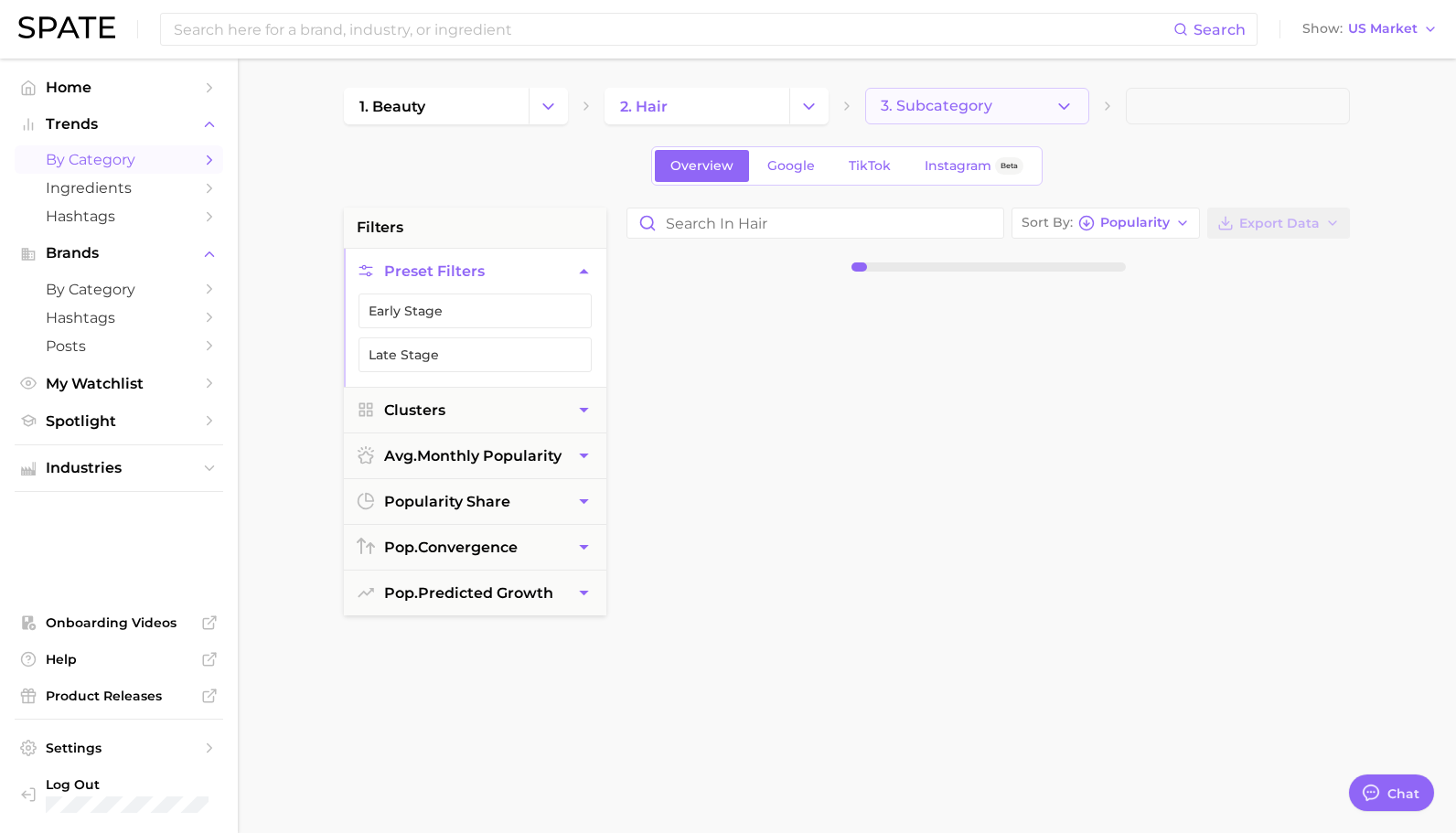
click at [965, 111] on span "3. Subcategory" at bounding box center [937, 106] width 111 height 17
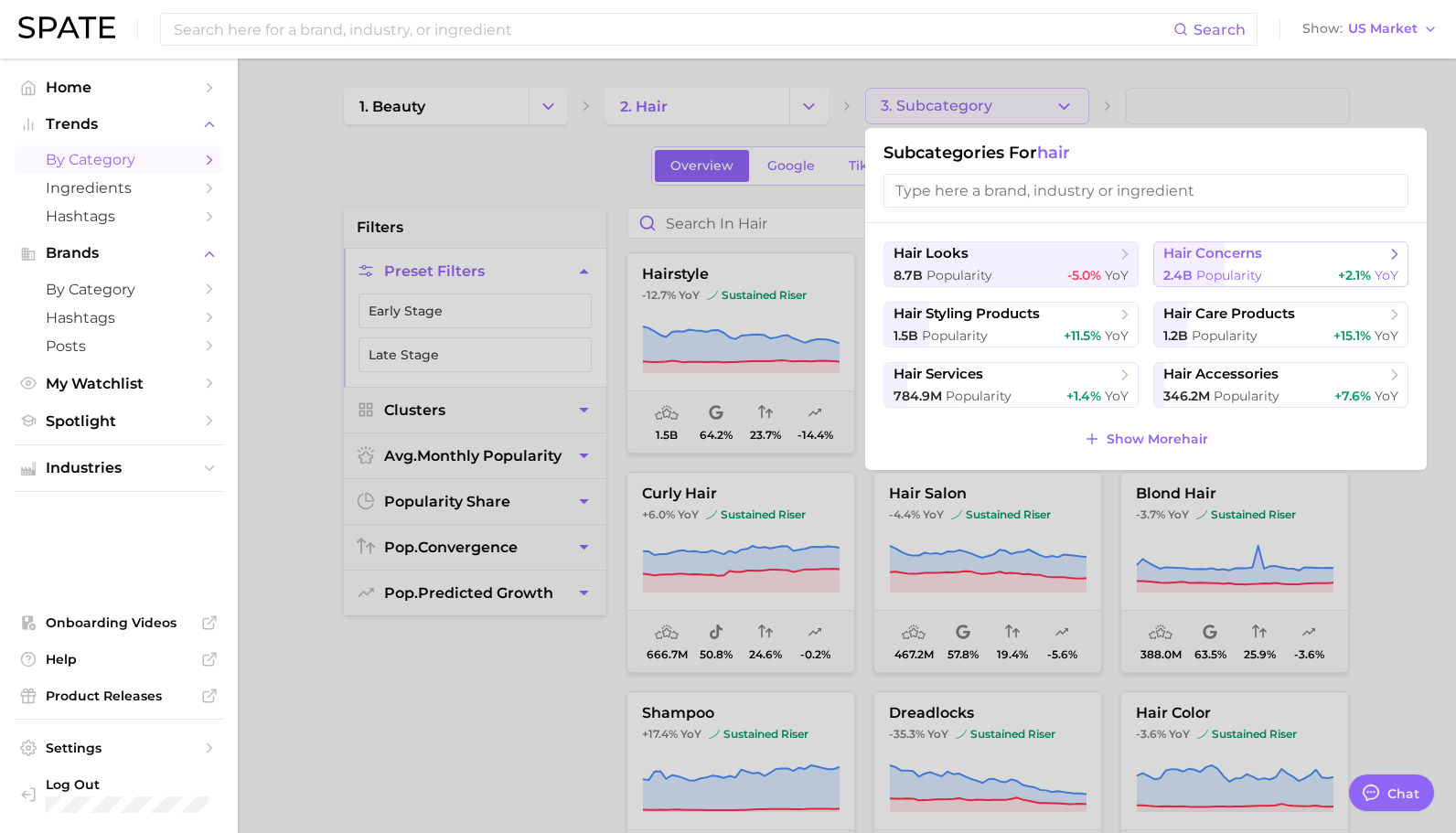
click at [1231, 268] on span "Popularity" at bounding box center [1228, 275] width 66 height 17
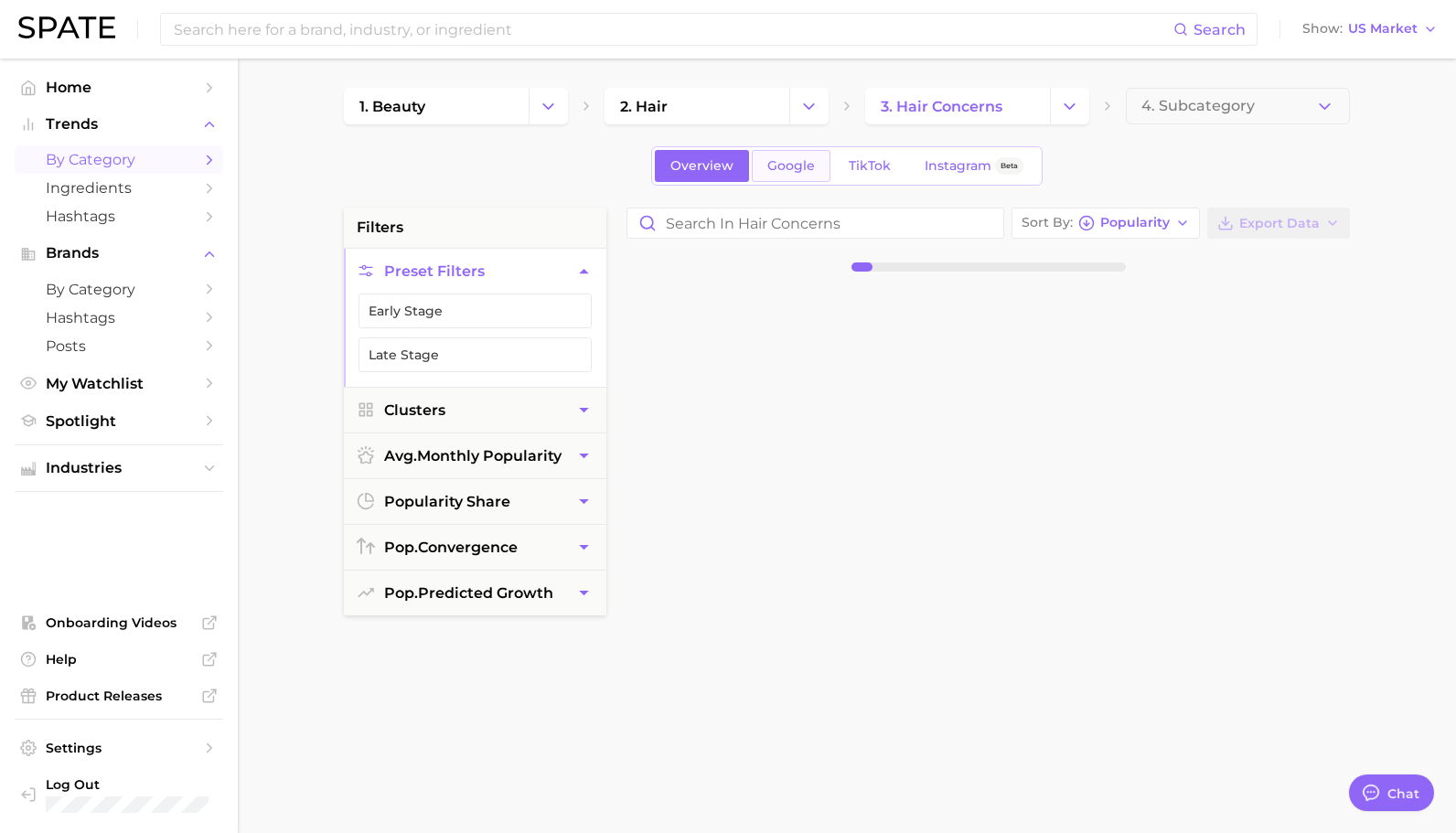
click at [788, 160] on span "Google" at bounding box center [791, 165] width 47 height 16
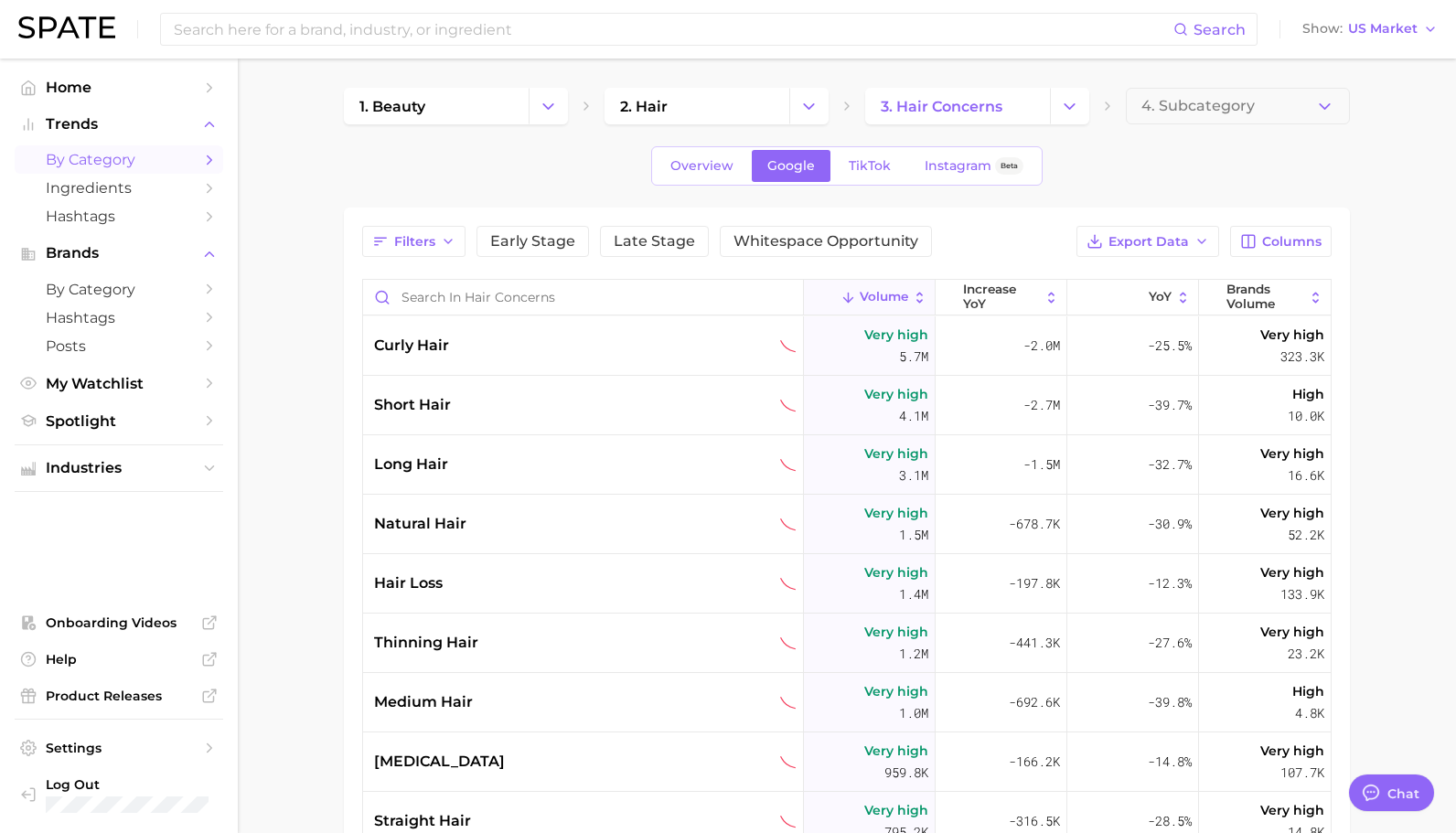
click at [760, 274] on div "Filters Early Stage Late Stage Whitespace Opportunity Export Data Columns Volum…" at bounding box center [846, 669] width 969 height 886
click at [758, 255] on button "Whitespace Opportunity" at bounding box center [826, 241] width 212 height 31
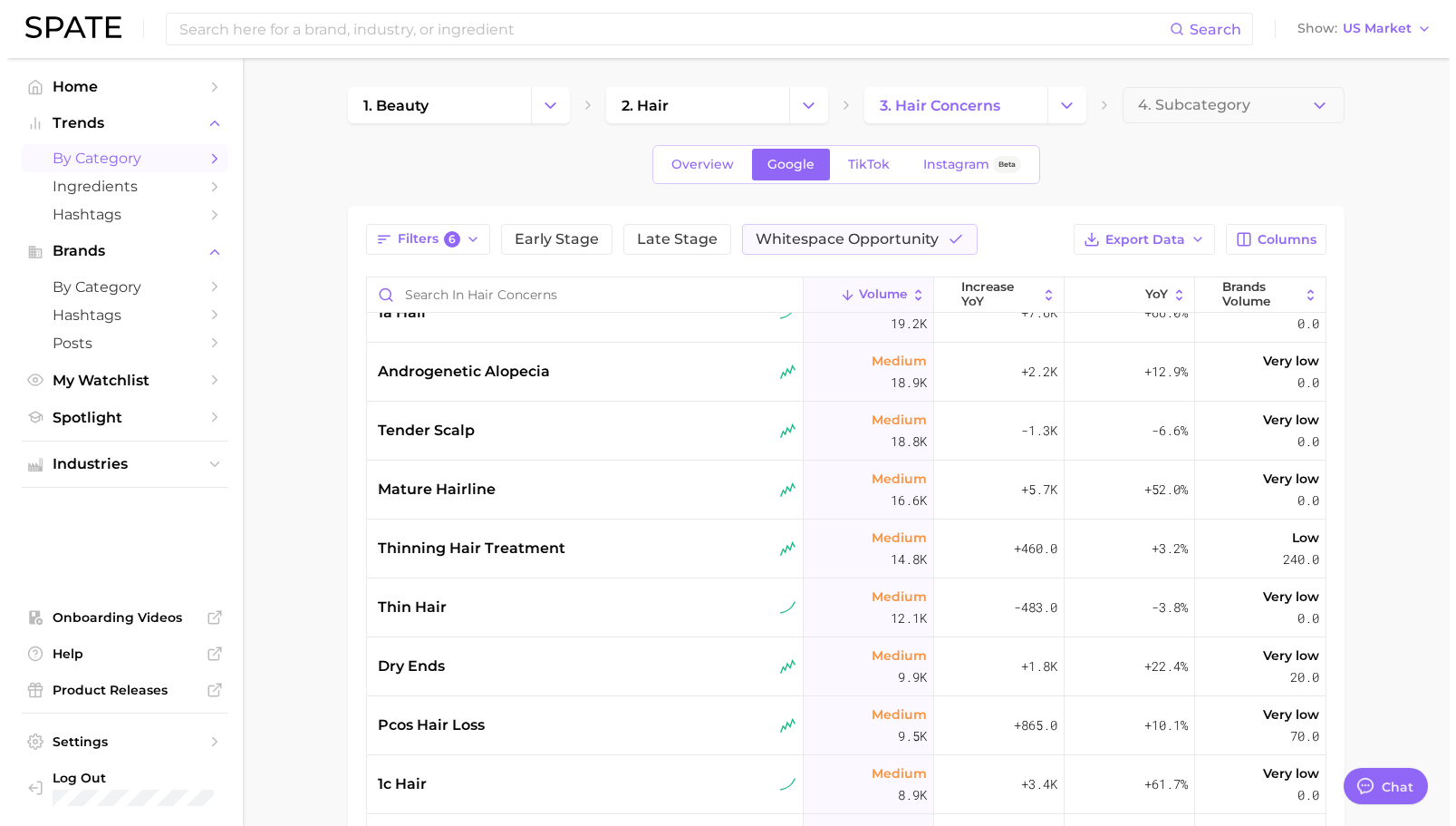
scroll to position [757, 0]
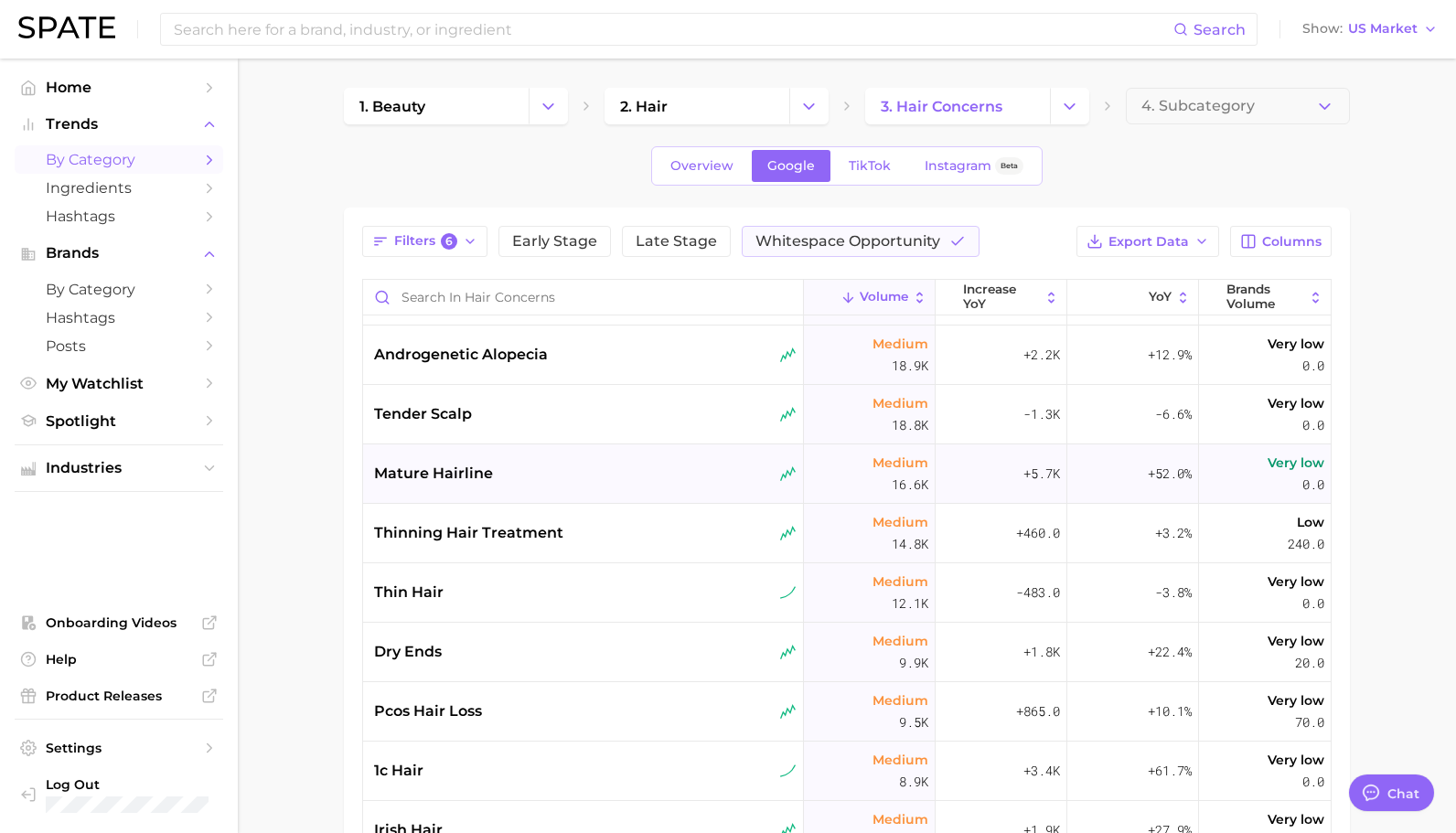
click at [666, 476] on div "mature hairline" at bounding box center [585, 474] width 423 height 22
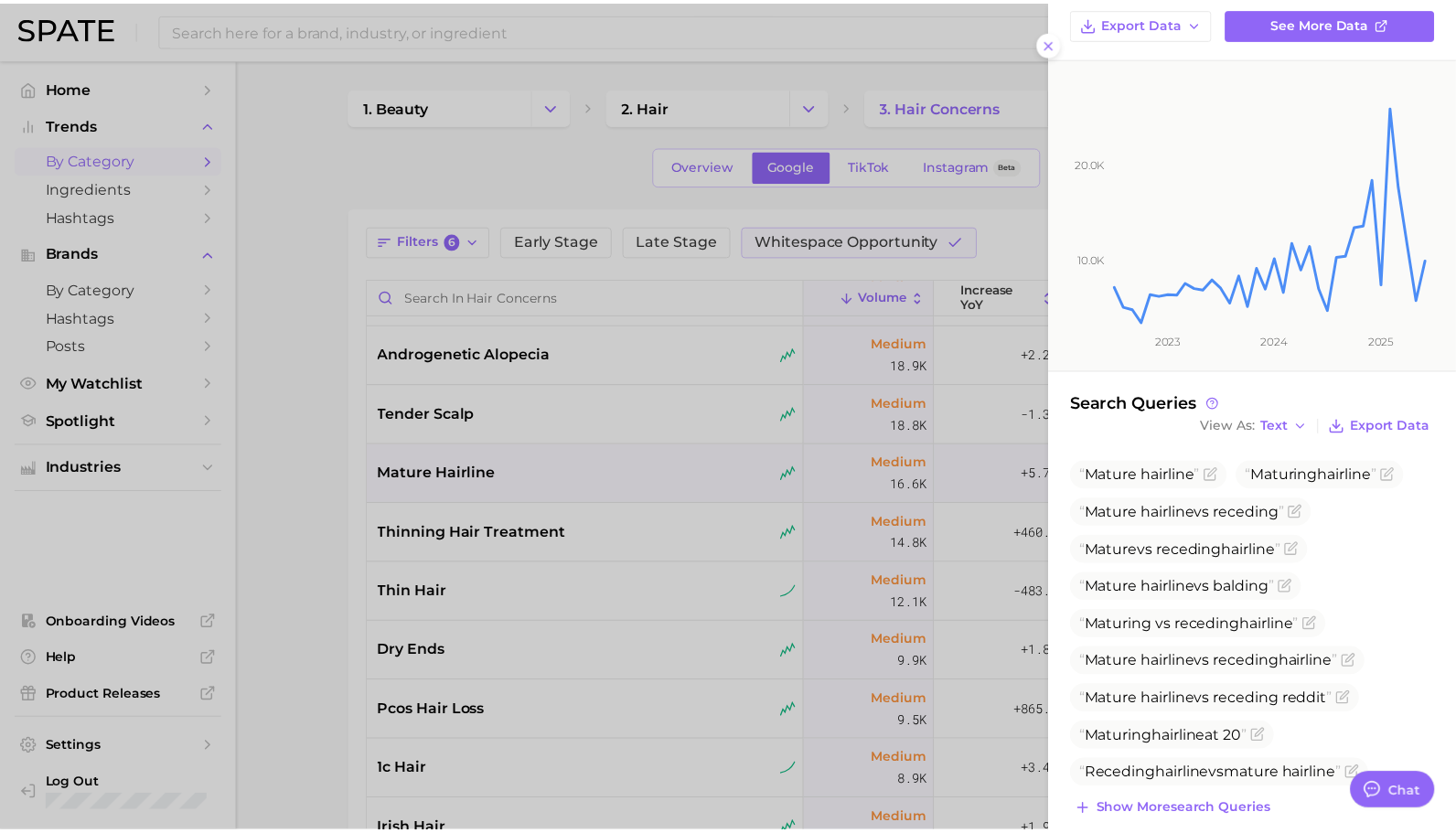
scroll to position [176, 0]
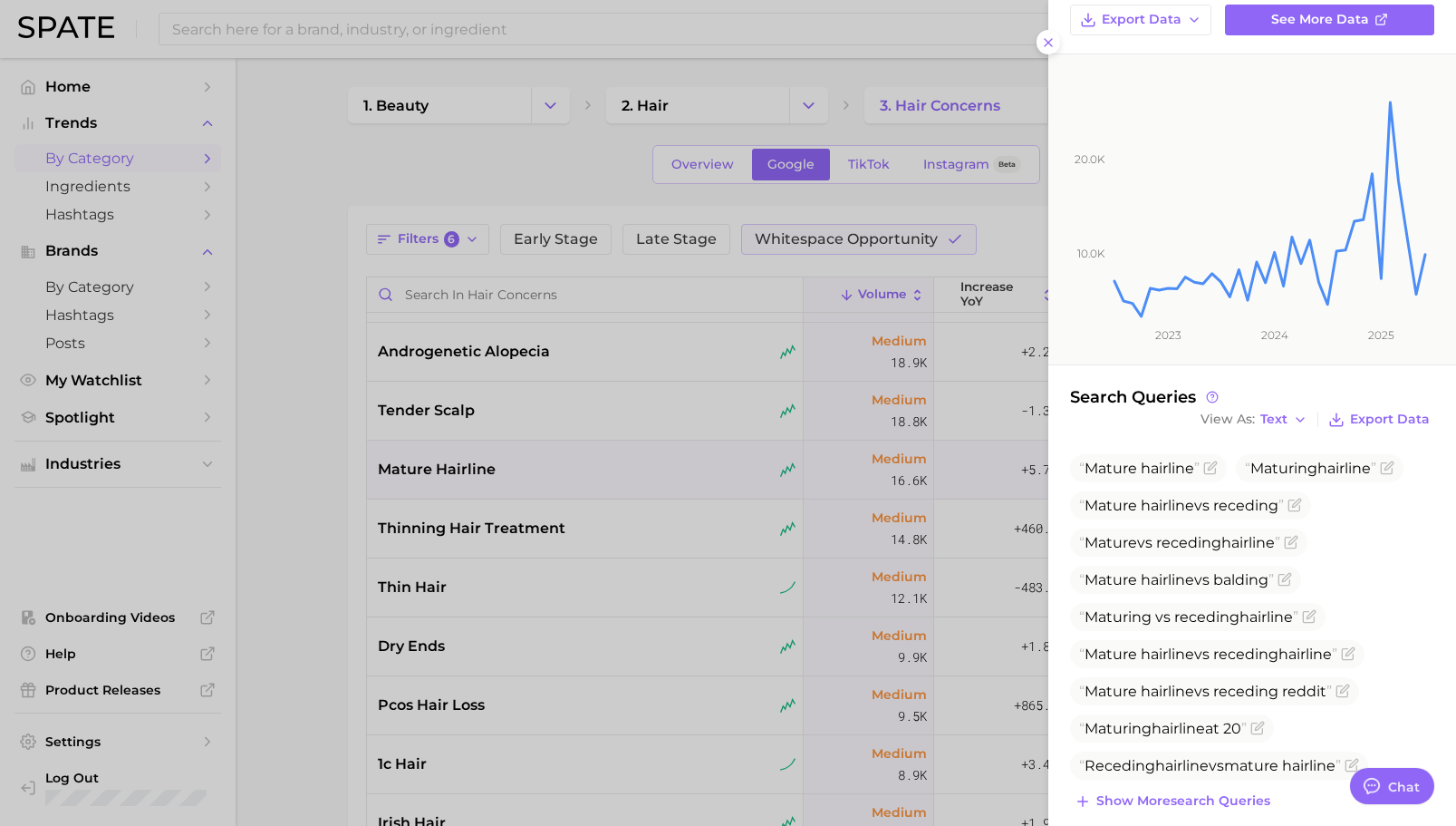
click at [318, 478] on div at bounding box center [728, 413] width 1456 height 826
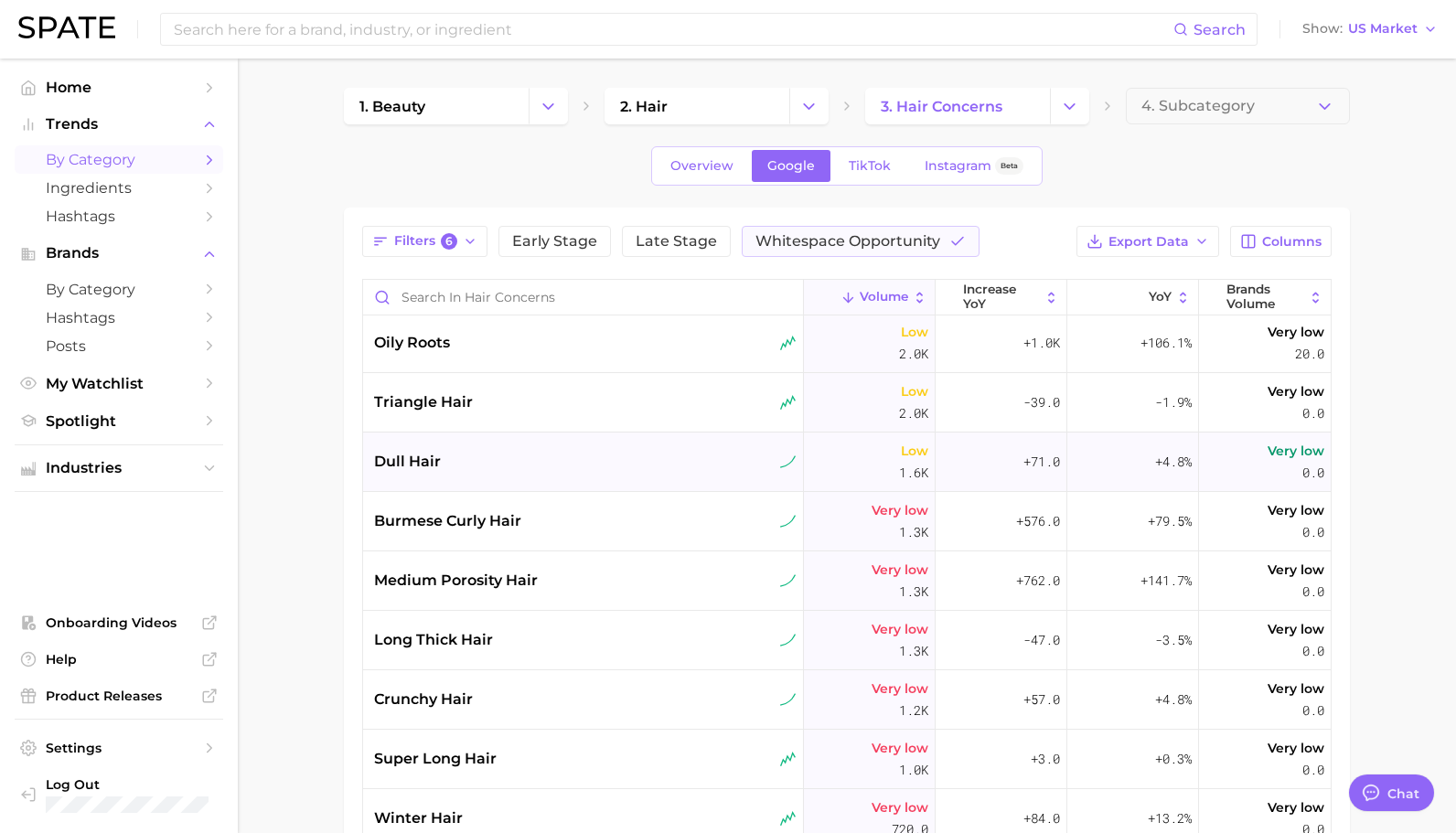
scroll to position [2411, 0]
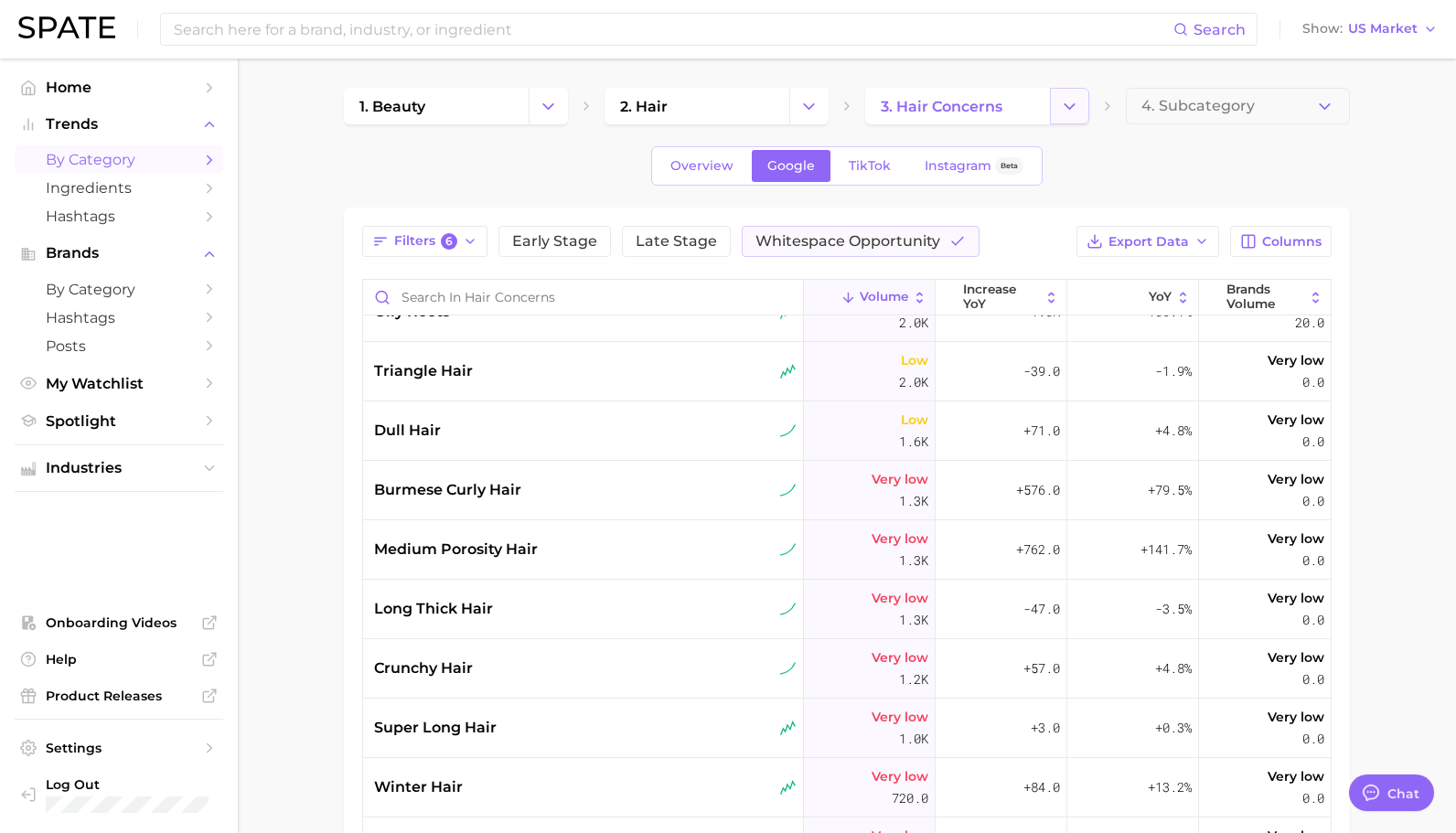
click at [1062, 108] on icon "Change Category" at bounding box center [1069, 106] width 20 height 20
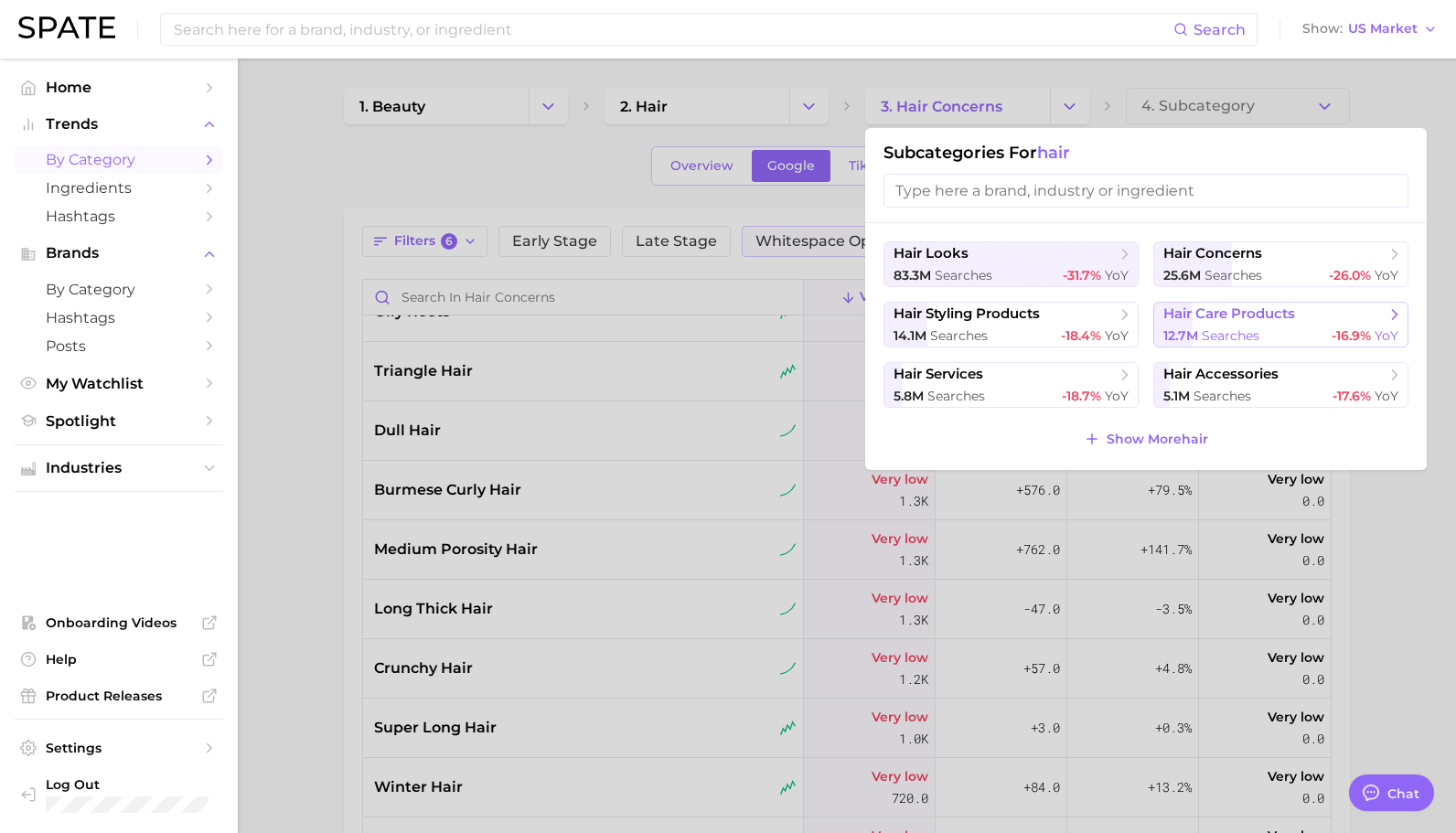
click at [1197, 316] on span "hair care products" at bounding box center [1229, 314] width 132 height 18
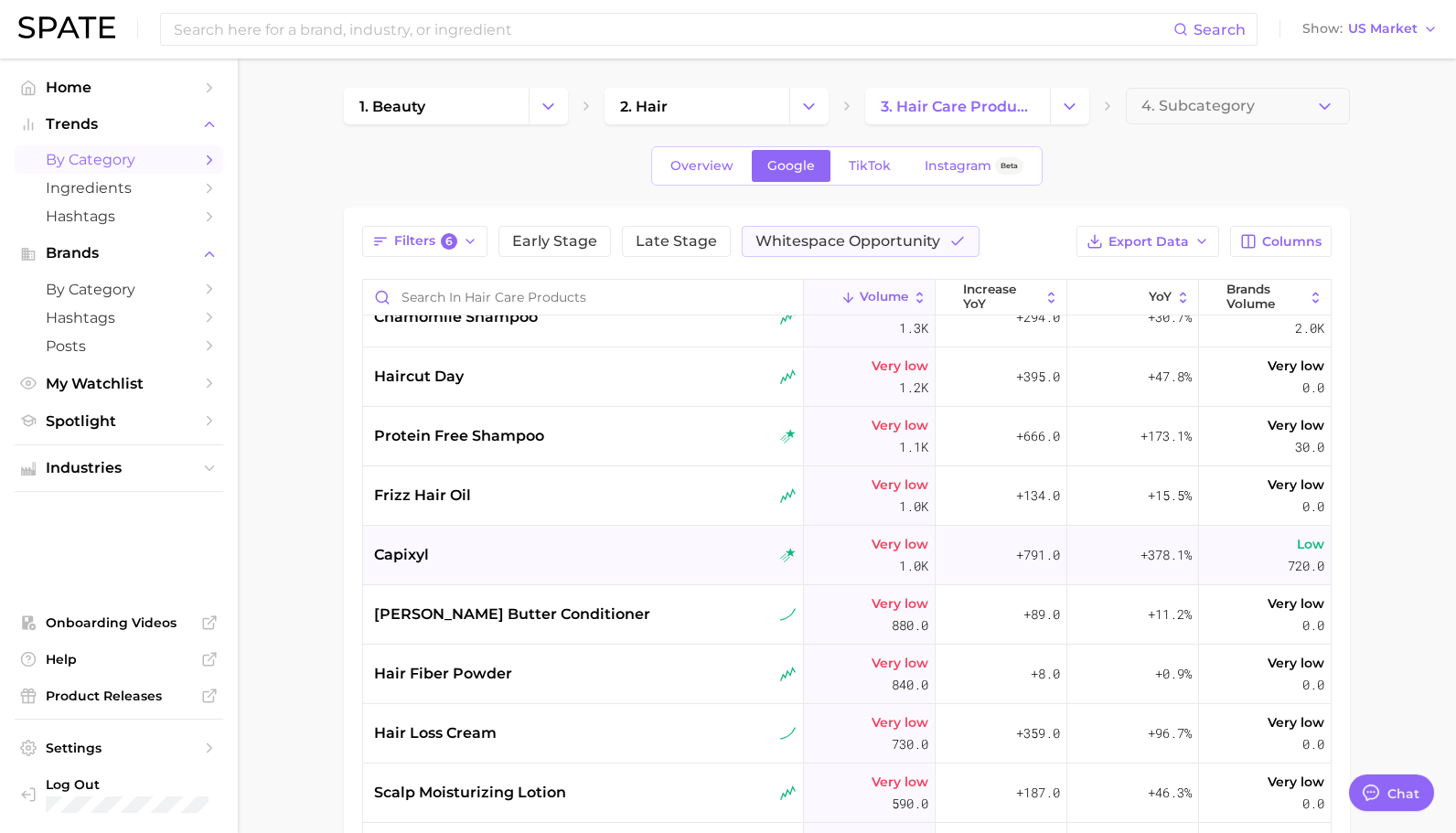
scroll to position [2592, 0]
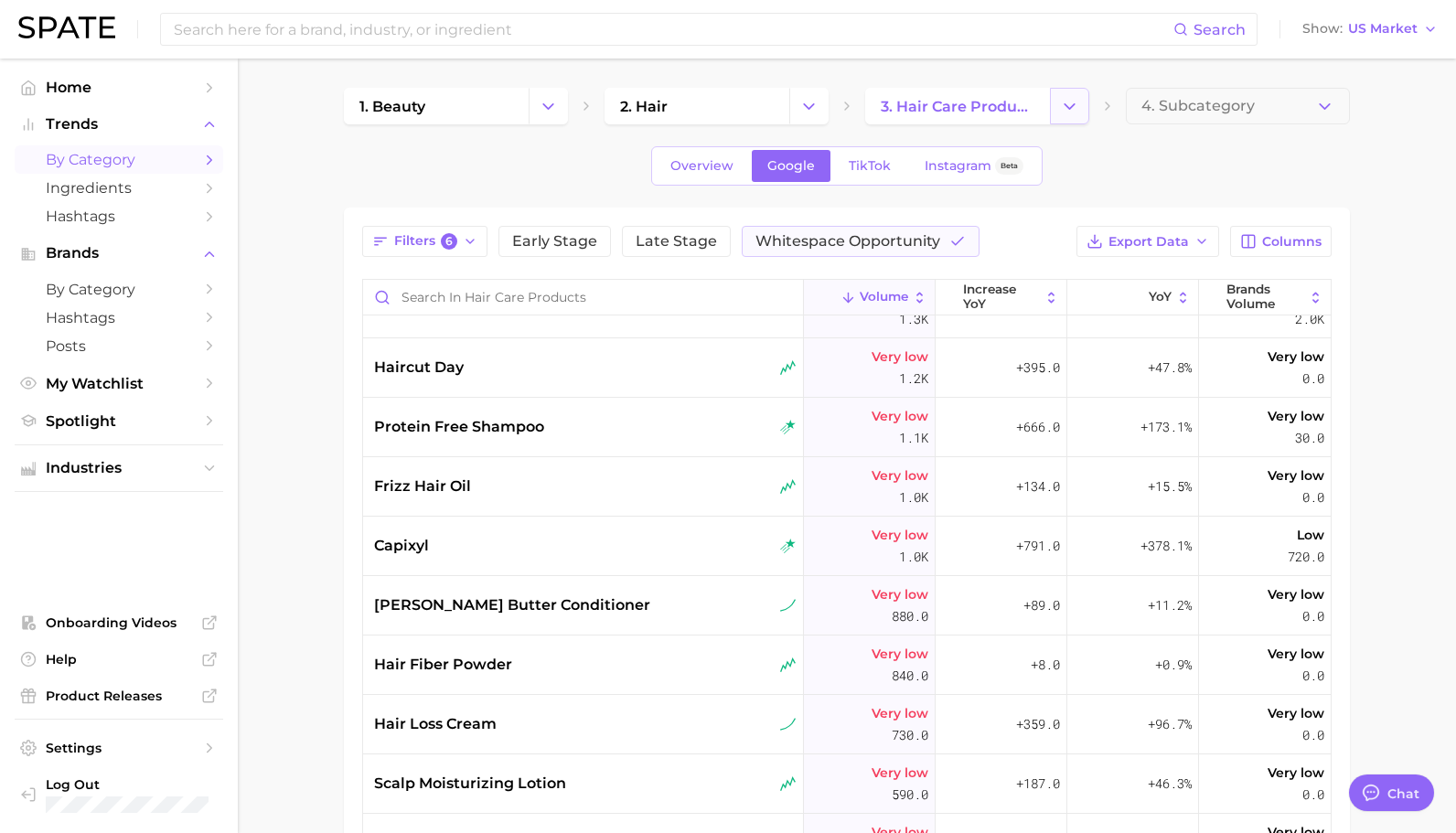
click at [1070, 102] on icon "Change Category" at bounding box center [1069, 106] width 20 height 20
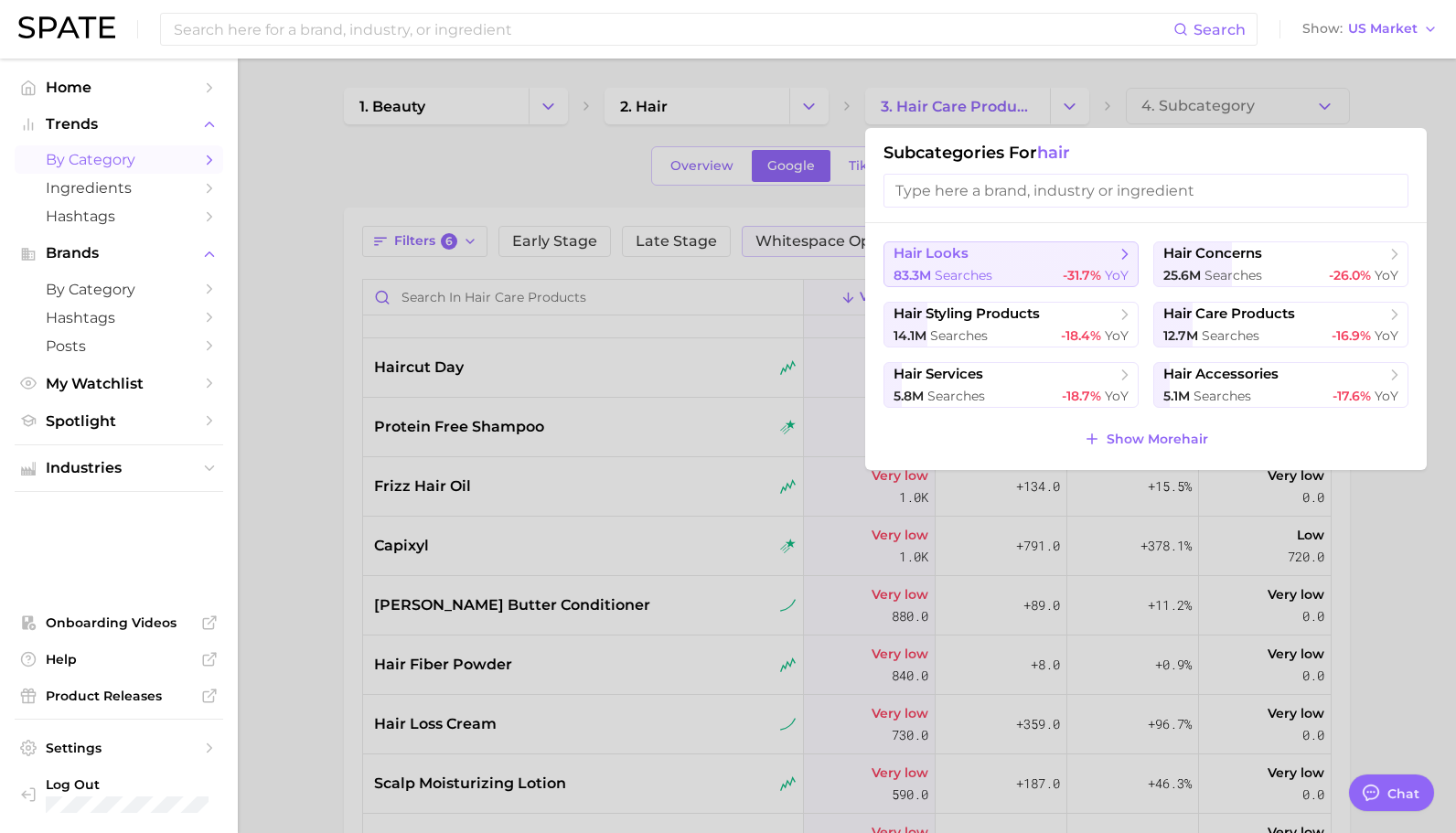
click at [1035, 271] on div "83.3m searches -31.7% YoY" at bounding box center [1011, 275] width 235 height 18
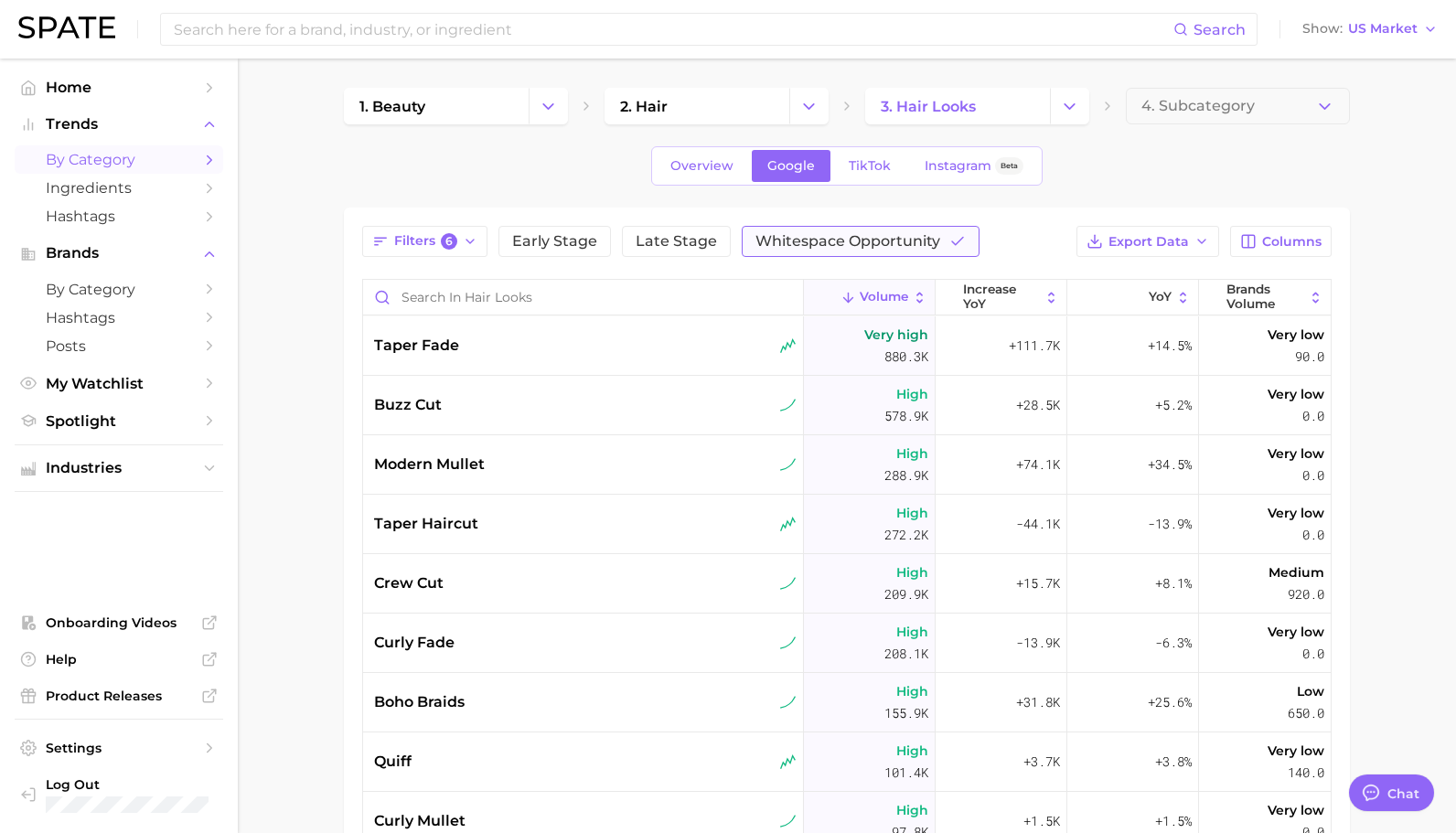
click at [855, 236] on span "Whitespace Opportunity" at bounding box center [847, 241] width 185 height 15
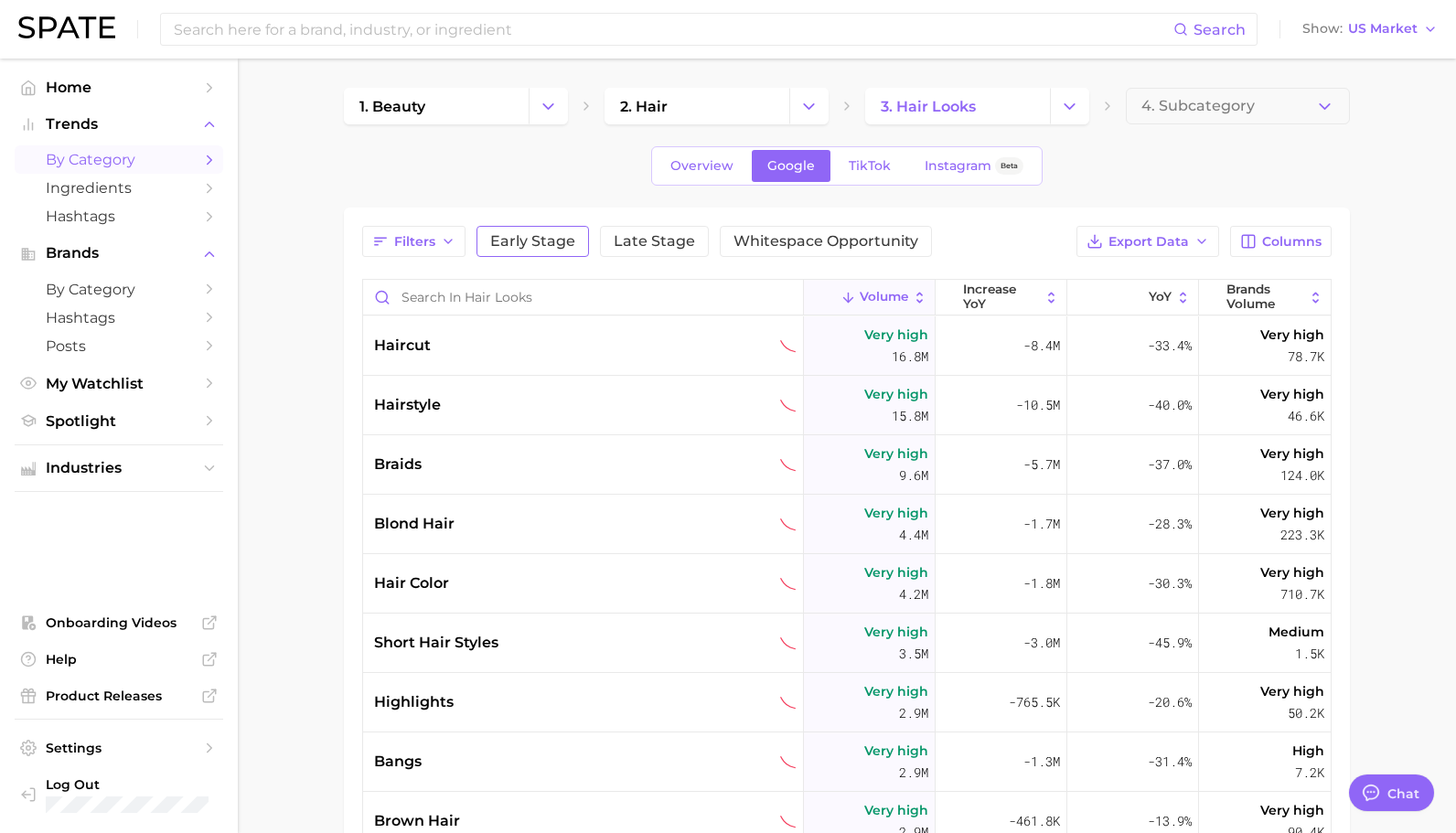
click at [559, 245] on span "Early Stage" at bounding box center [533, 241] width 85 height 15
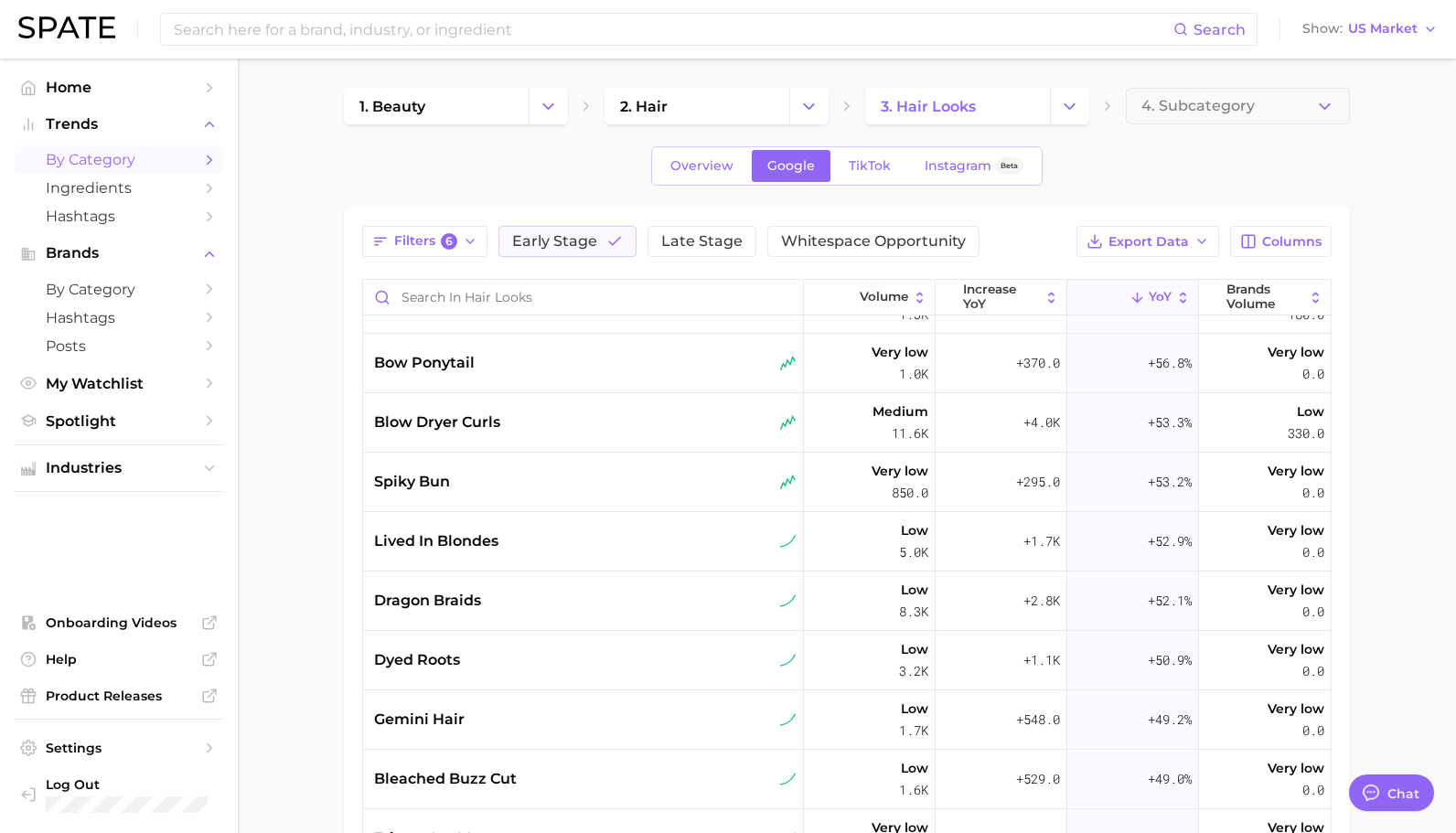
scroll to position [2412, 0]
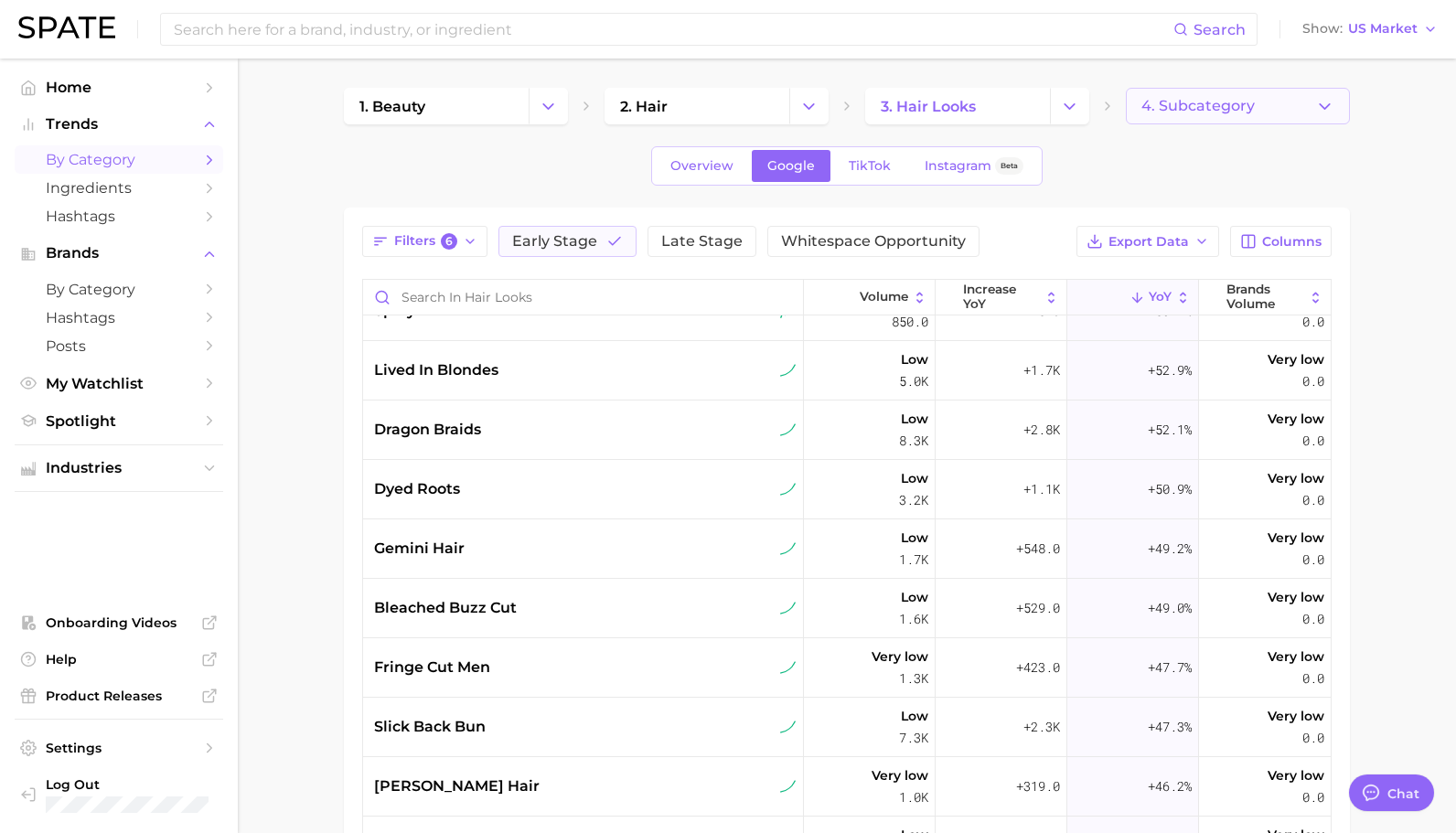
click at [1201, 105] on span "4. Subcategory" at bounding box center [1198, 106] width 113 height 17
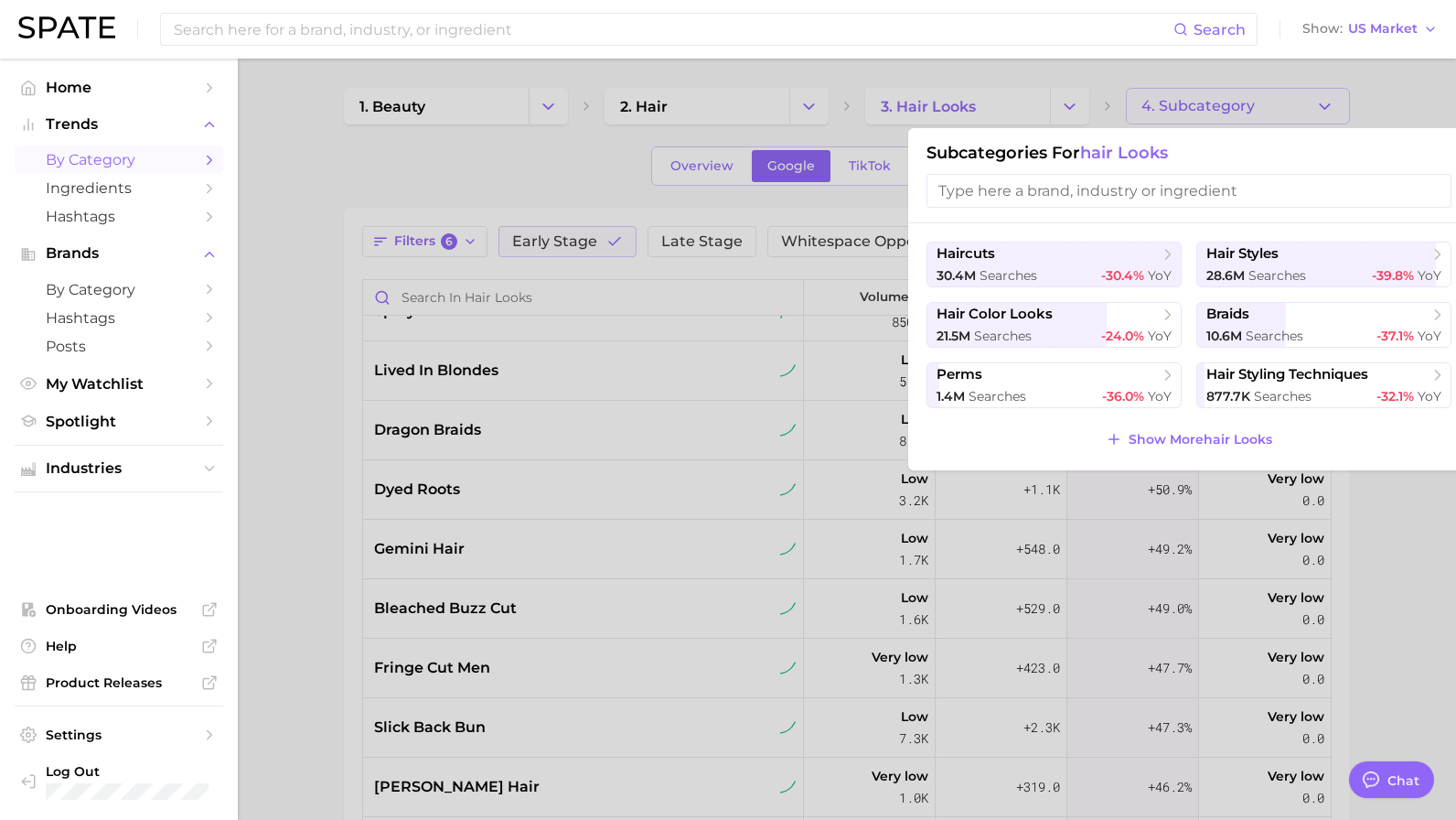
click at [1038, 73] on div at bounding box center [728, 410] width 1456 height 820
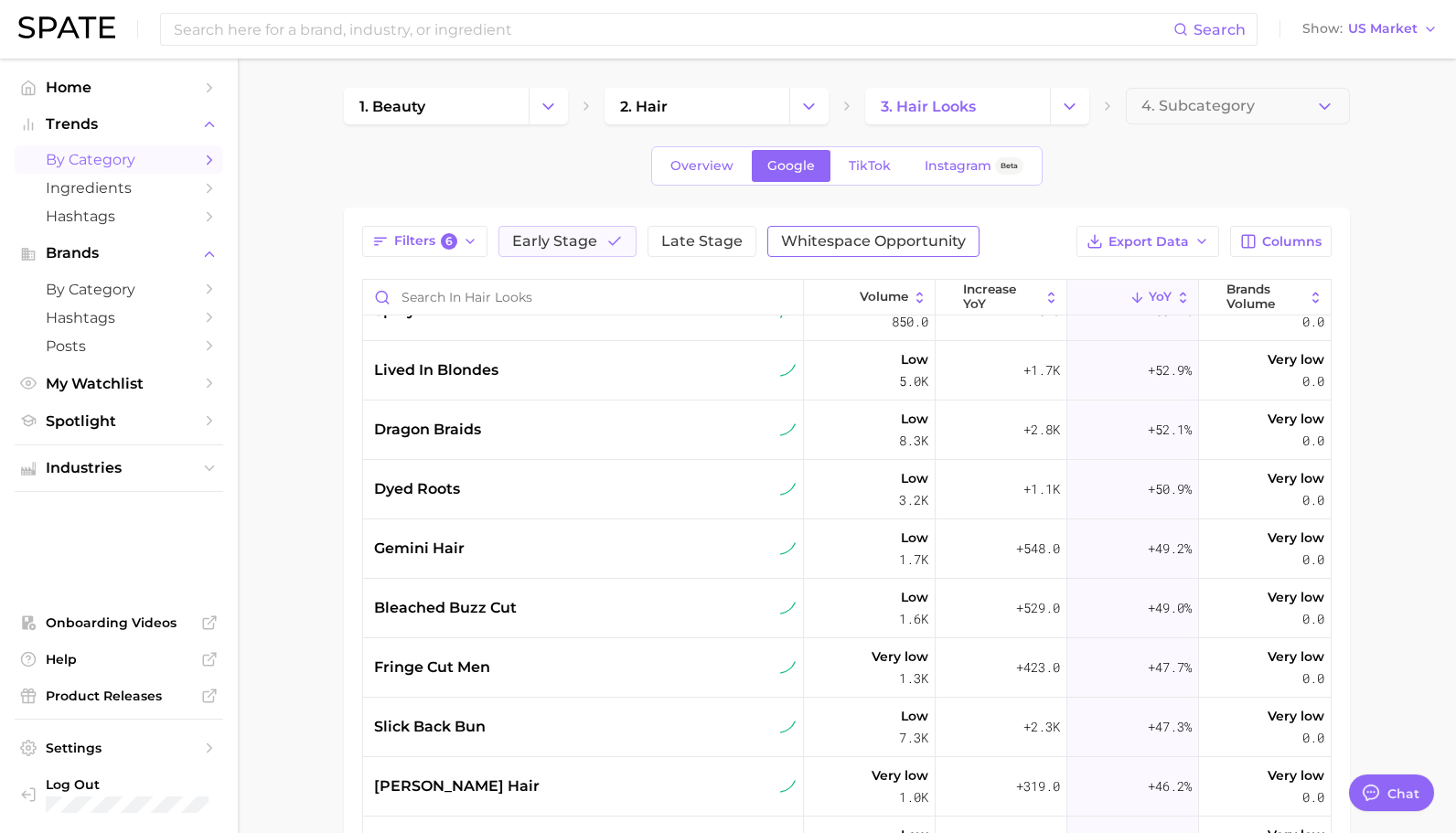
click at [793, 251] on button "Whitespace Opportunity" at bounding box center [873, 241] width 212 height 31
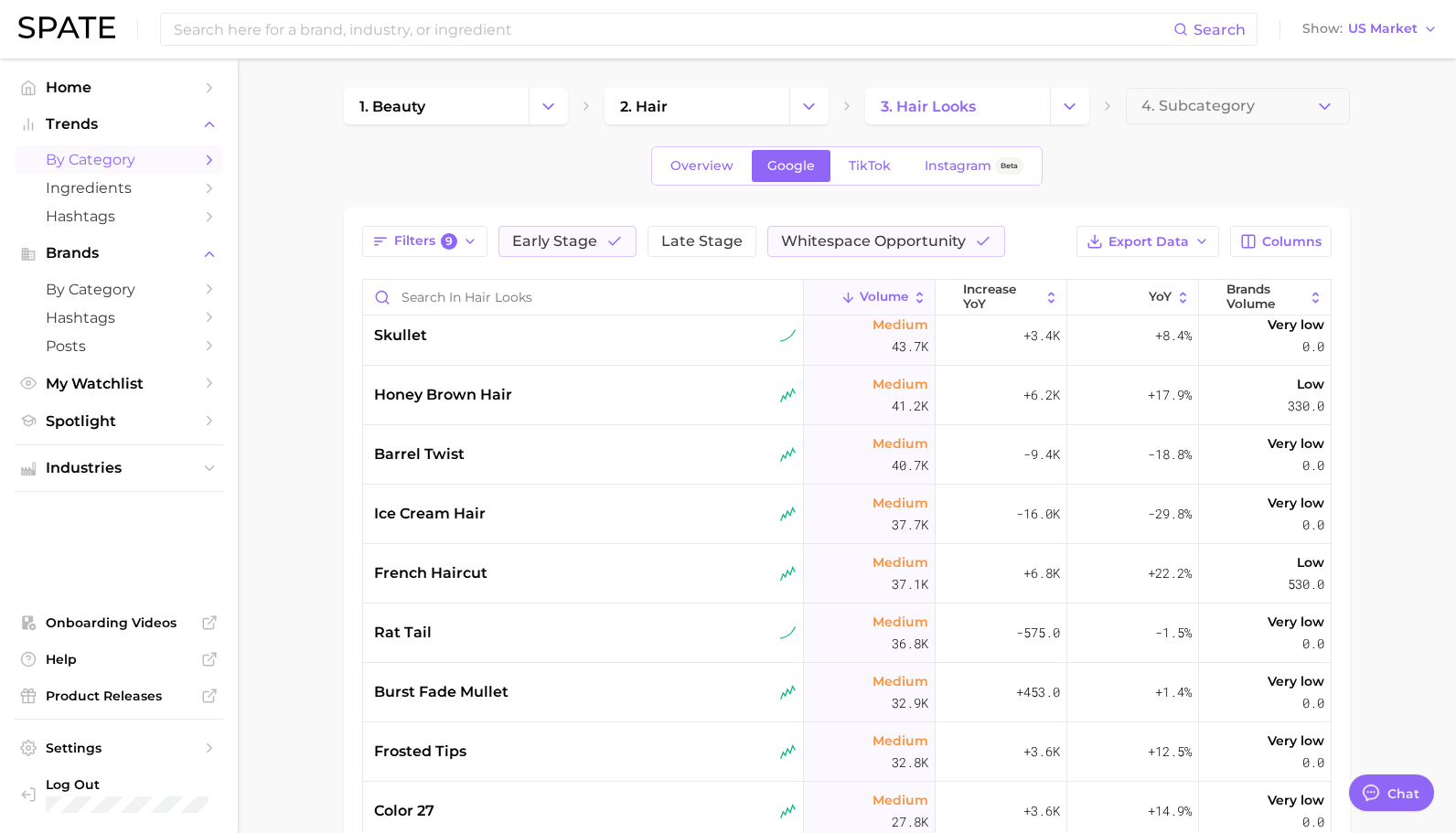
scroll to position [398, 0]
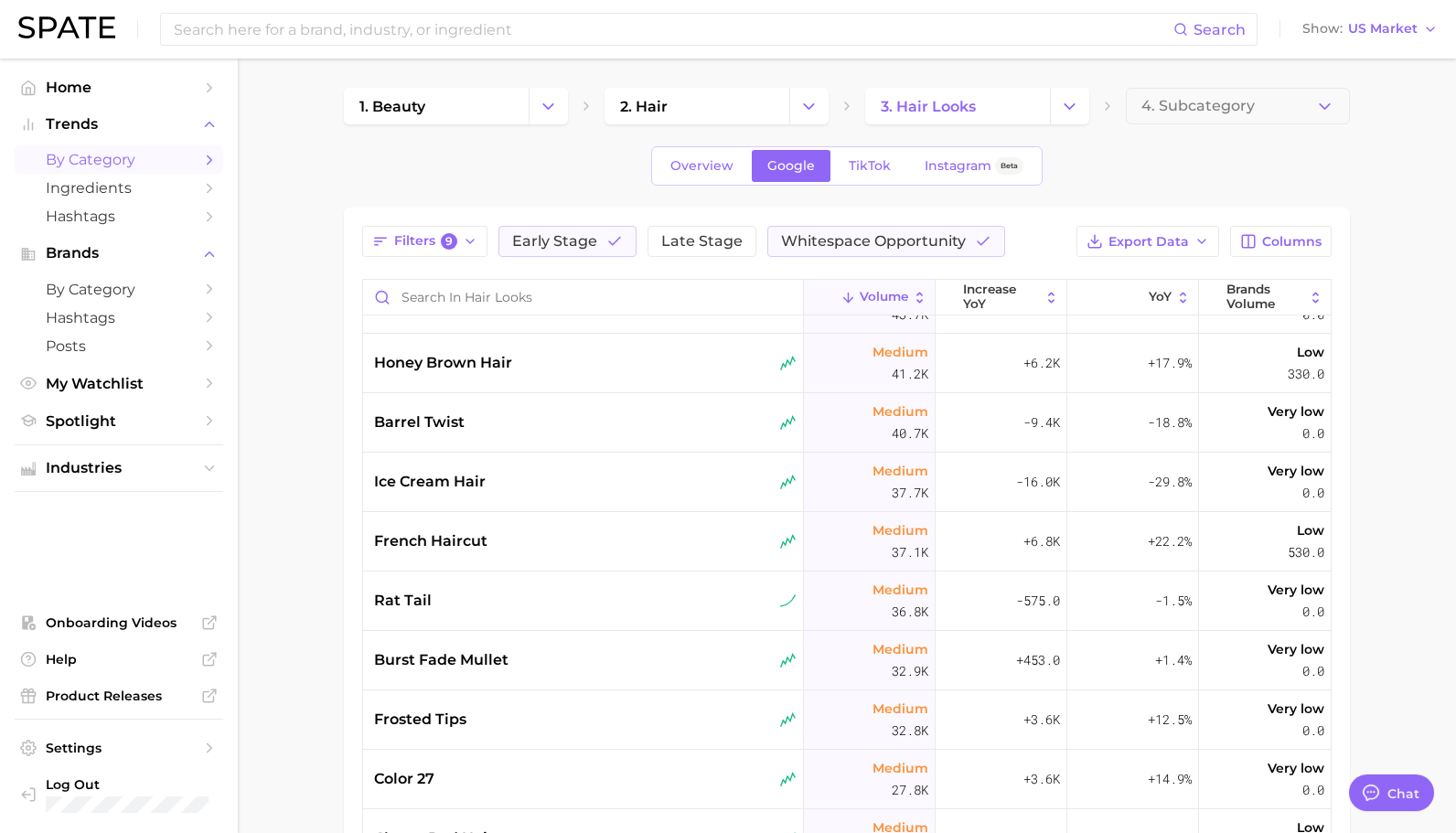
click at [446, 46] on div "Search Show US Market" at bounding box center [728, 29] width 1420 height 59
click at [444, 38] on input at bounding box center [673, 29] width 1002 height 31
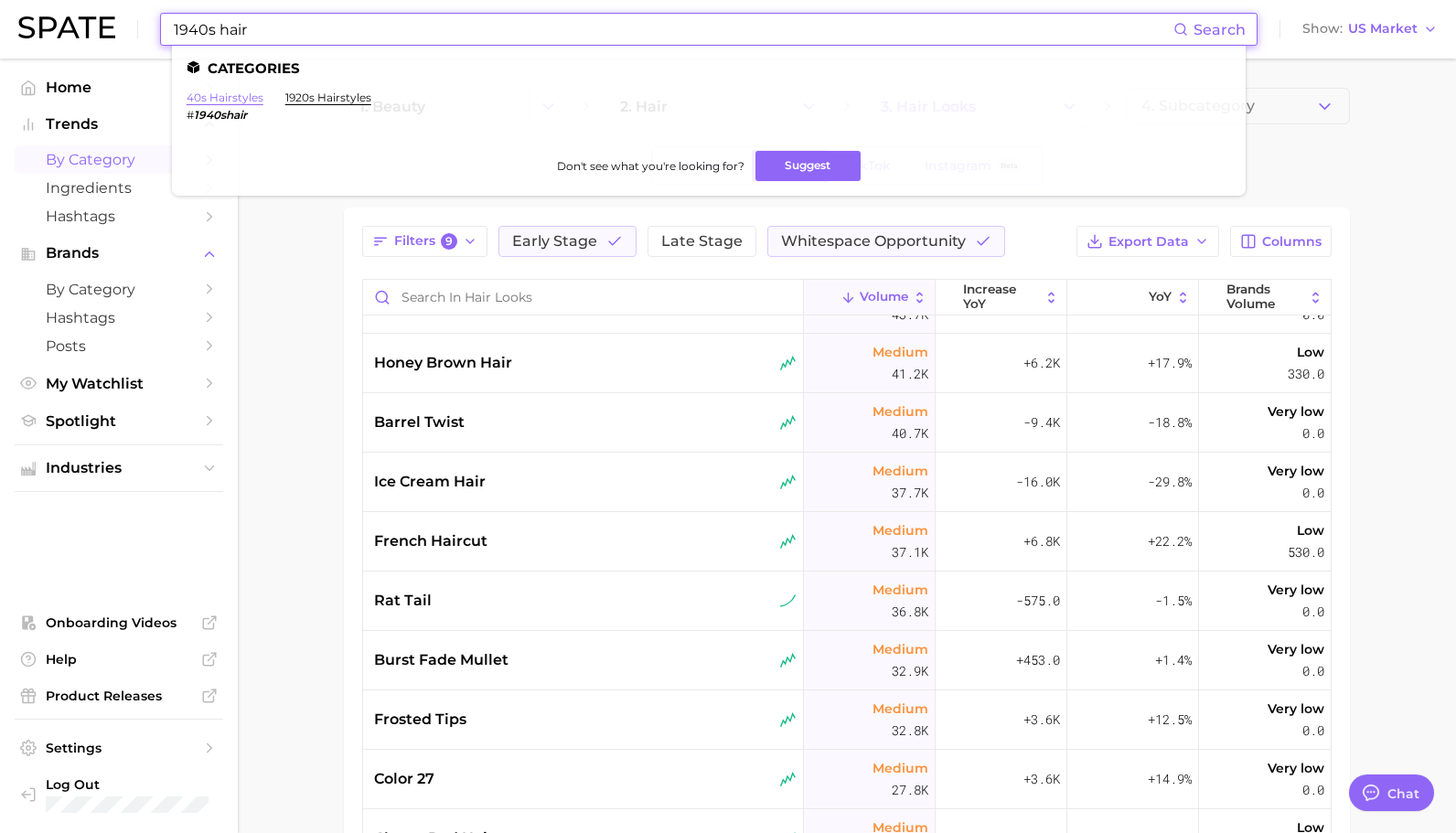
type input "1940s hair"
click at [217, 98] on link "40s hairstyles" at bounding box center [225, 97] width 77 height 14
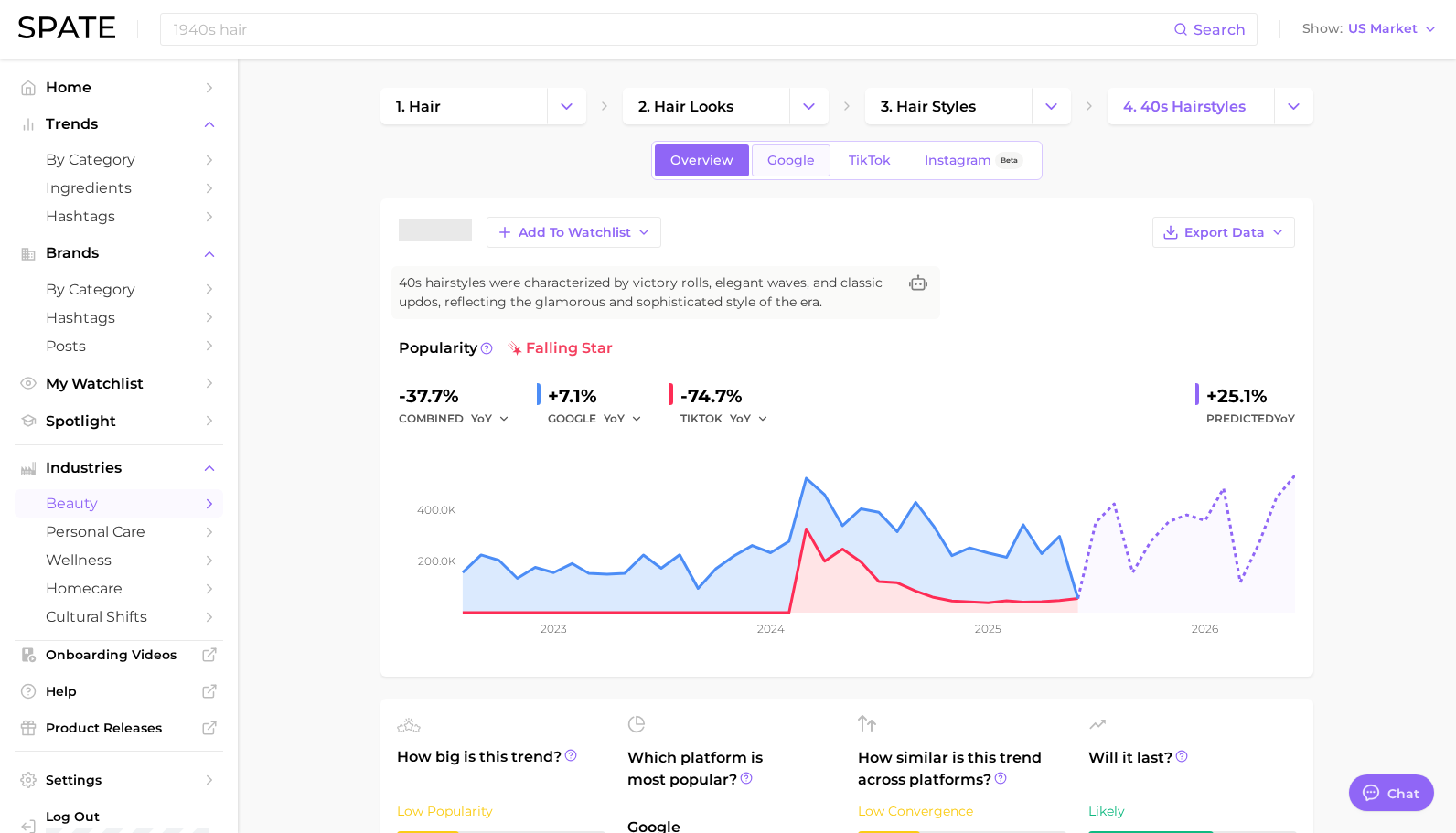
click at [767, 173] on link "Google" at bounding box center [791, 161] width 79 height 32
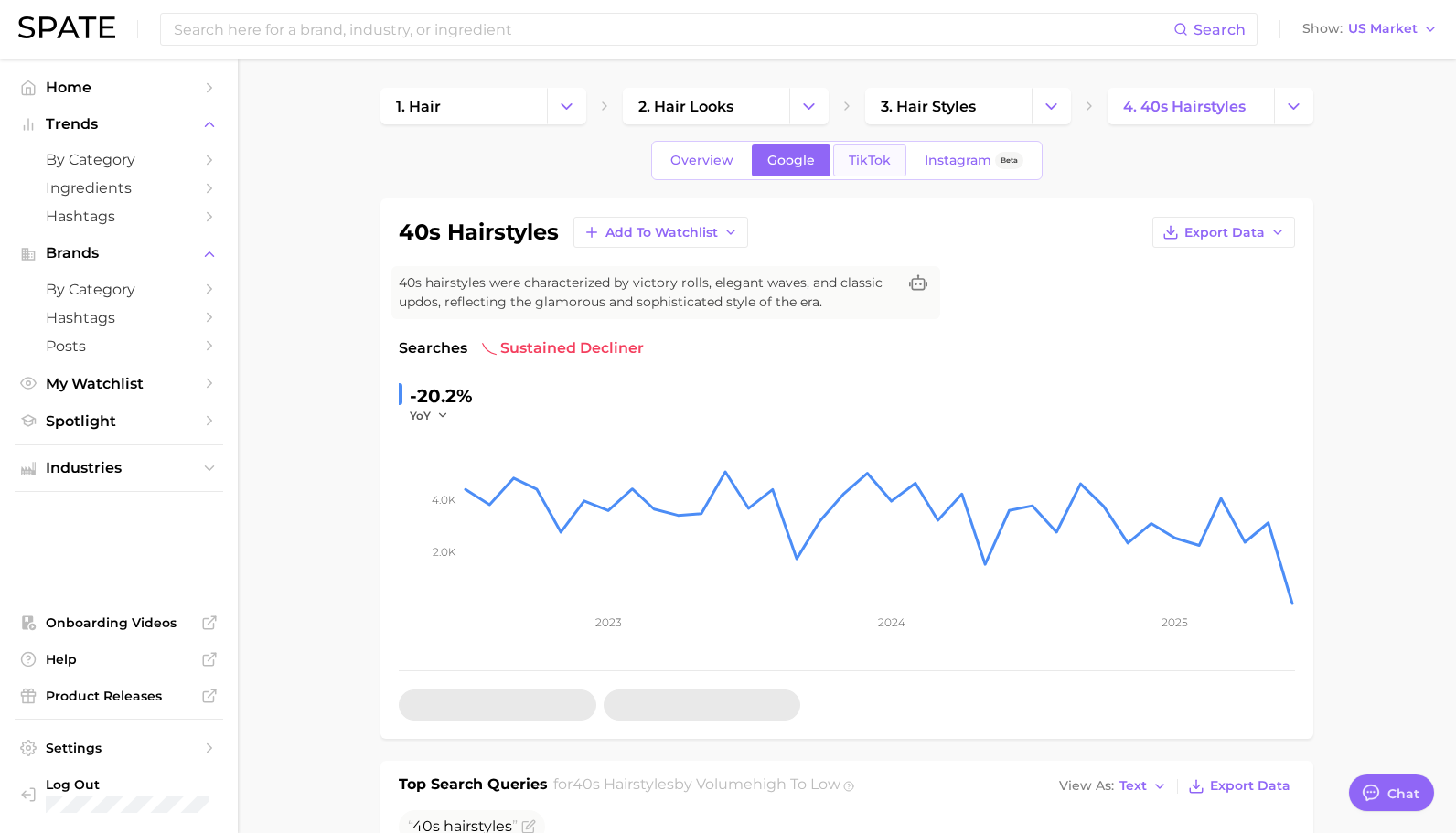
click at [872, 161] on span "TikTok" at bounding box center [869, 160] width 42 height 16
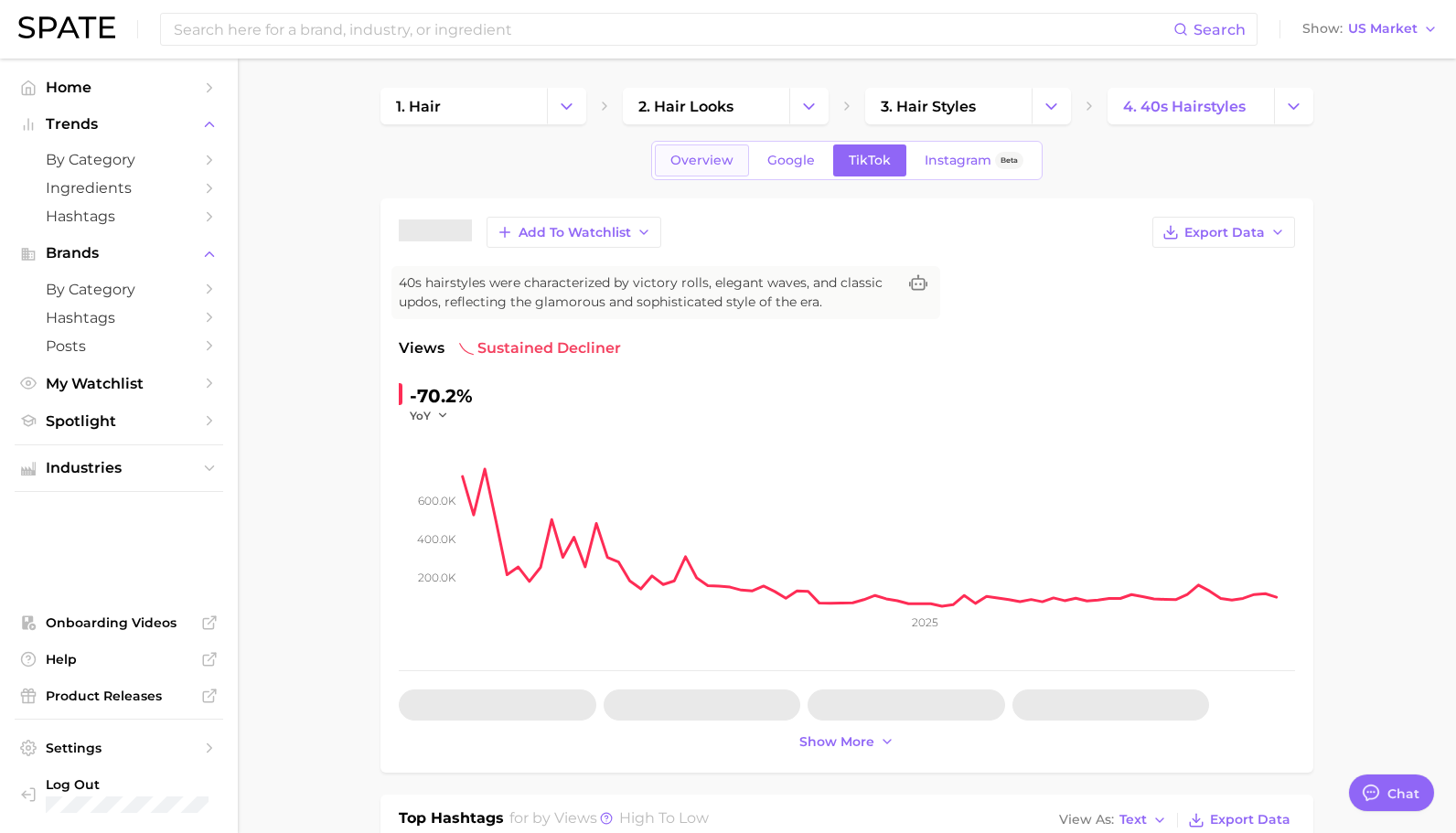
click at [716, 156] on span "Overview" at bounding box center [702, 160] width 63 height 16
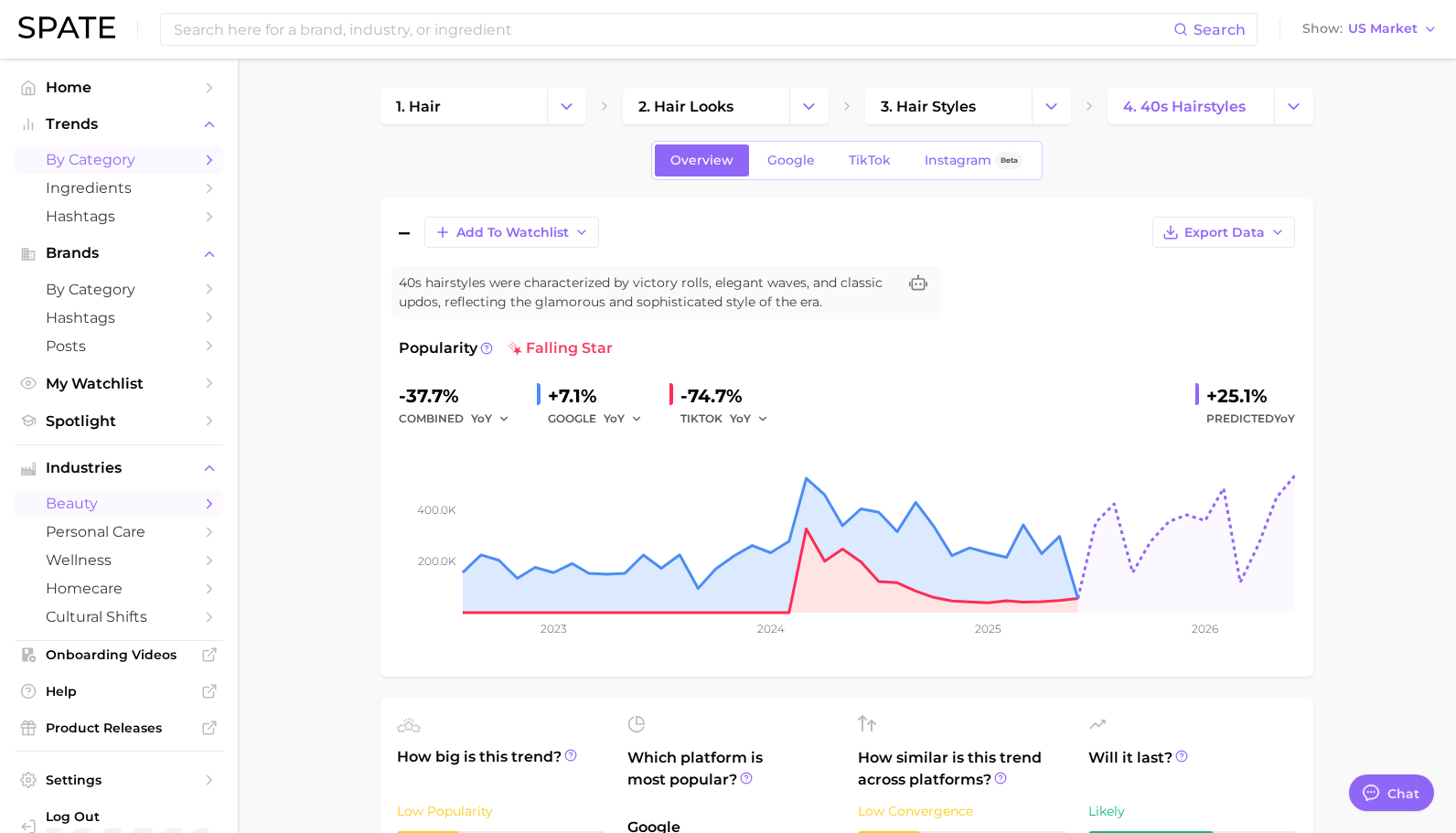
click at [144, 153] on span "by Category" at bounding box center [118, 159] width 146 height 18
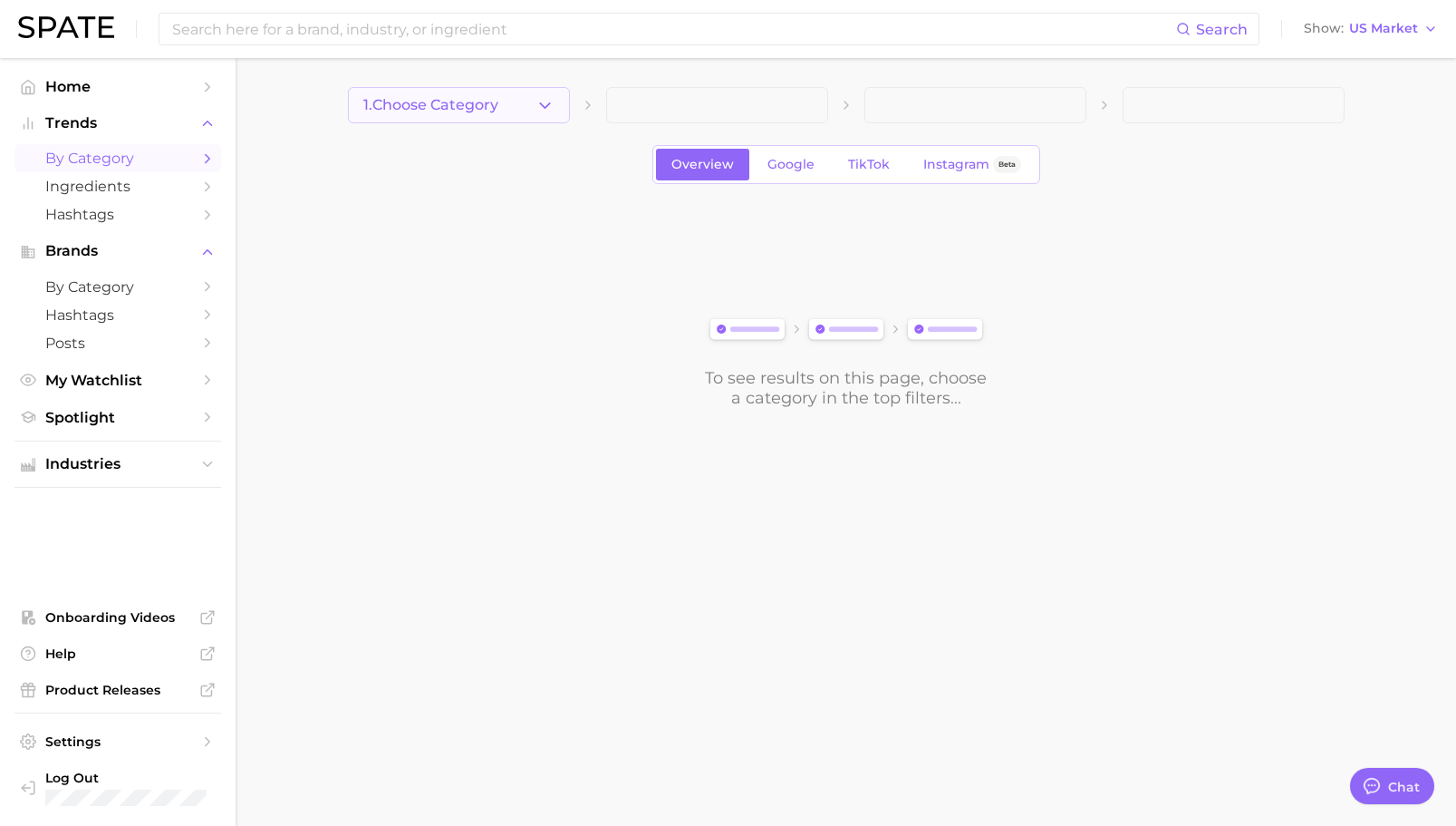
click at [545, 101] on icon "button" at bounding box center [545, 105] width 19 height 19
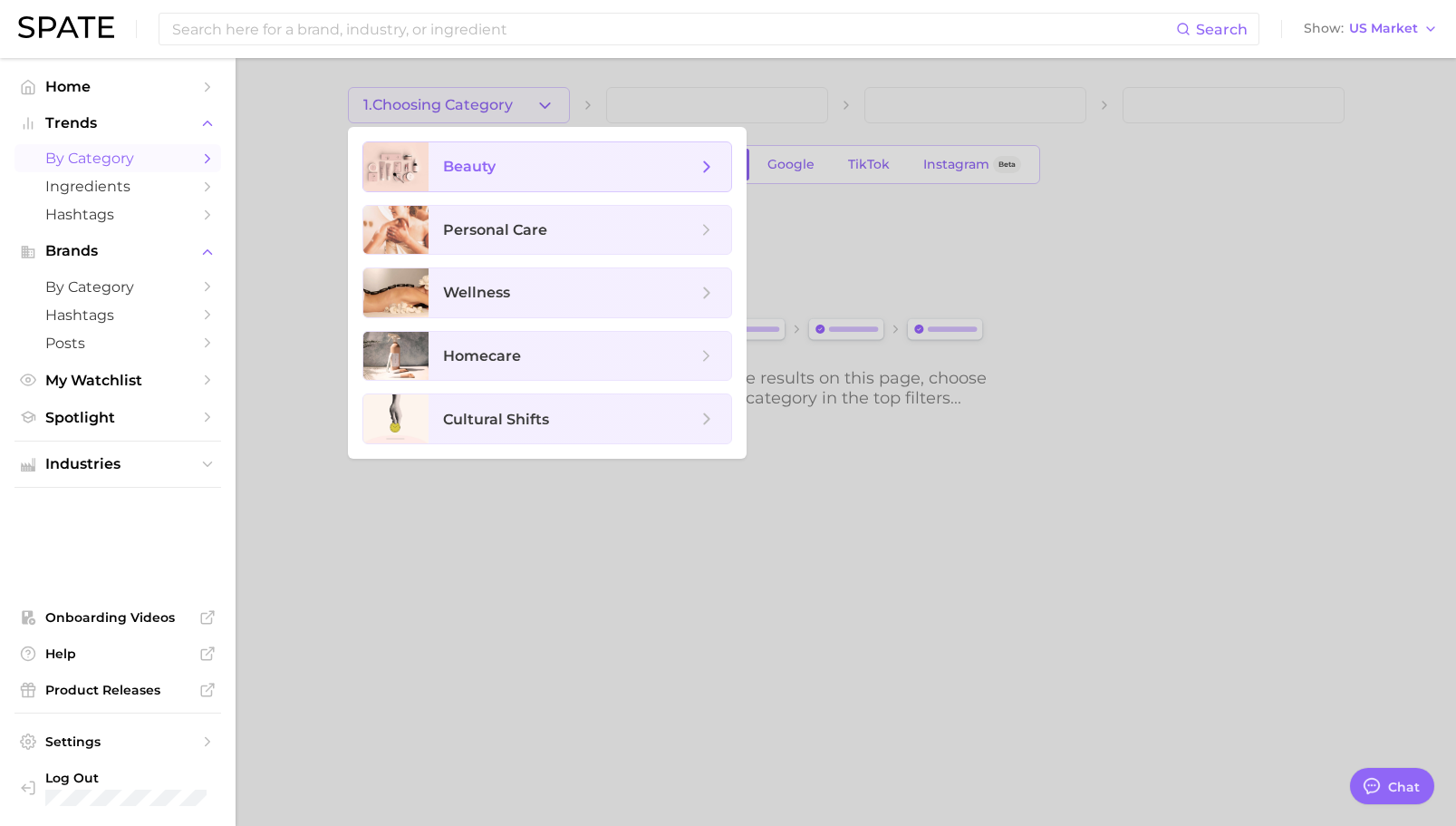
click at [543, 173] on span "beauty" at bounding box center [570, 167] width 254 height 20
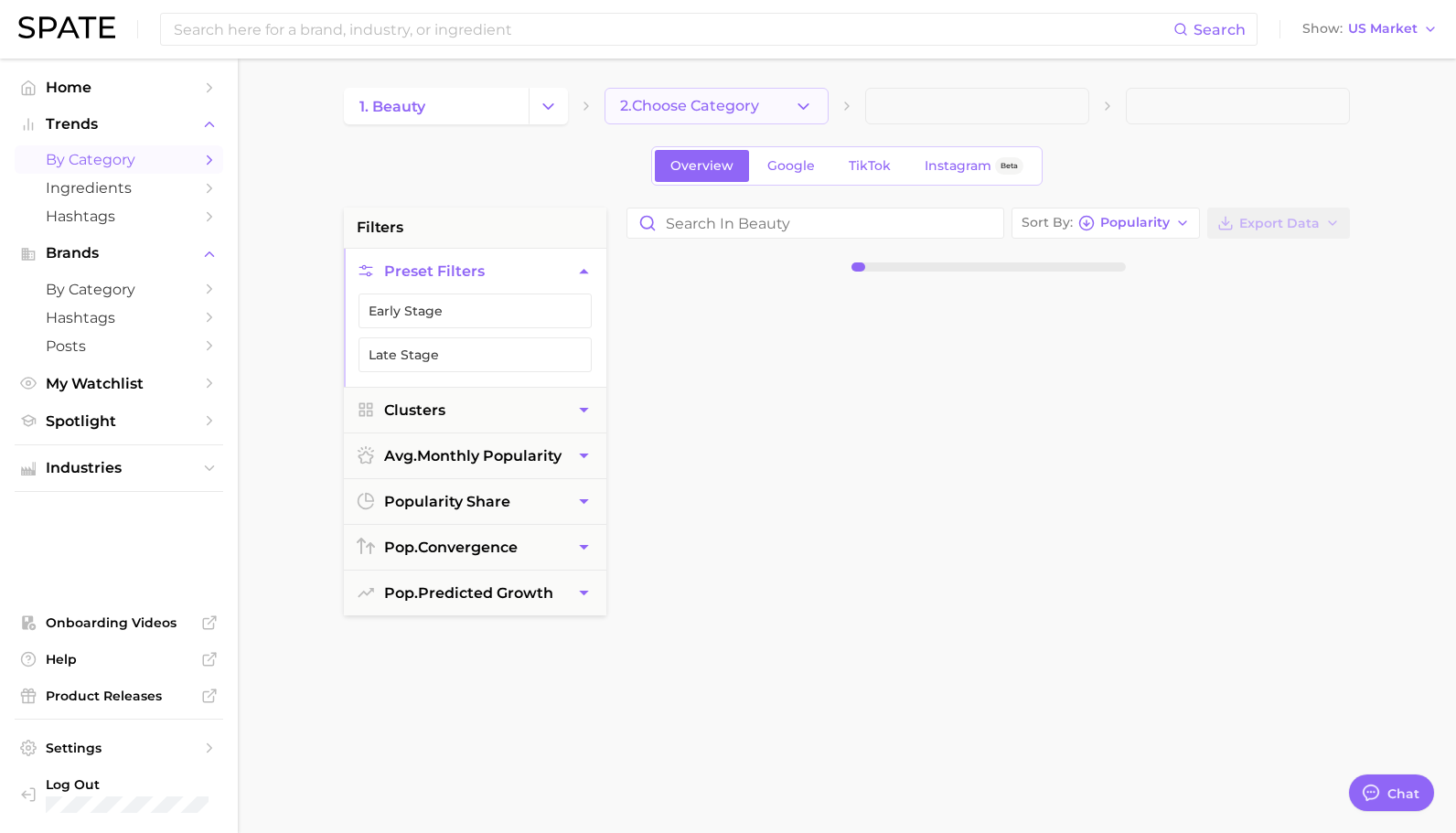
click at [818, 94] on button "2. Choose Category" at bounding box center [716, 105] width 224 height 36
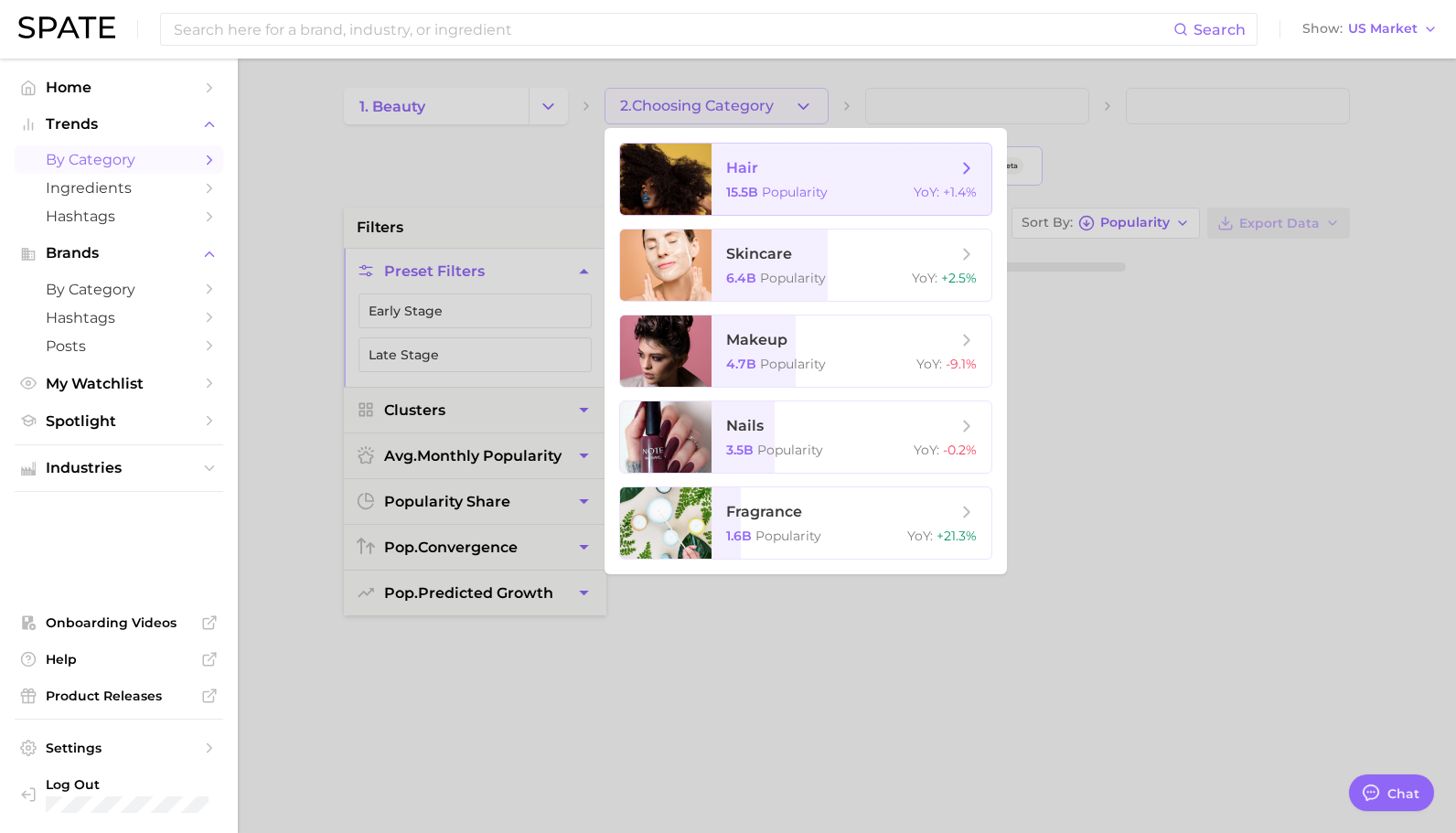
click at [803, 166] on span "hair" at bounding box center [842, 168] width 230 height 20
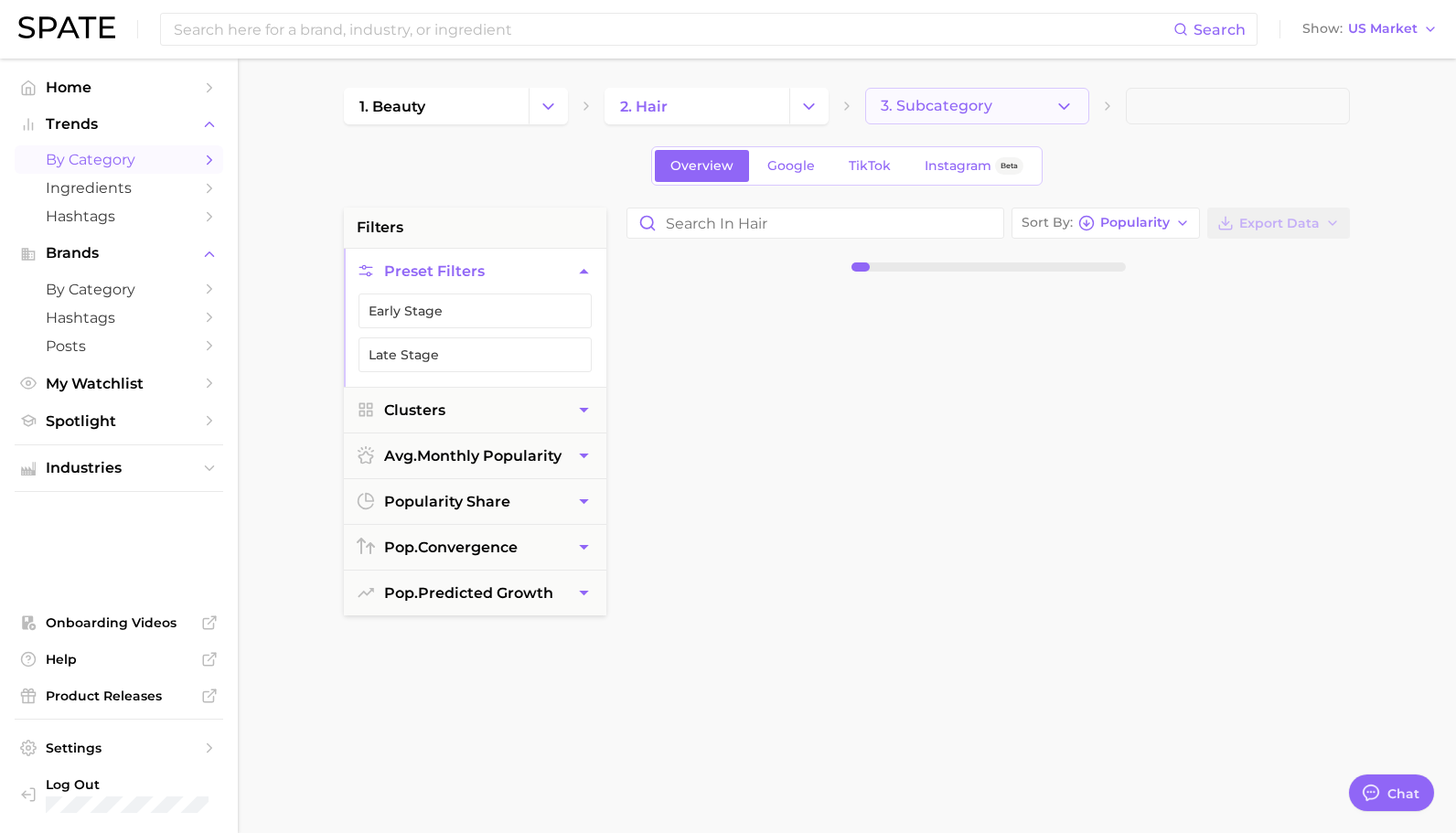
click at [1067, 100] on icon "button" at bounding box center [1064, 106] width 20 height 20
